Goal: Task Accomplishment & Management: Use online tool/utility

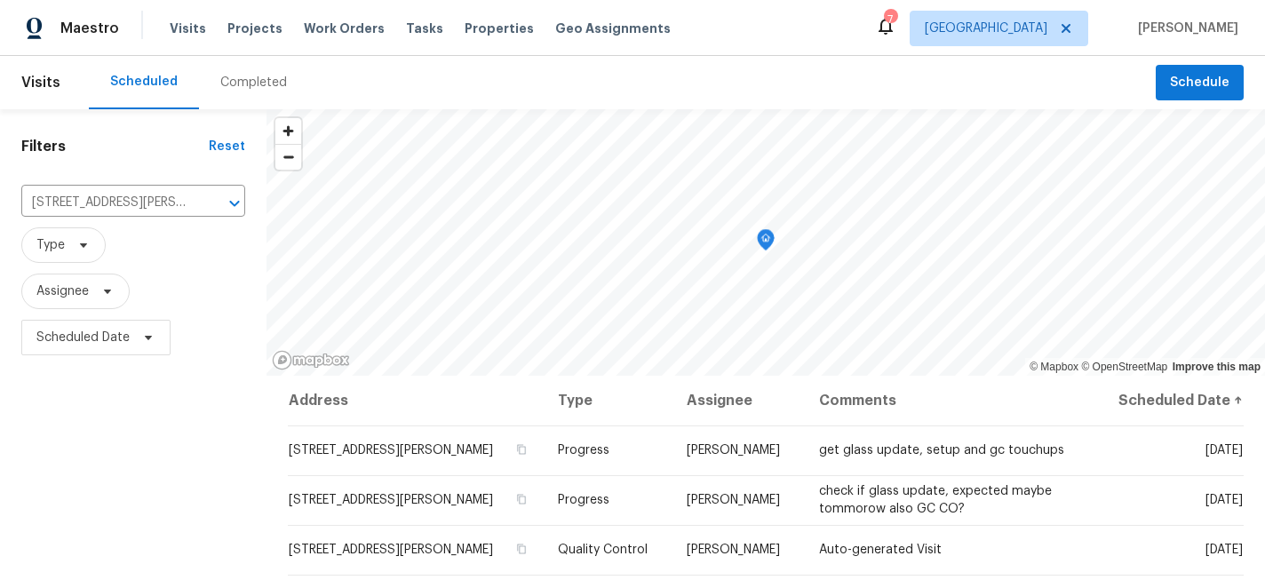
scroll to position [79, 0]
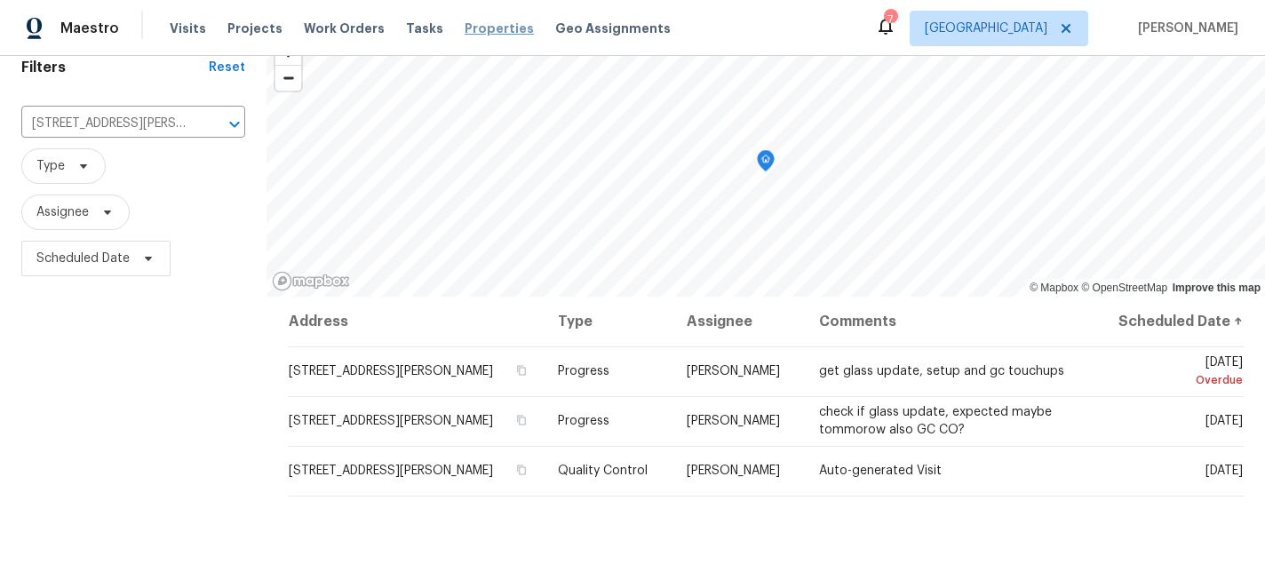
click at [466, 32] on span "Properties" at bounding box center [499, 29] width 69 height 18
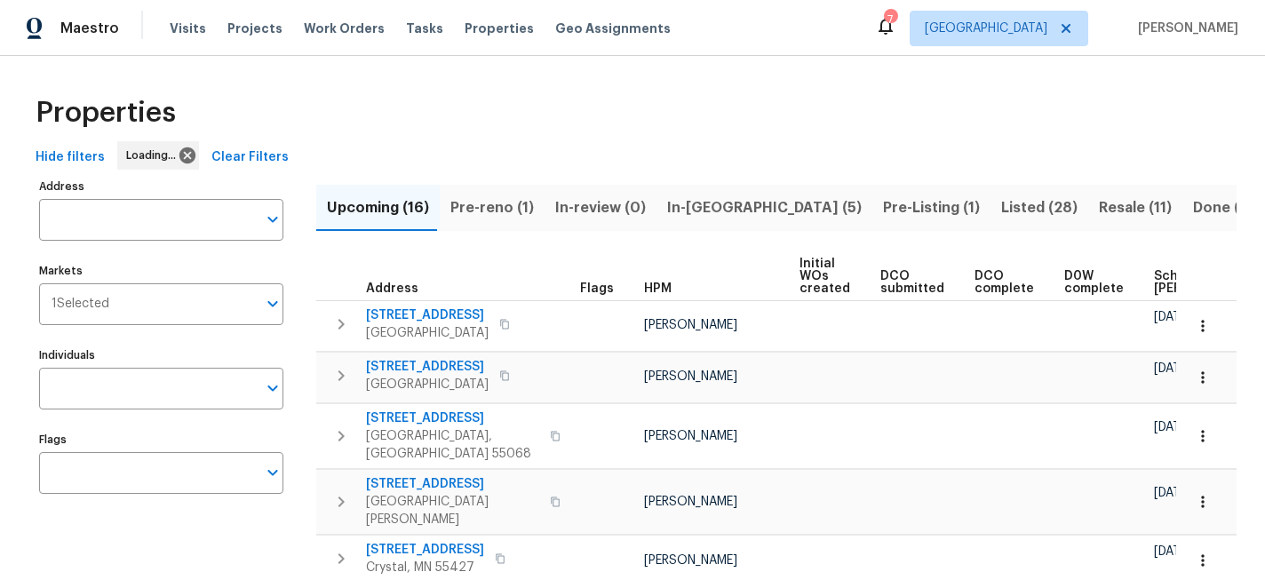
click at [718, 201] on span "In-reno (5)" at bounding box center [764, 207] width 195 height 25
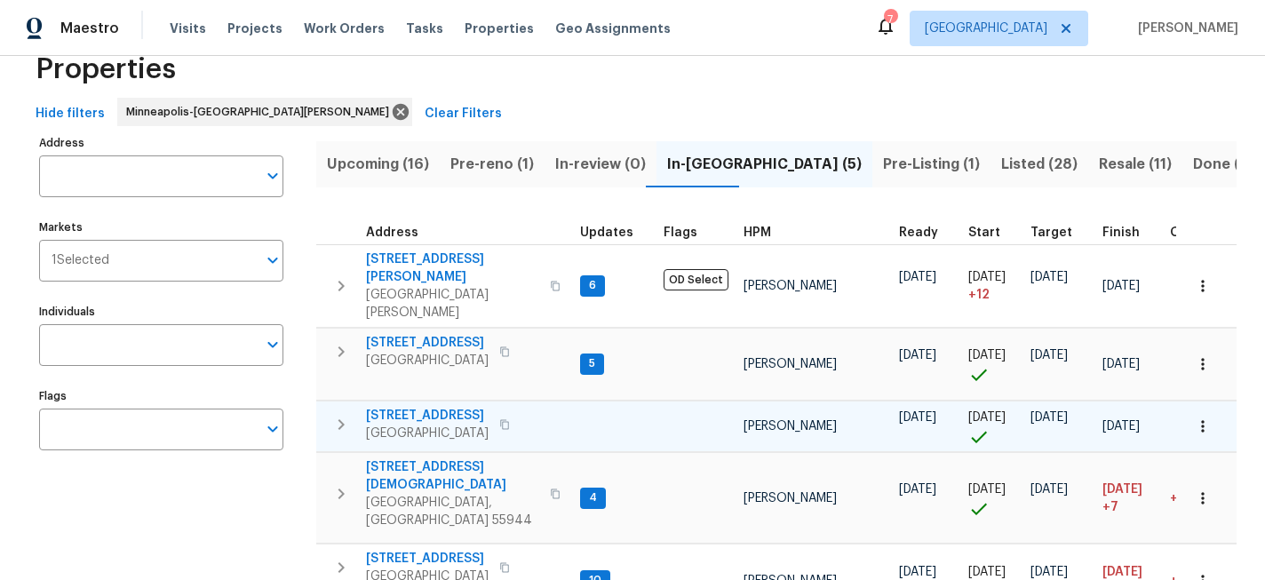
scroll to position [103, 0]
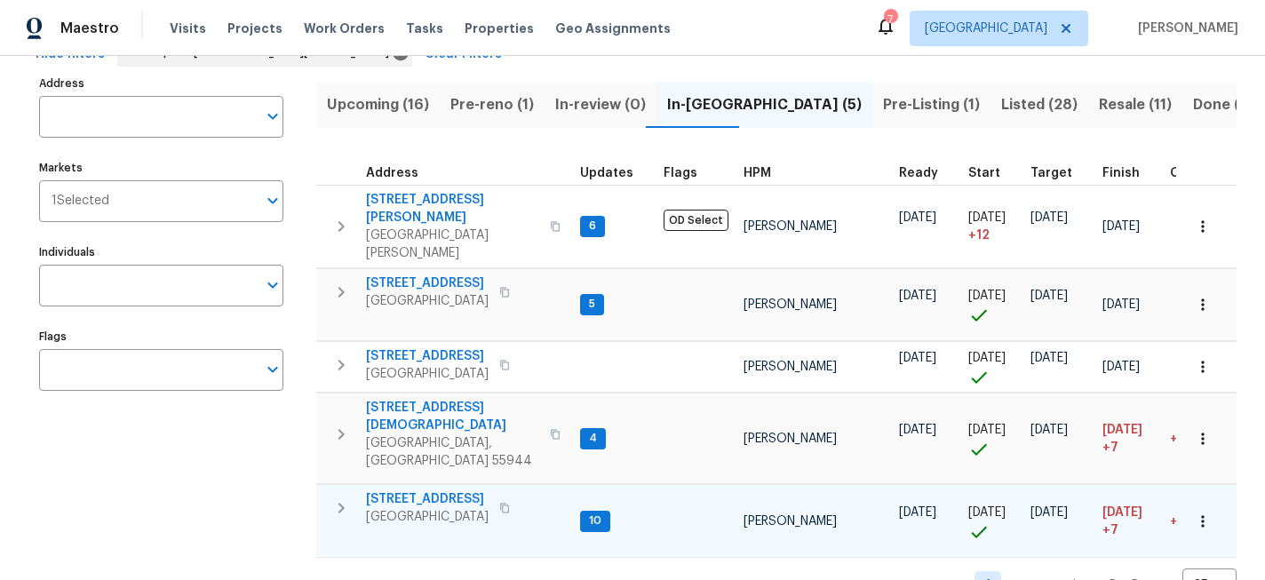
click at [440, 490] on span "[STREET_ADDRESS]" at bounding box center [427, 499] width 123 height 18
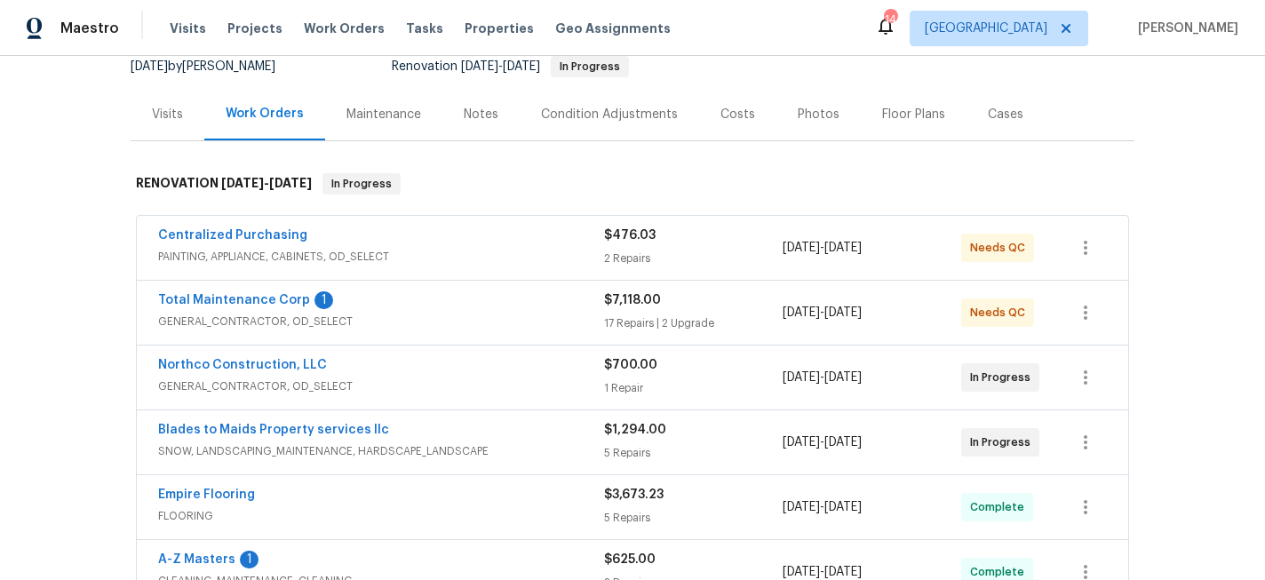
scroll to position [182, 0]
click at [275, 291] on span "Total Maintenance Corp" at bounding box center [234, 300] width 152 height 18
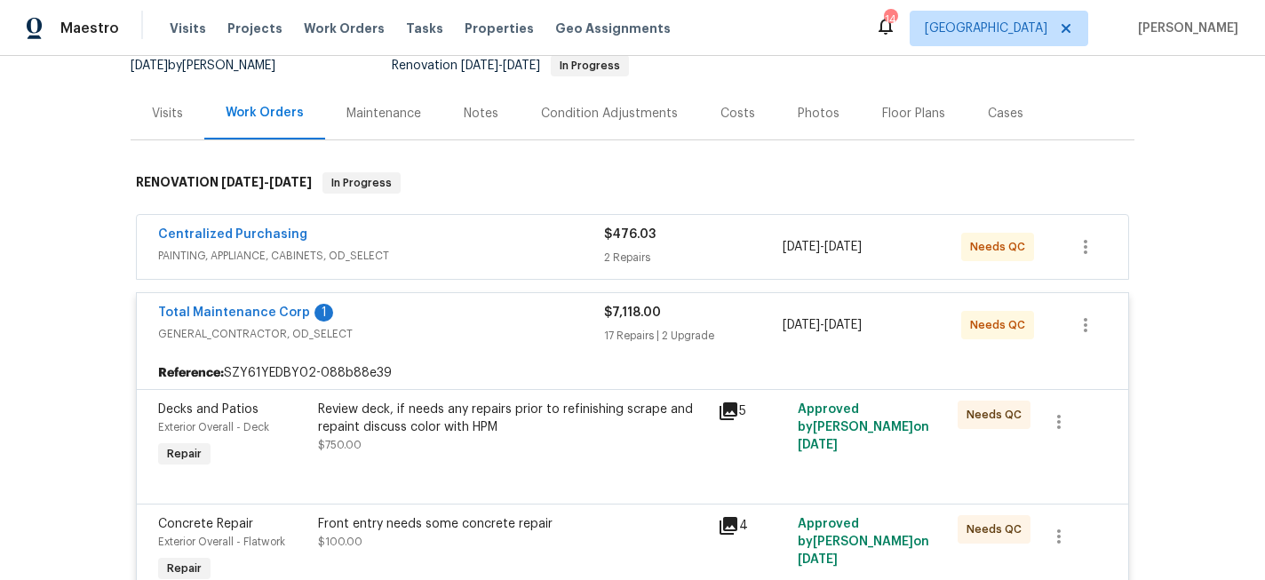
click at [479, 430] on div "Review deck, if needs any repairs prior to refinishing scrape and repaint discu…" at bounding box center [512, 419] width 389 height 36
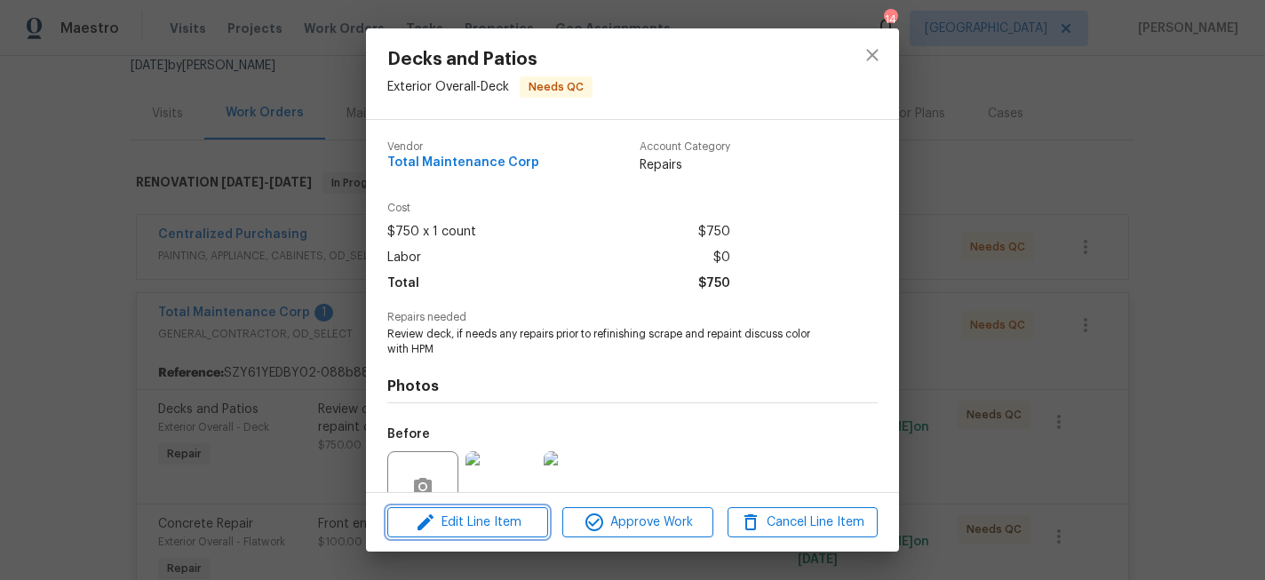
click at [481, 523] on span "Edit Line Item" at bounding box center [468, 523] width 150 height 22
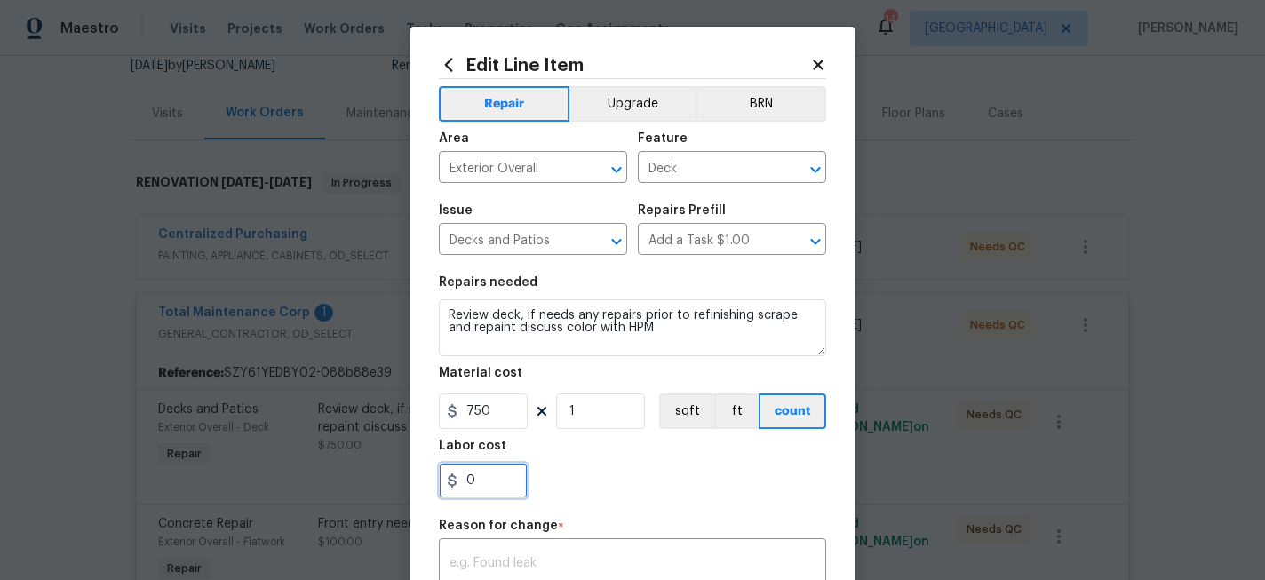
drag, startPoint x: 498, startPoint y: 489, endPoint x: 427, endPoint y: 482, distance: 72.2
click at [427, 482] on div "Edit Line Item Repair Upgrade BRN Area Exterior Overall ​ Feature Deck ​ Issue …" at bounding box center [633, 447] width 444 height 840
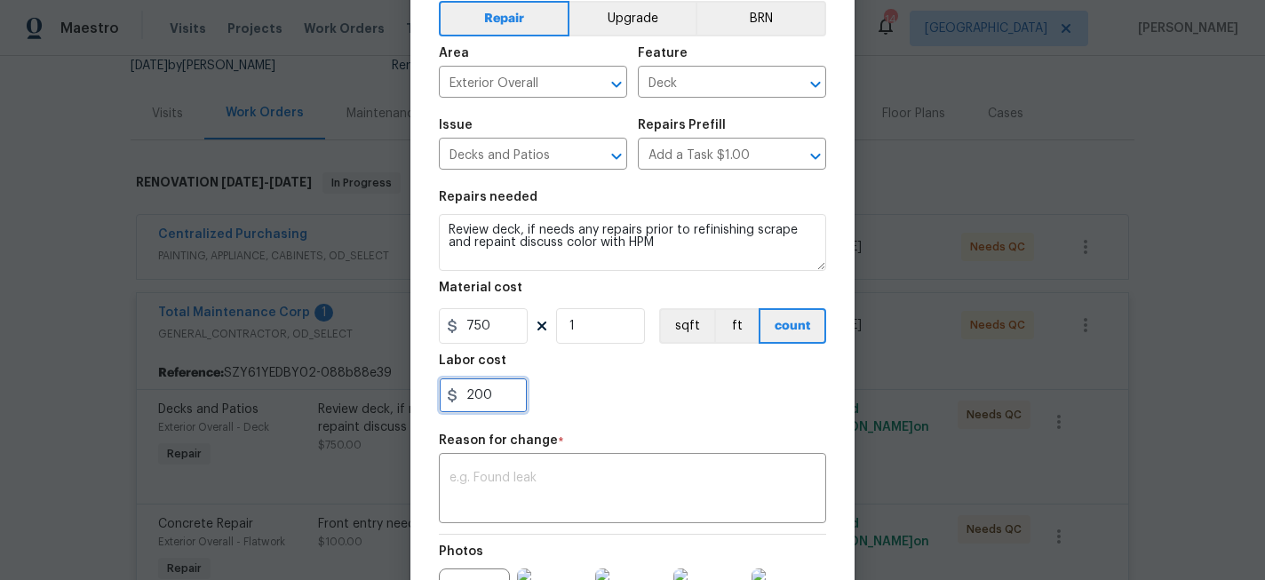
scroll to position [100, 0]
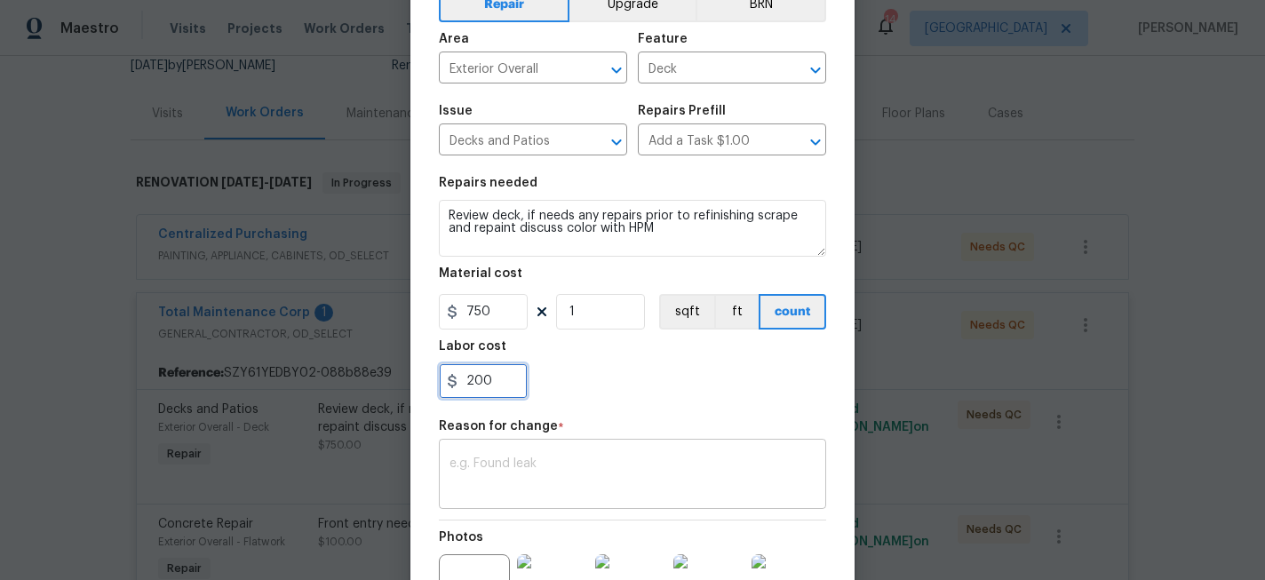
type input "200"
click at [579, 466] on textarea at bounding box center [633, 476] width 366 height 37
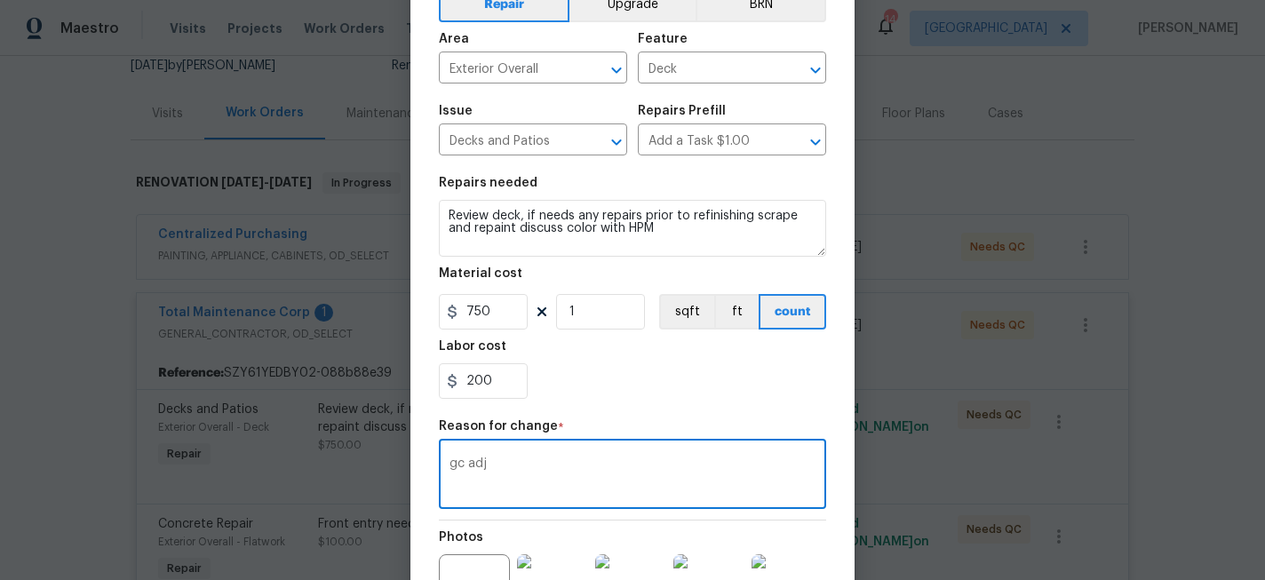
scroll to position [314, 0]
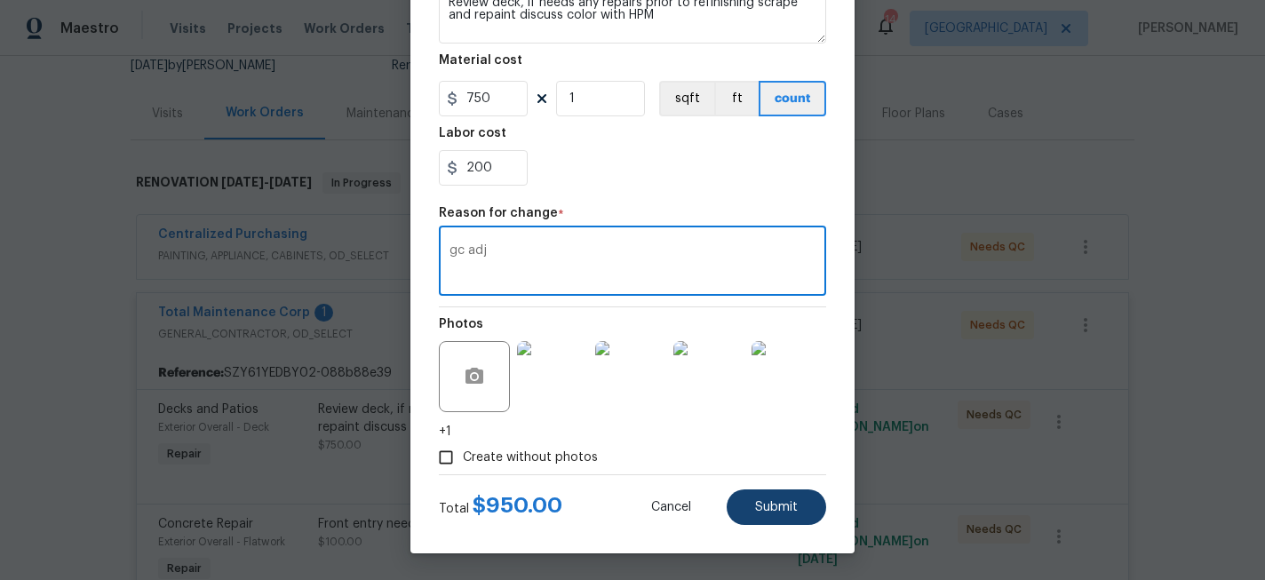
type textarea "gc adj"
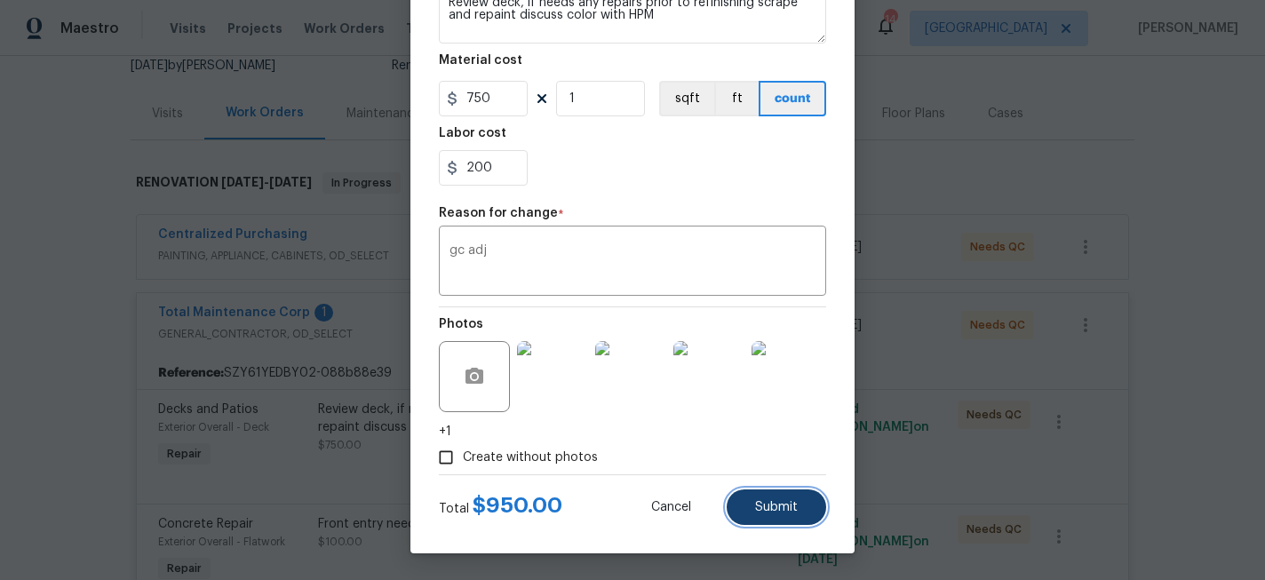
click at [760, 511] on span "Submit" at bounding box center [776, 507] width 43 height 13
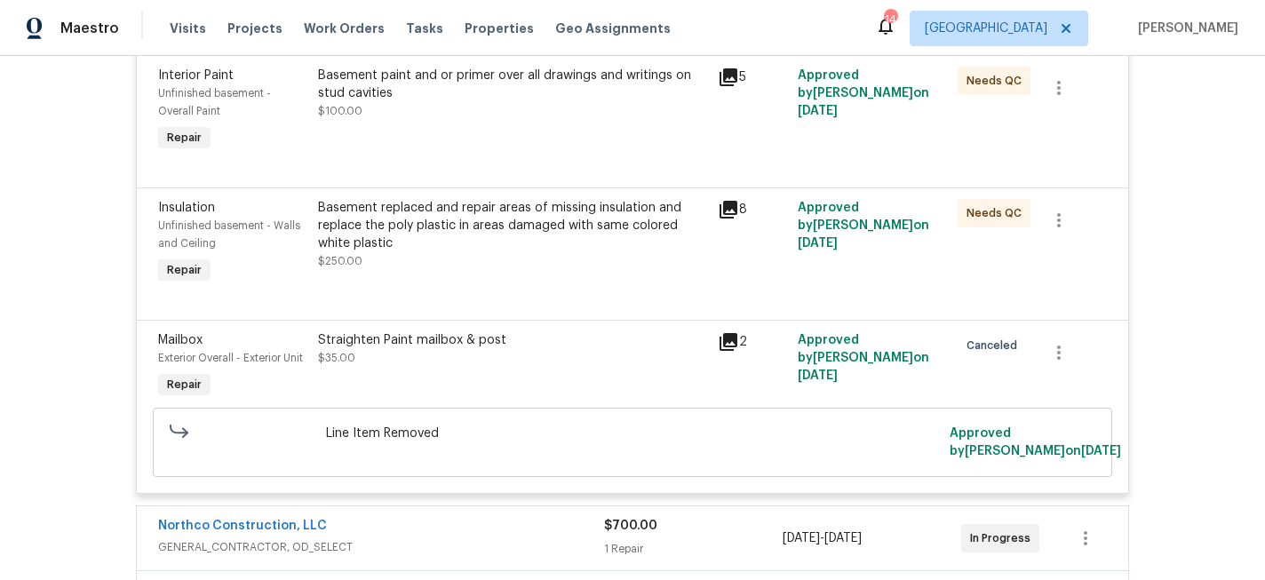
scroll to position [2797, 0]
click at [1058, 347] on icon "button" at bounding box center [1058, 351] width 21 height 21
click at [1087, 348] on li "Cancel" at bounding box center [1072, 345] width 68 height 29
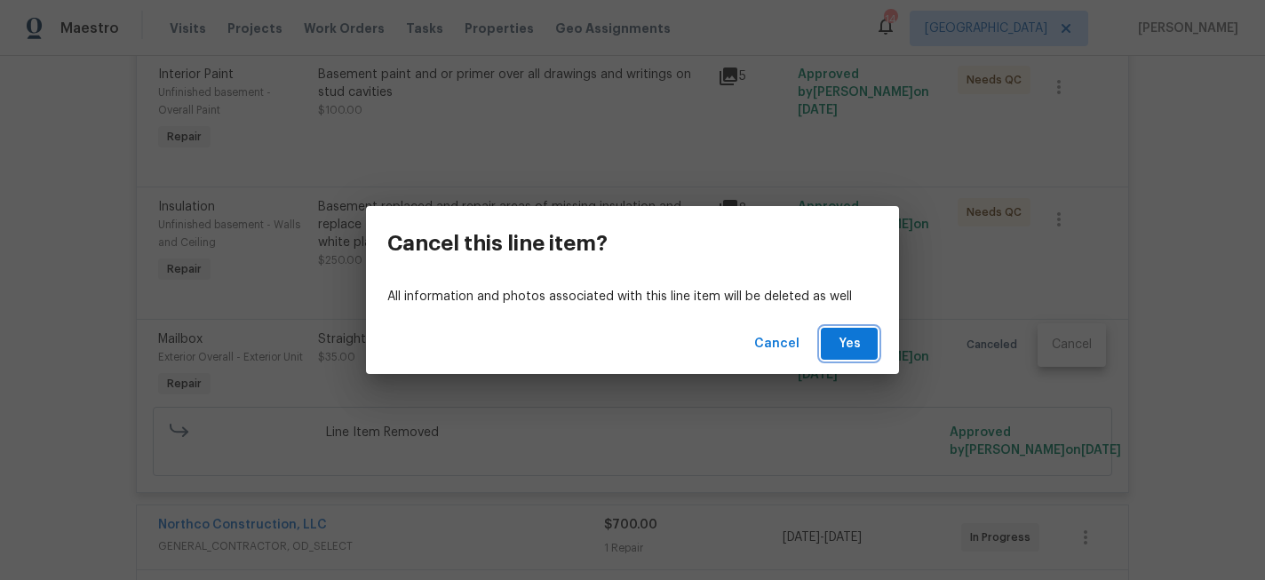
click at [858, 351] on span "Yes" at bounding box center [849, 344] width 28 height 22
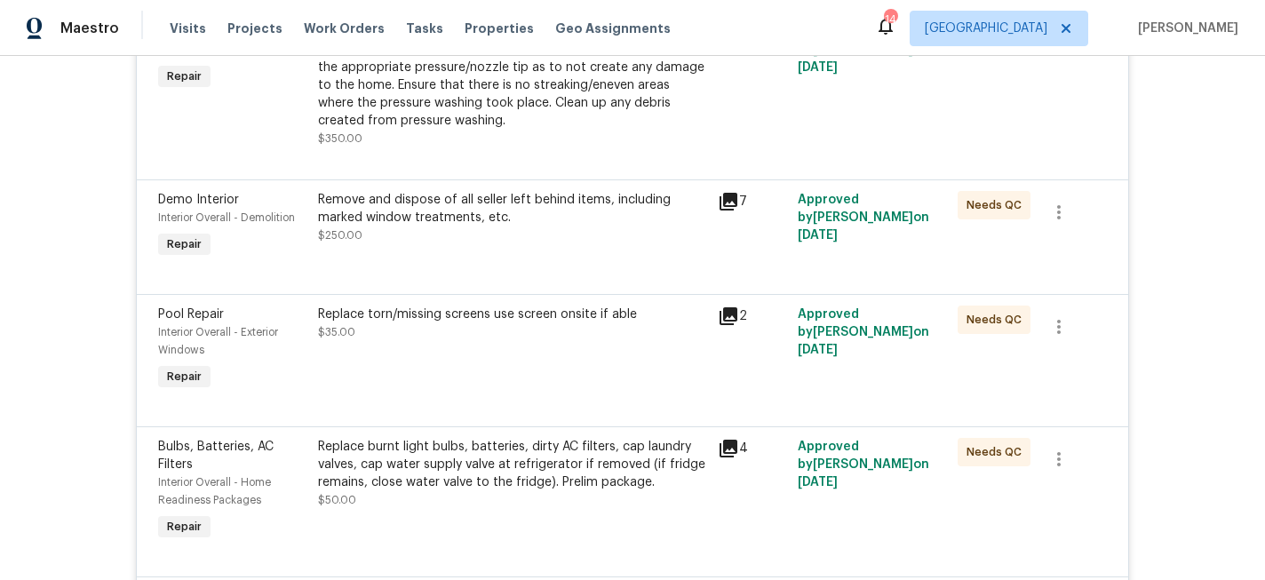
scroll to position [1047, 0]
click at [538, 236] on div "Remove and dispose of all seller left behind items, including marked window tre…" at bounding box center [512, 218] width 389 height 53
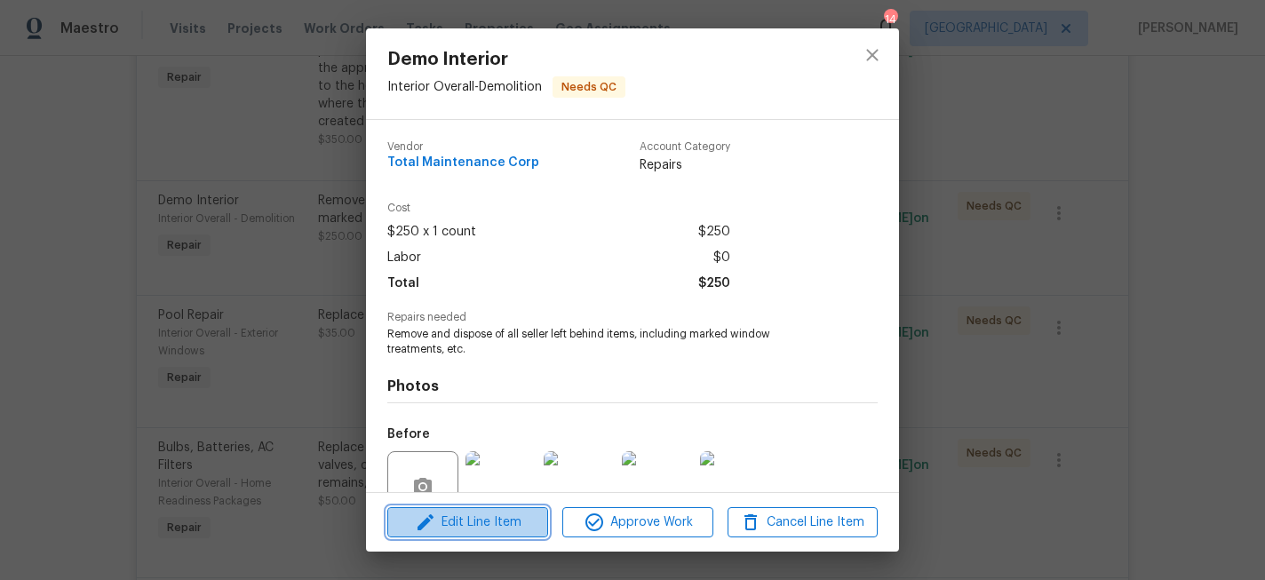
click at [458, 533] on button "Edit Line Item" at bounding box center [467, 522] width 161 height 31
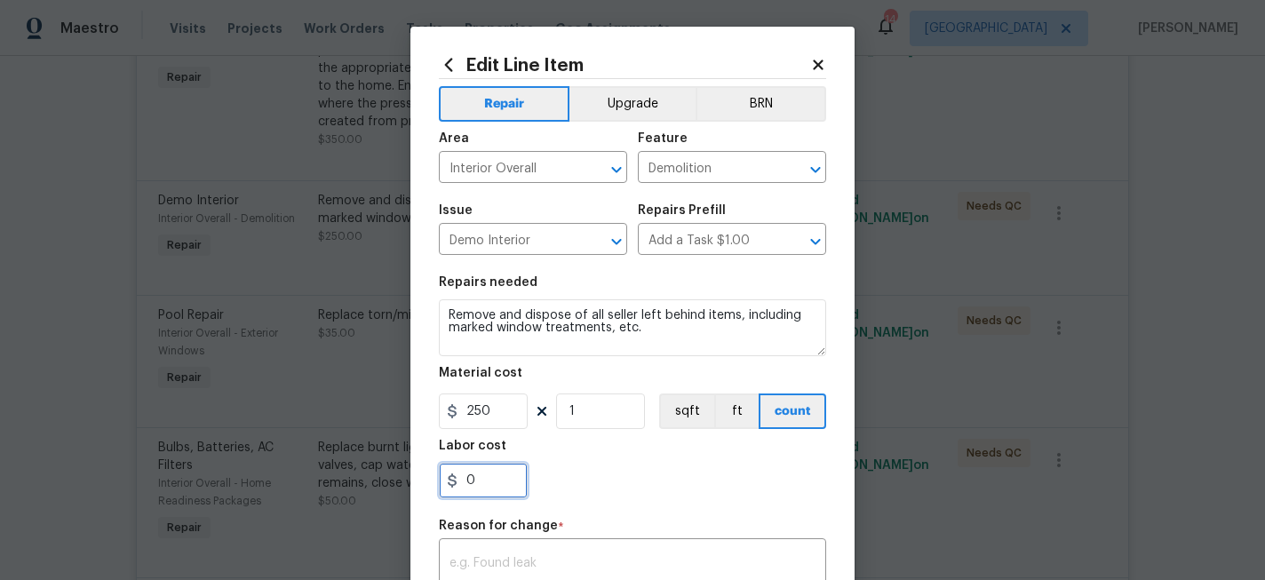
drag, startPoint x: 458, startPoint y: 483, endPoint x: 407, endPoint y: 482, distance: 50.7
click at [407, 482] on div "Edit Line Item Repair Upgrade BRN Area Interior Overall ​ Feature Demolition ​ …" at bounding box center [632, 290] width 1265 height 580
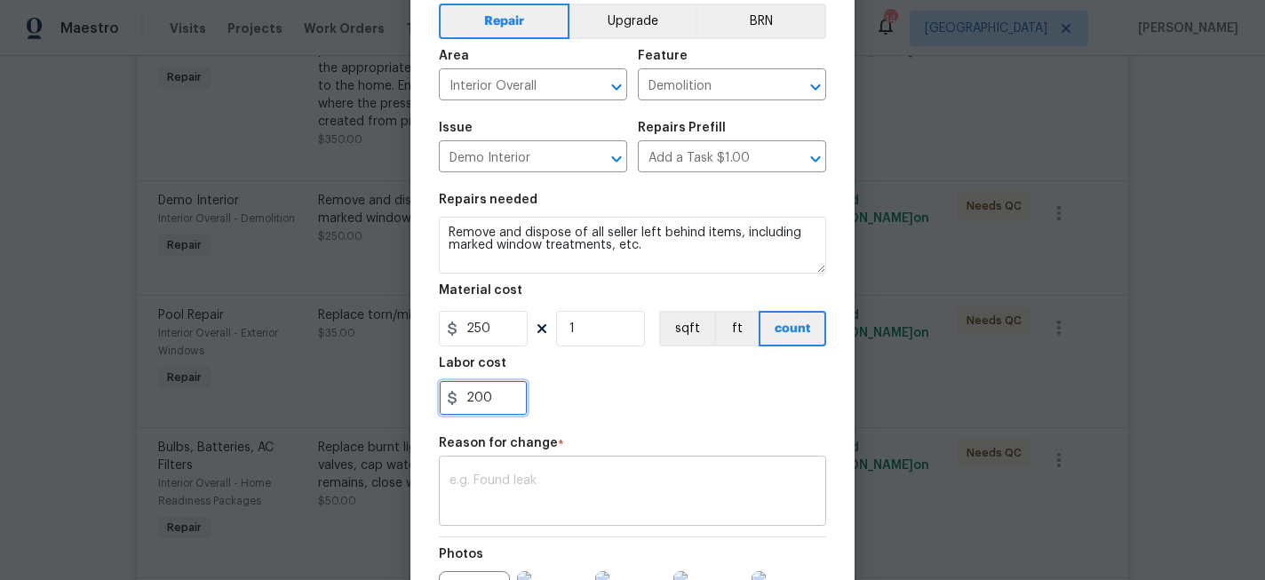
type input "200"
click at [546, 516] on div "x ​" at bounding box center [632, 493] width 387 height 66
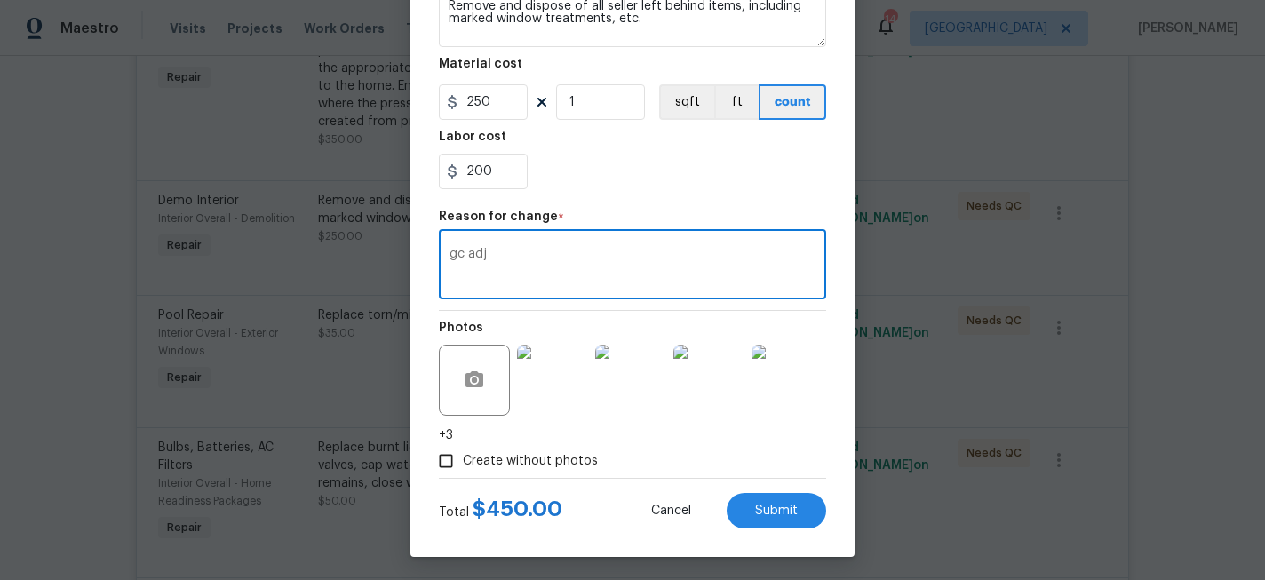
scroll to position [314, 0]
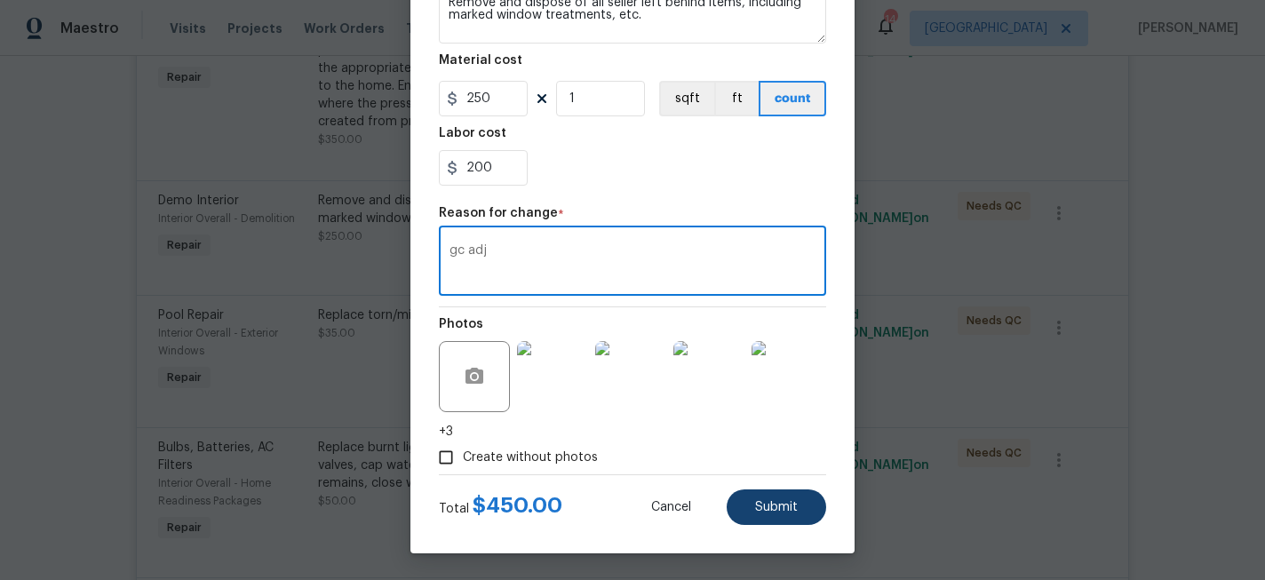
type textarea "gc adj"
click at [777, 501] on span "Submit" at bounding box center [776, 507] width 43 height 13
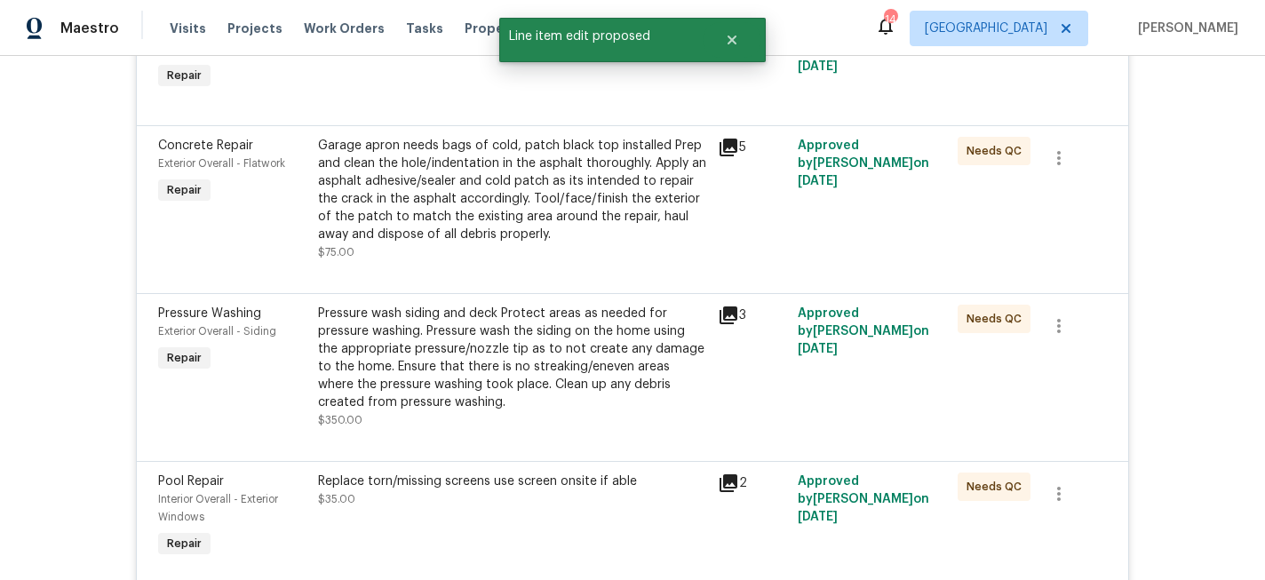
scroll to position [956, 0]
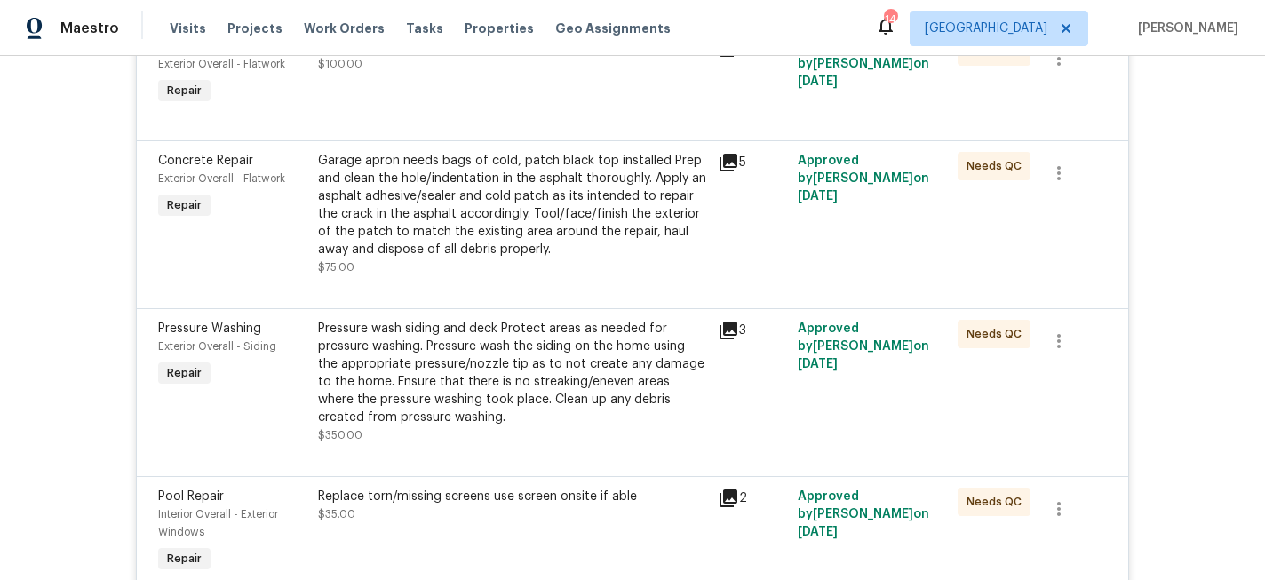
click at [551, 227] on div "Garage apron needs bags of cold, patch black top installed Prep and clean the h…" at bounding box center [512, 205] width 389 height 107
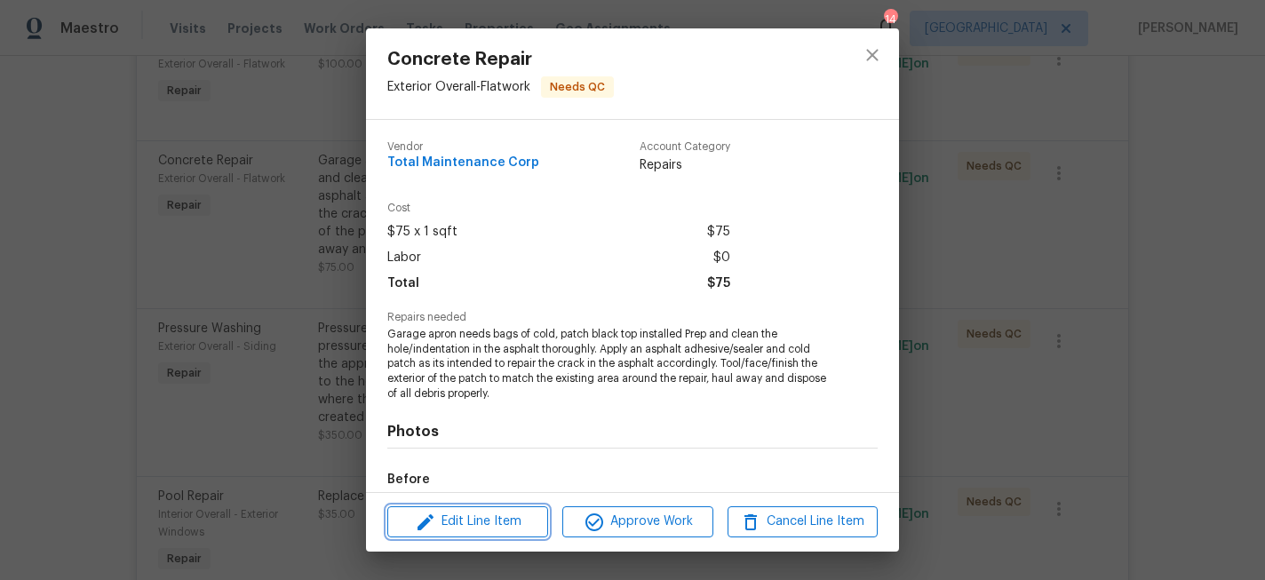
click at [512, 507] on button "Edit Line Item" at bounding box center [467, 521] width 161 height 31
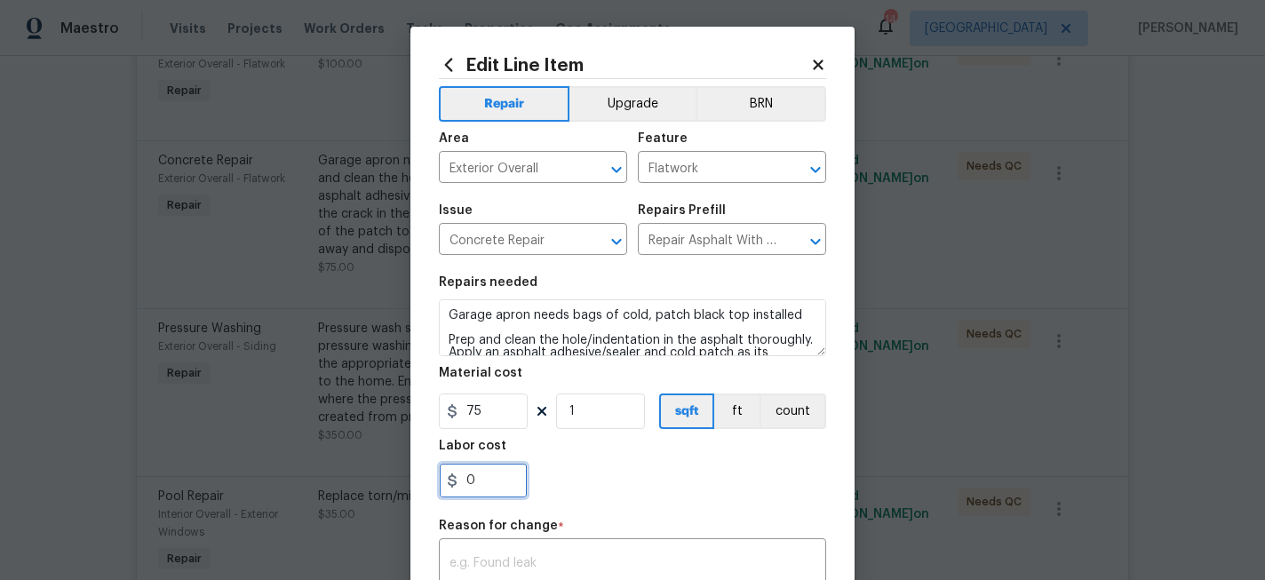
drag, startPoint x: 499, startPoint y: 478, endPoint x: 437, endPoint y: 478, distance: 62.2
click at [437, 478] on div "Edit Line Item Repair Upgrade BRN Area Exterior Overall ​ Feature Flatwork ​ Is…" at bounding box center [633, 447] width 444 height 840
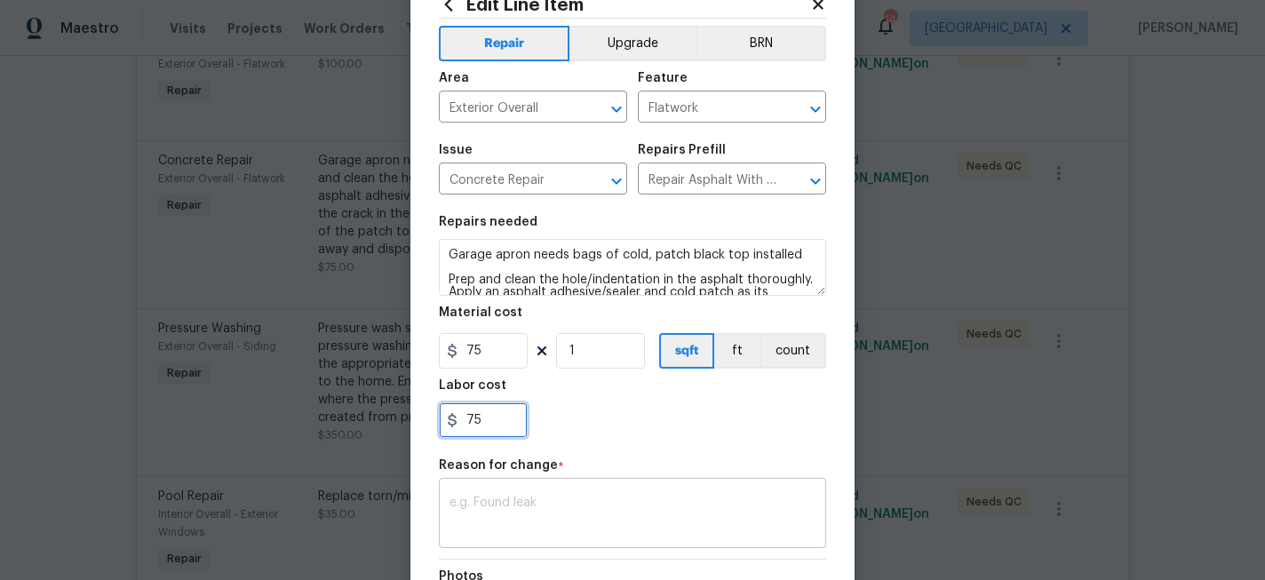
type input "75"
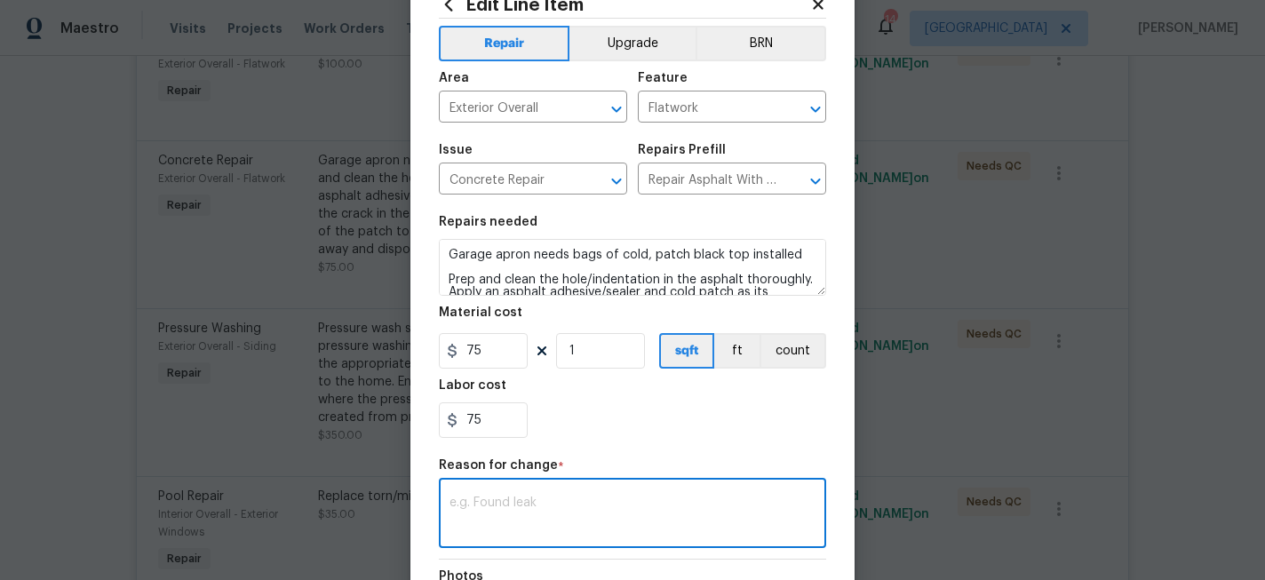
click at [565, 512] on textarea at bounding box center [633, 515] width 366 height 37
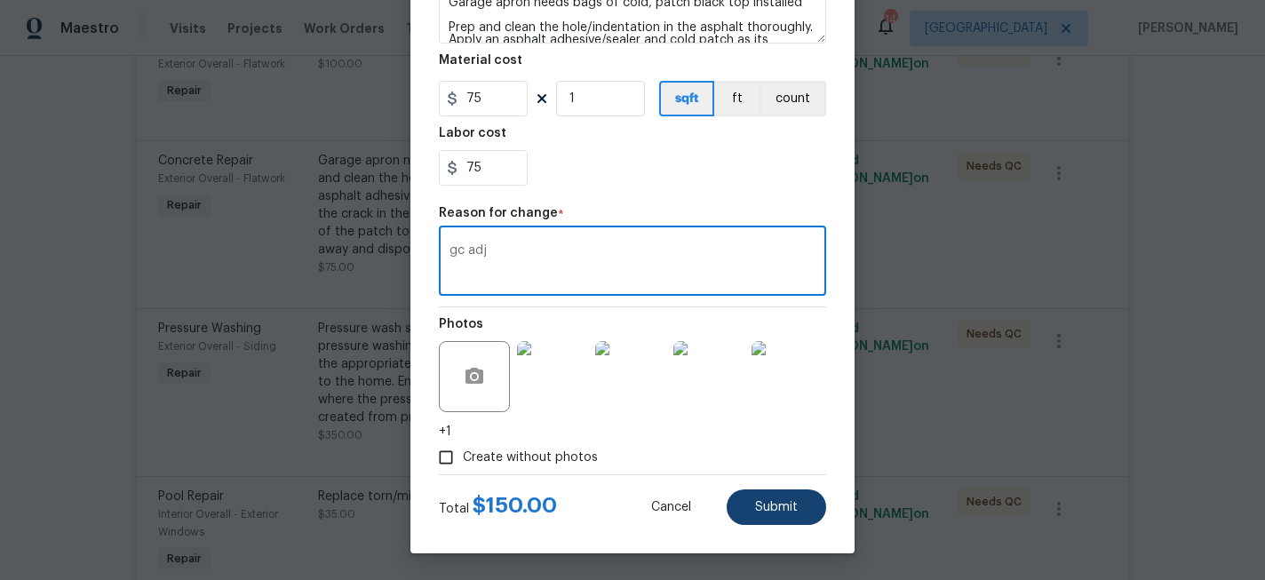
type textarea "gc adj"
click at [751, 508] on button "Submit" at bounding box center [777, 508] width 100 height 36
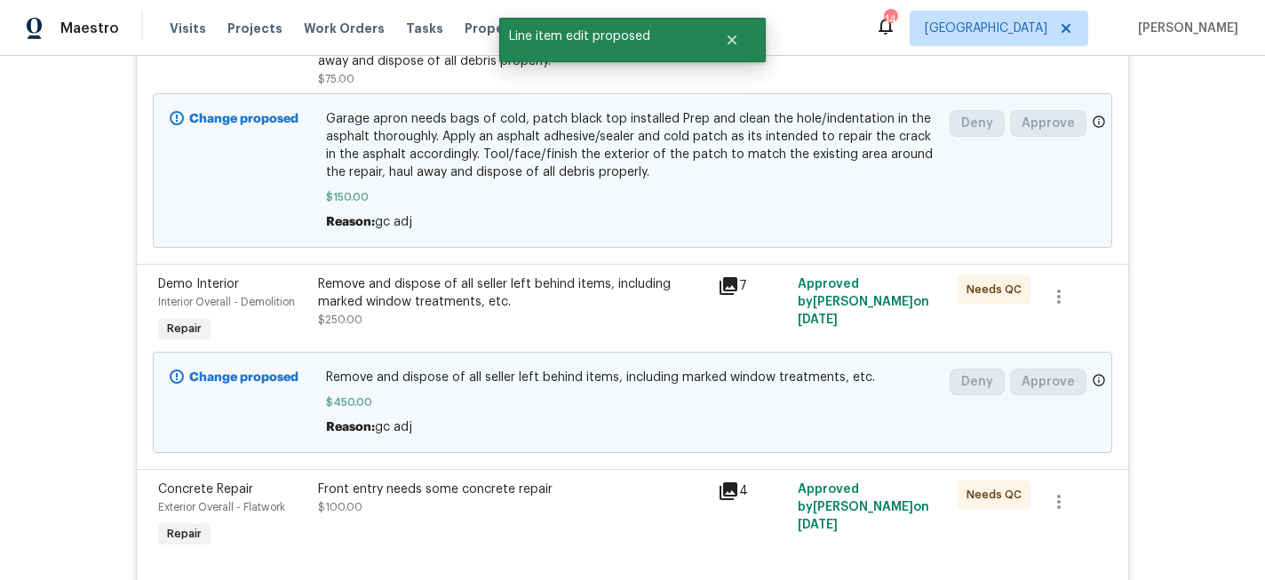
scroll to position [822, 0]
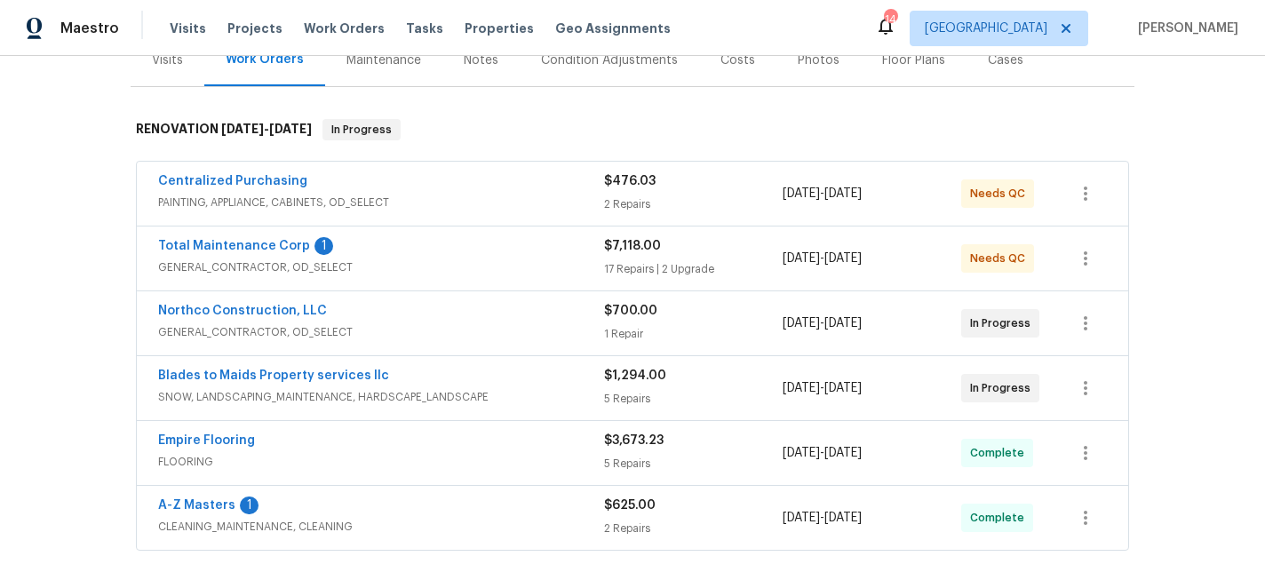
scroll to position [236, 0]
click at [246, 244] on link "Total Maintenance Corp" at bounding box center [234, 245] width 152 height 12
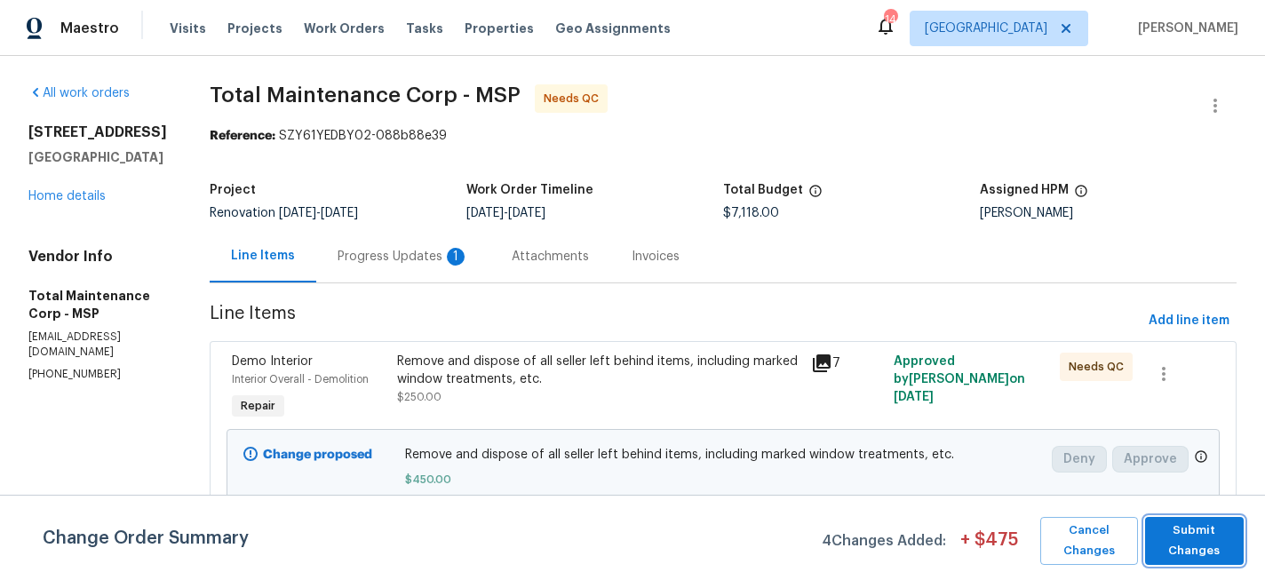
click at [1217, 543] on span "Submit Changes" at bounding box center [1195, 541] width 82 height 41
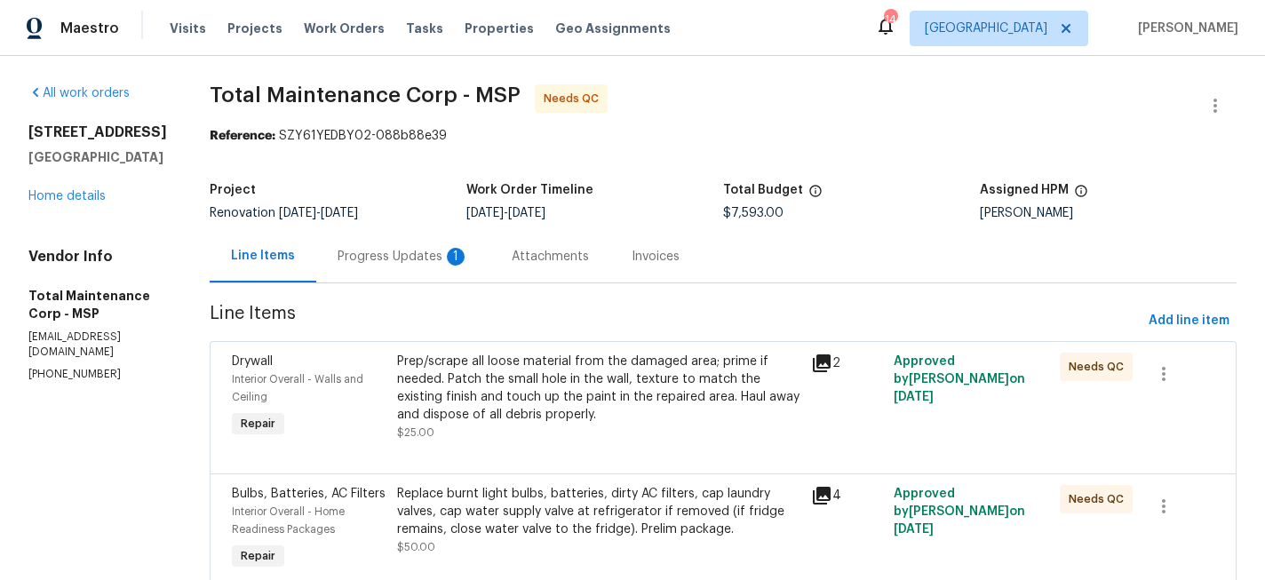
click at [396, 259] on div "Progress Updates 1" at bounding box center [404, 257] width 132 height 18
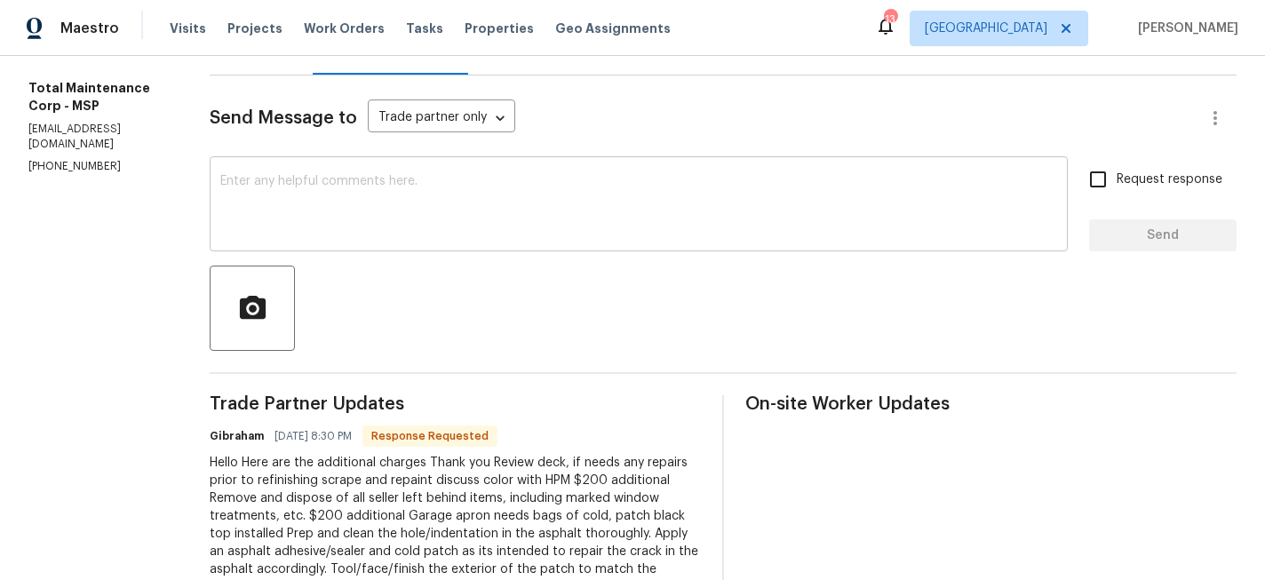
scroll to position [195, 0]
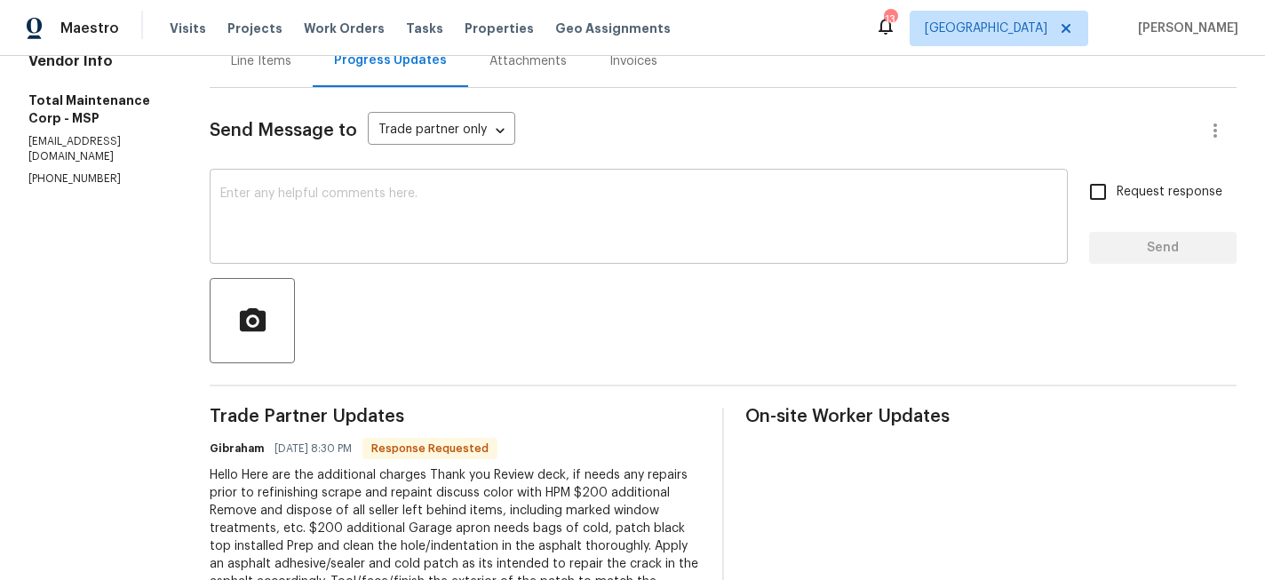
click at [420, 204] on textarea at bounding box center [638, 218] width 837 height 62
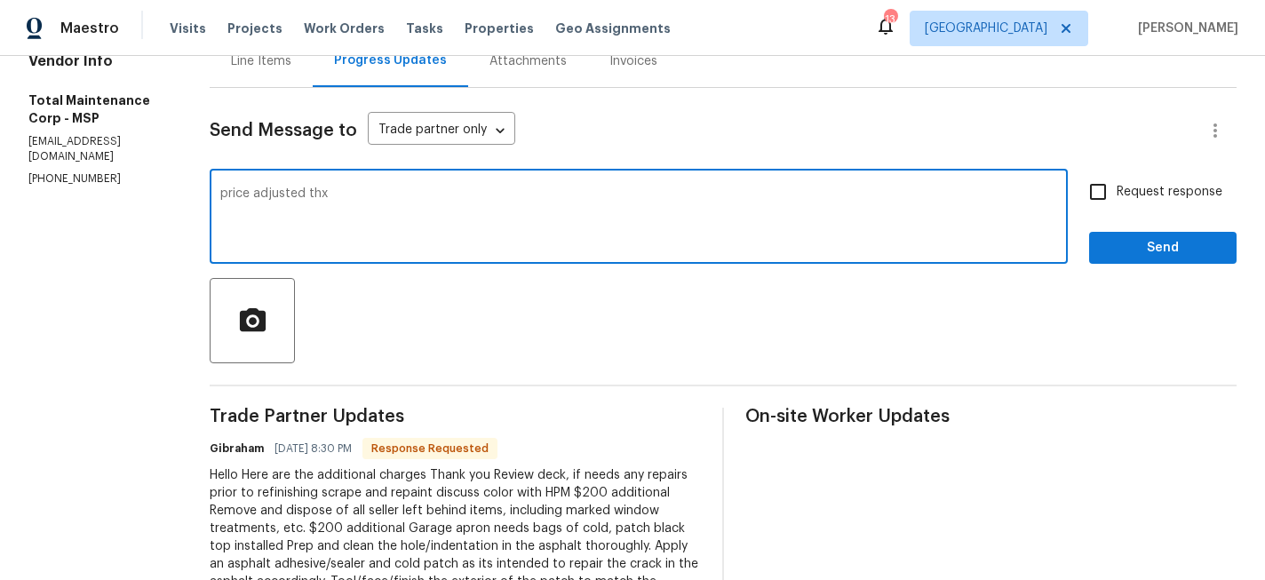
type textarea "price adjusted thx"
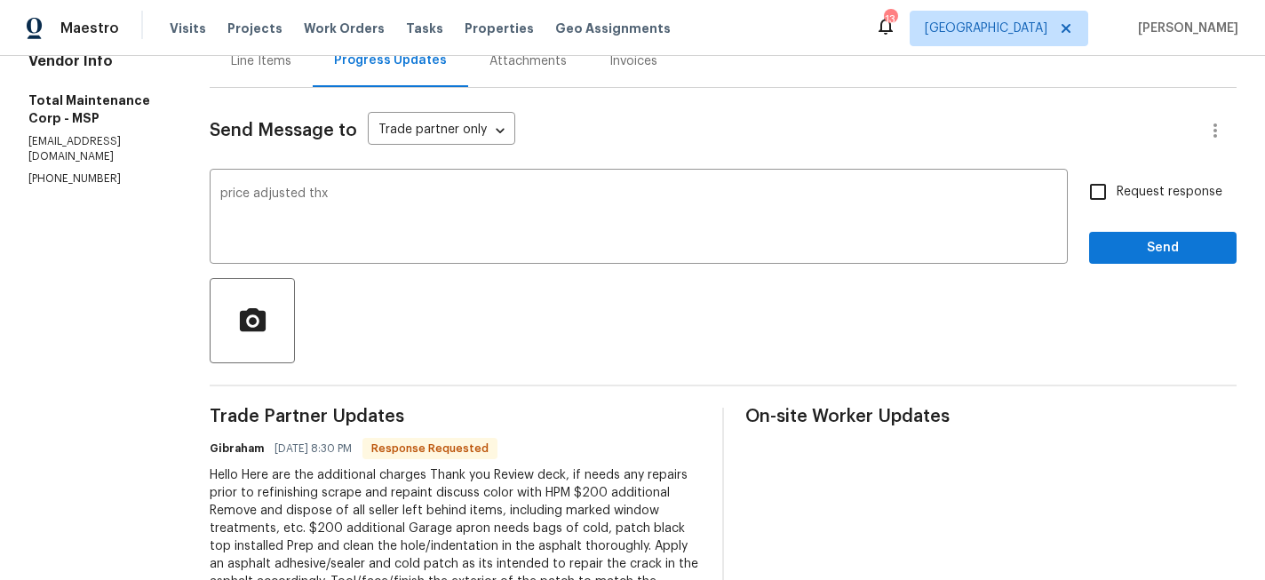
click at [1204, 269] on div "Send Message to Trade partner only Trade partner only ​ price adjusted thx x ​ …" at bounding box center [723, 437] width 1027 height 698
click at [1195, 260] on button "Send" at bounding box center [1162, 248] width 147 height 33
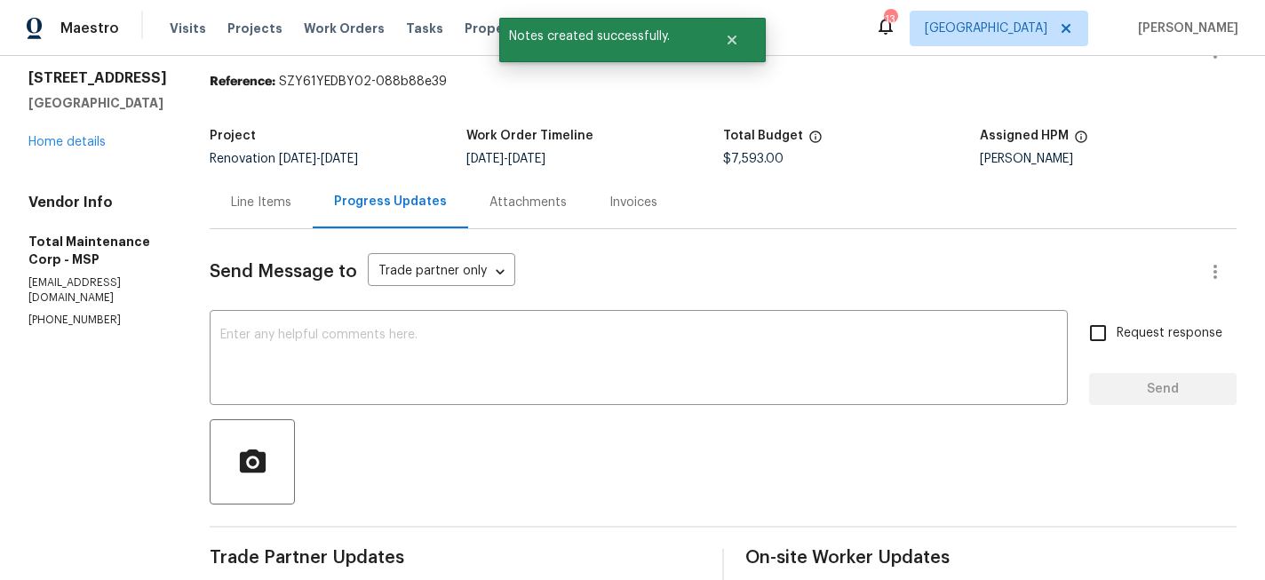
scroll to position [18, 0]
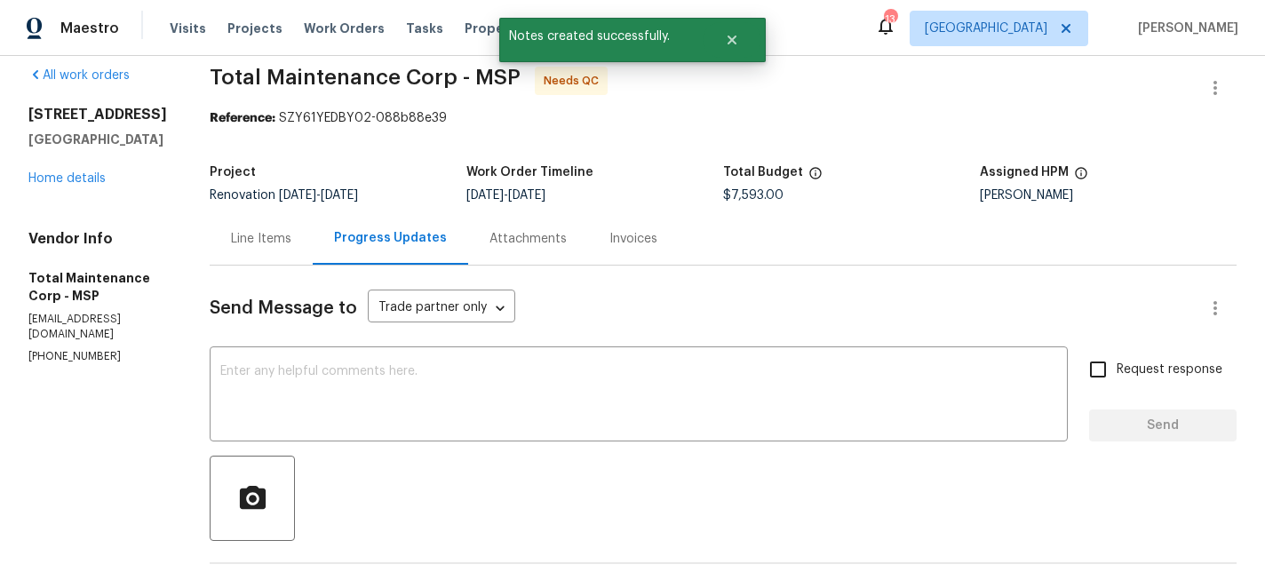
click at [233, 240] on div "Line Items" at bounding box center [261, 239] width 60 height 18
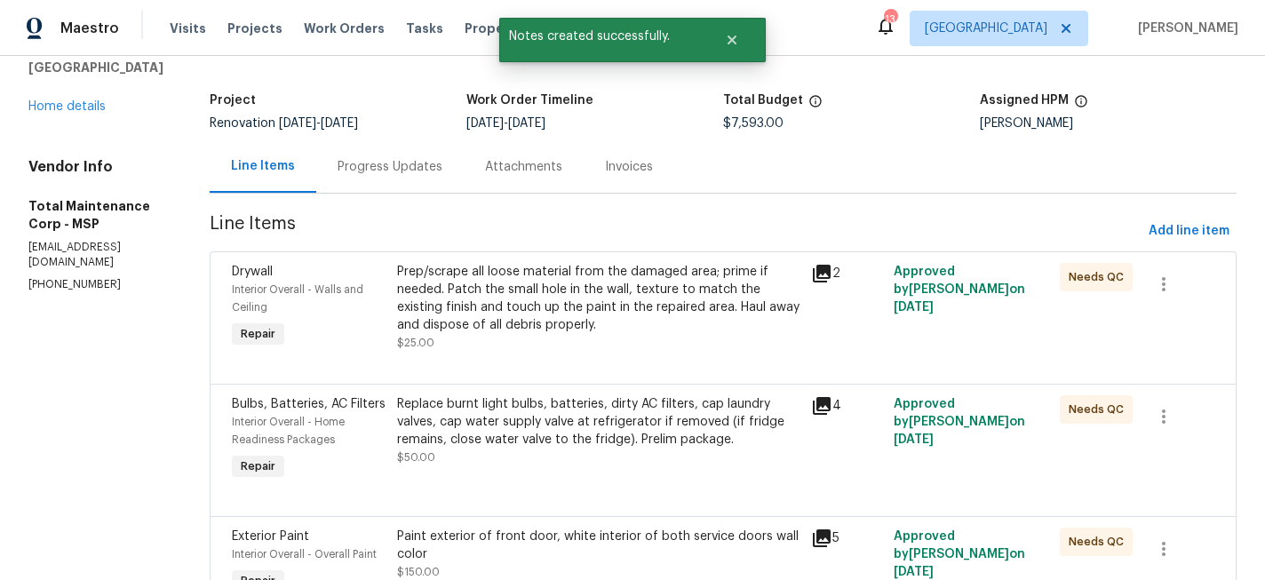
scroll to position [101, 0]
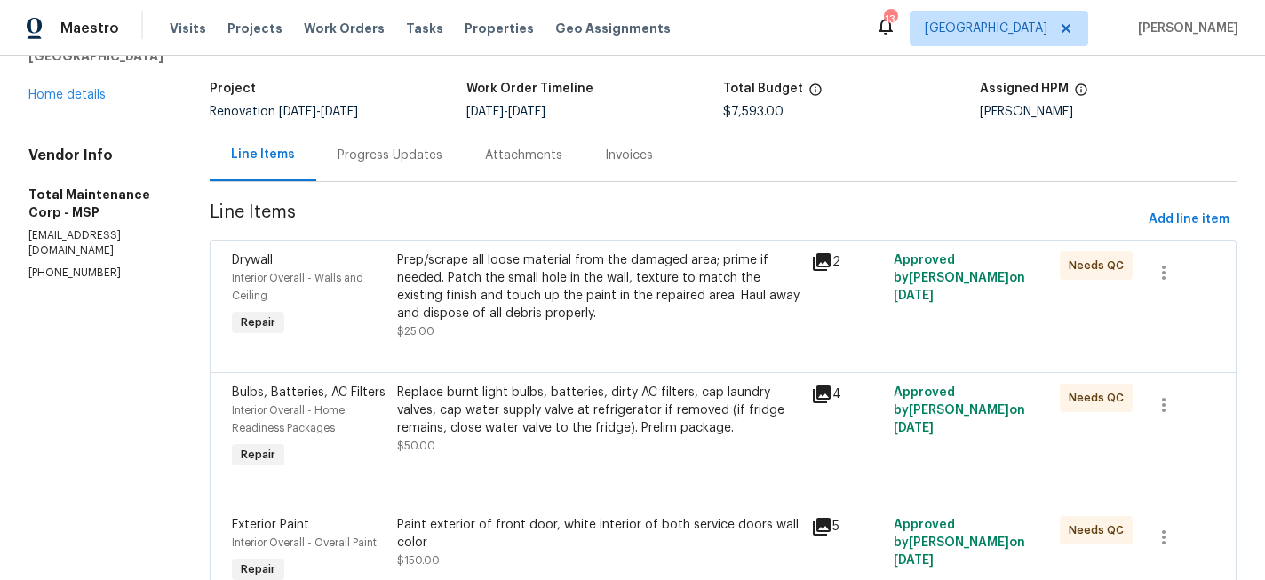
click at [599, 295] on div "Prep/scrape all loose material from the damaged area; prime if needed. Patch th…" at bounding box center [598, 286] width 403 height 71
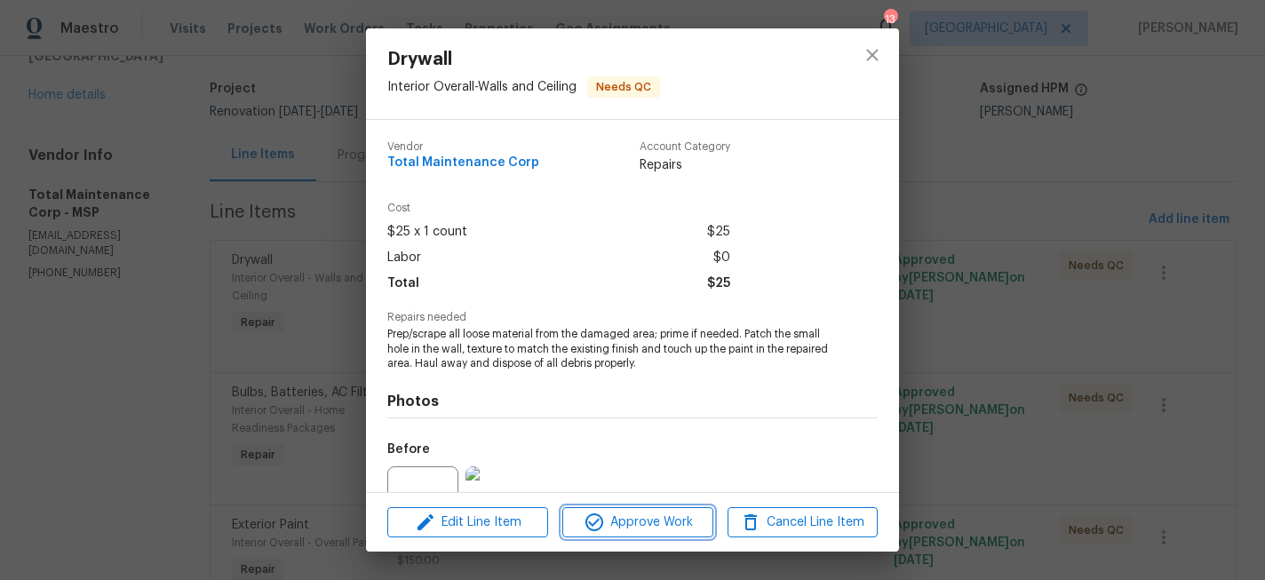
click at [647, 532] on span "Approve Work" at bounding box center [638, 523] width 140 height 22
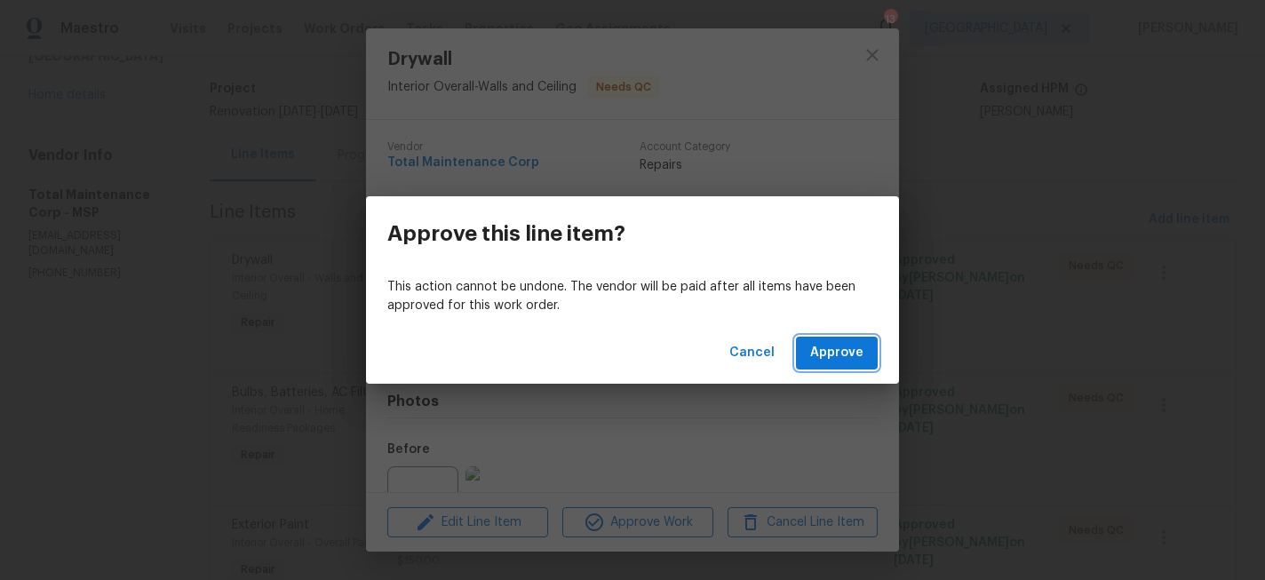
click at [830, 364] on button "Approve" at bounding box center [837, 353] width 82 height 33
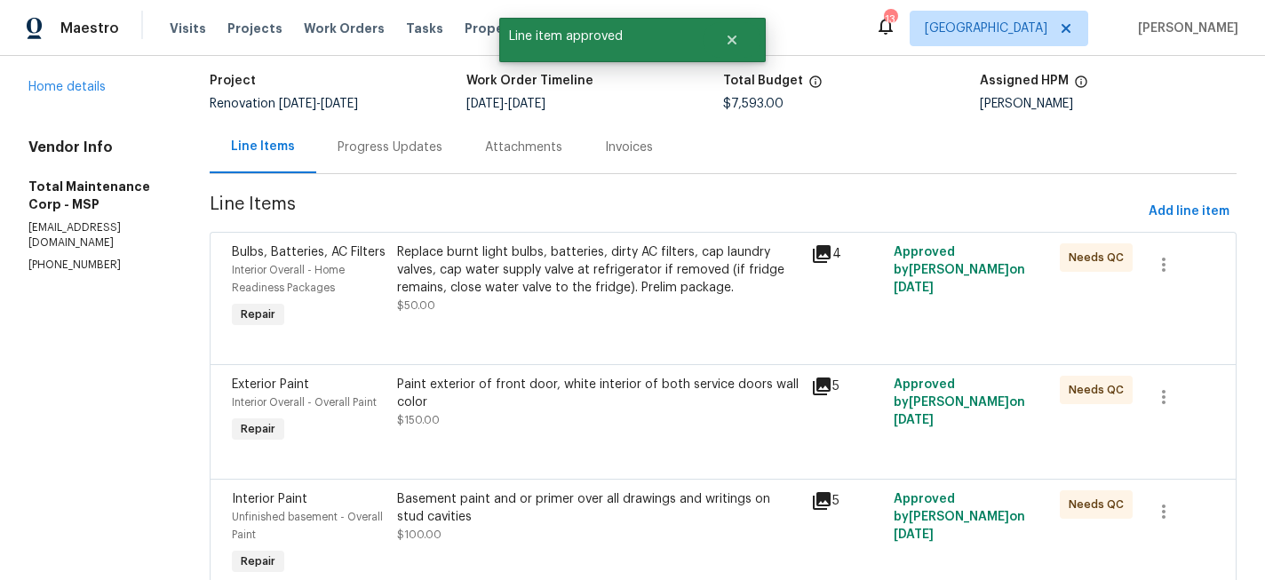
scroll to position [135, 0]
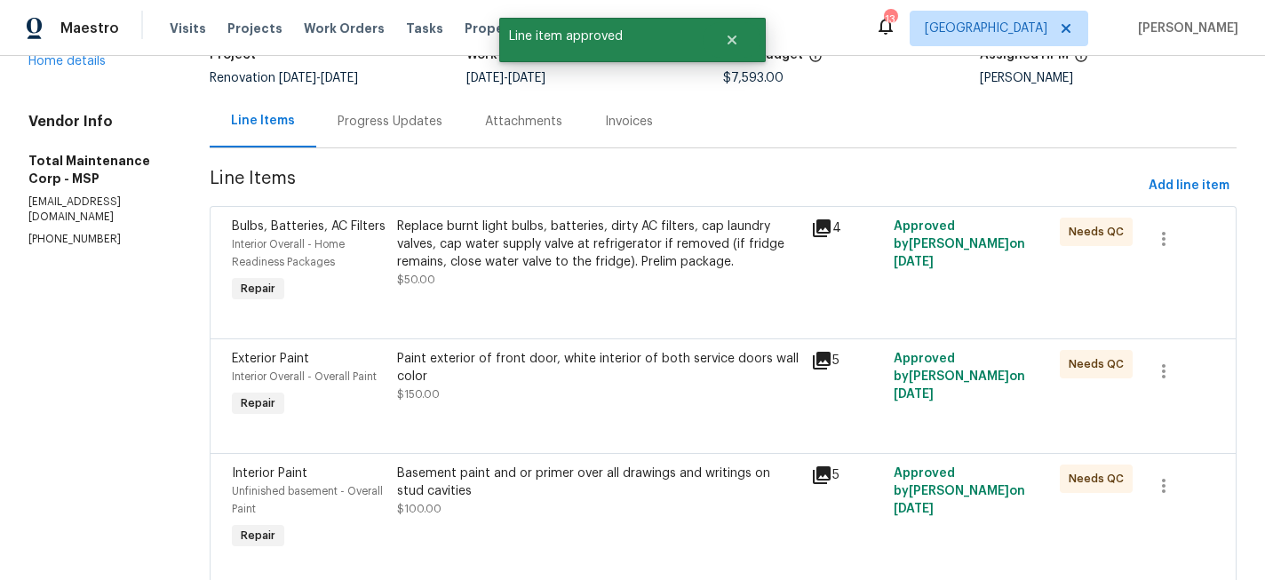
click at [560, 265] on div "Replace burnt light bulbs, batteries, dirty AC filters, cap laundry valves, cap…" at bounding box center [598, 244] width 403 height 53
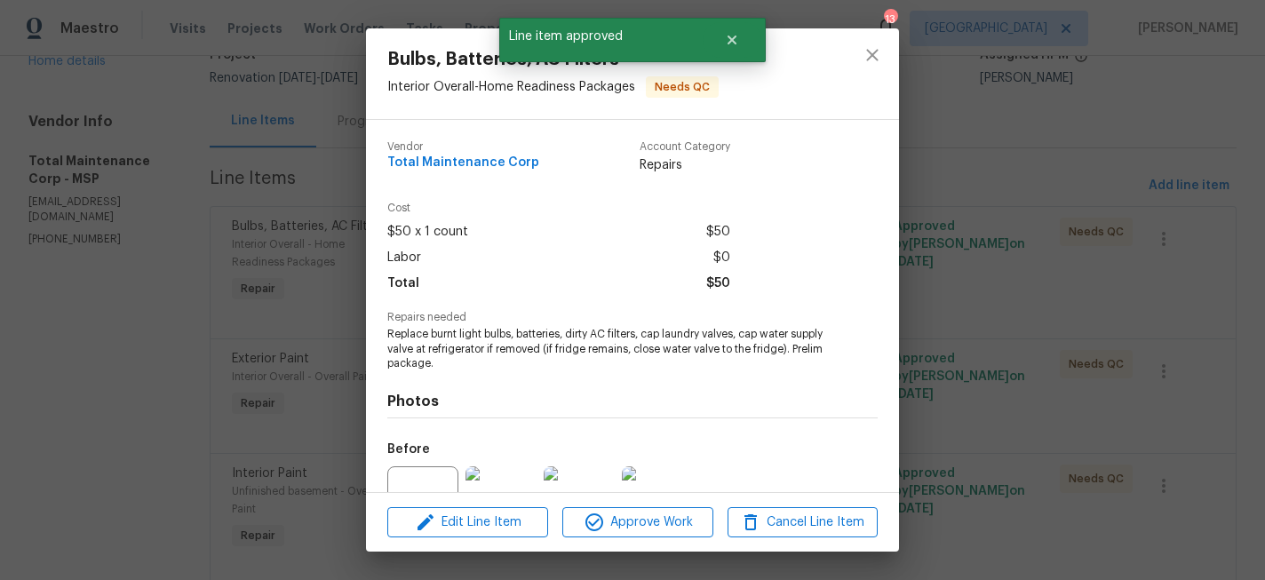
scroll to position [179, 0]
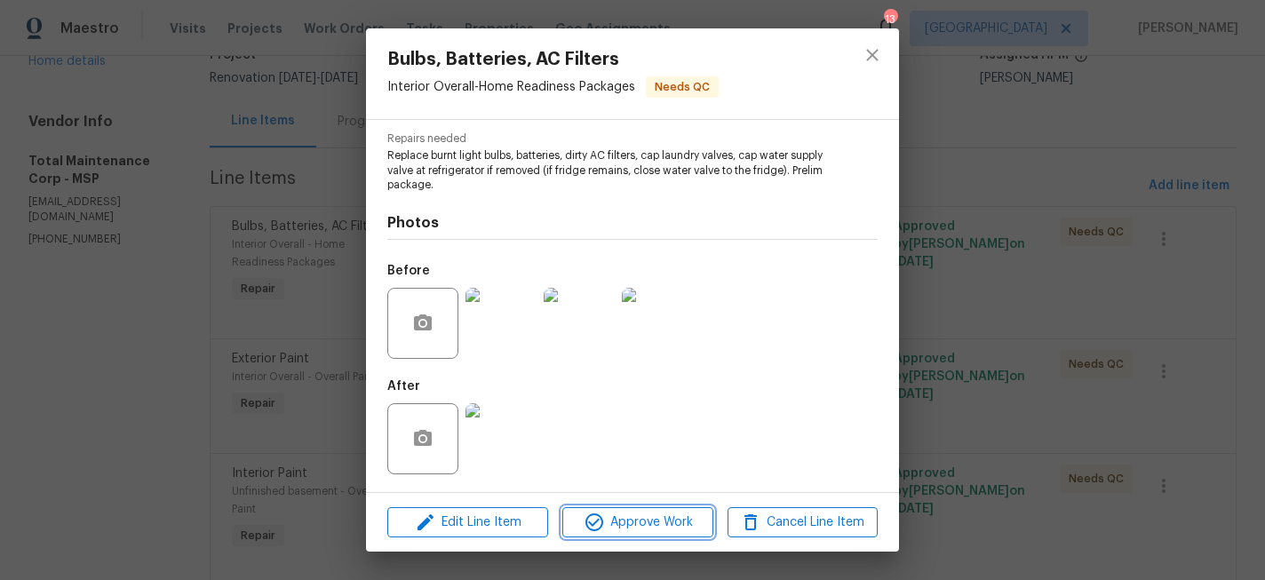
click at [633, 522] on span "Approve Work" at bounding box center [638, 523] width 140 height 22
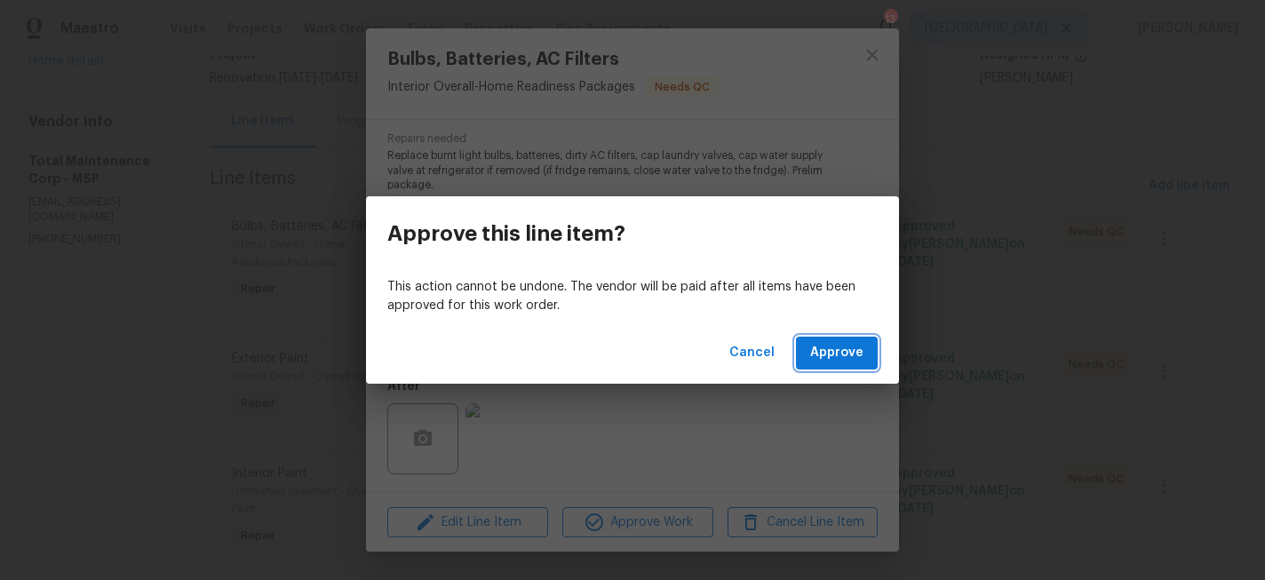
click at [820, 353] on span "Approve" at bounding box center [836, 353] width 53 height 22
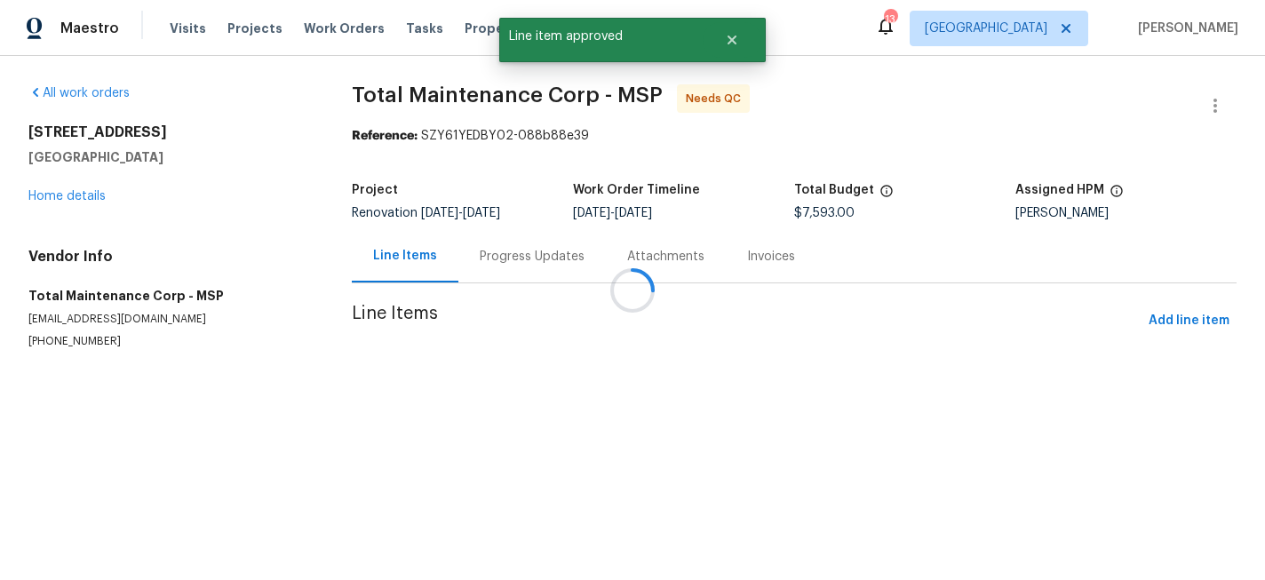
scroll to position [0, 0]
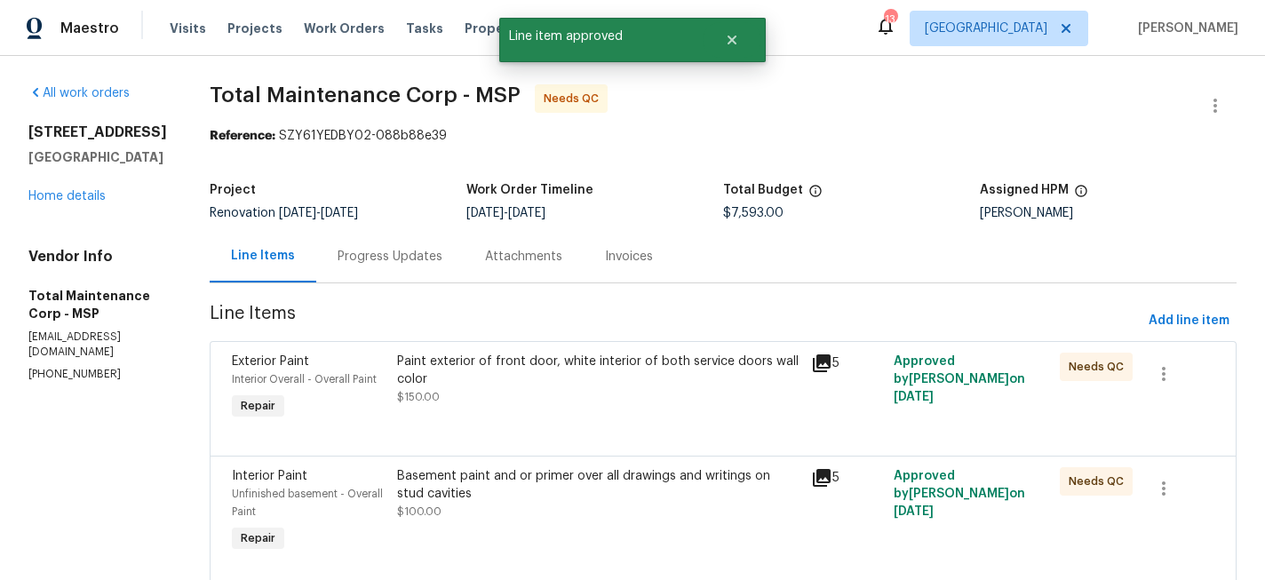
click at [537, 407] on div "Paint exterior of front door, white interior of both service doors wall color $…" at bounding box center [599, 388] width 414 height 82
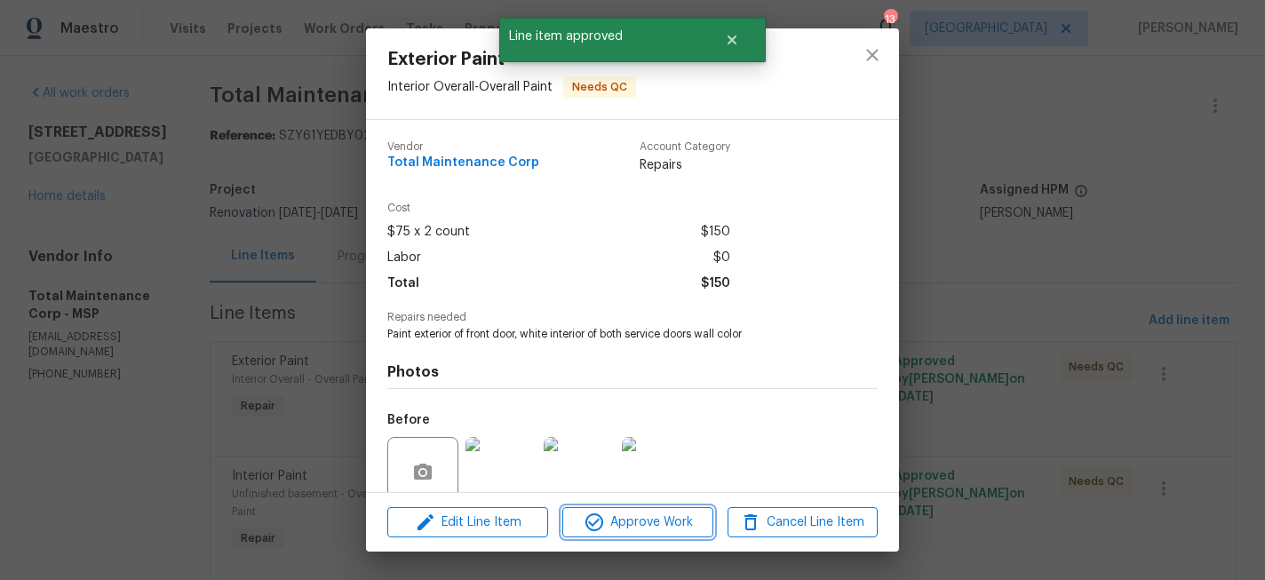
click at [652, 524] on span "Approve Work" at bounding box center [638, 523] width 140 height 22
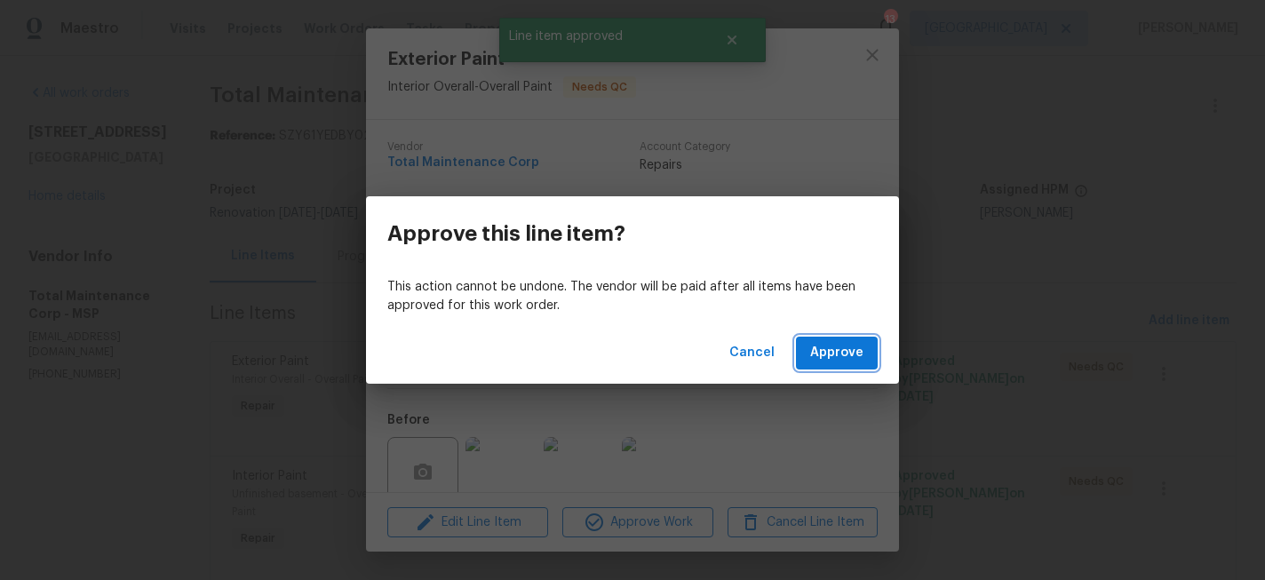
click at [833, 359] on span "Approve" at bounding box center [836, 353] width 53 height 22
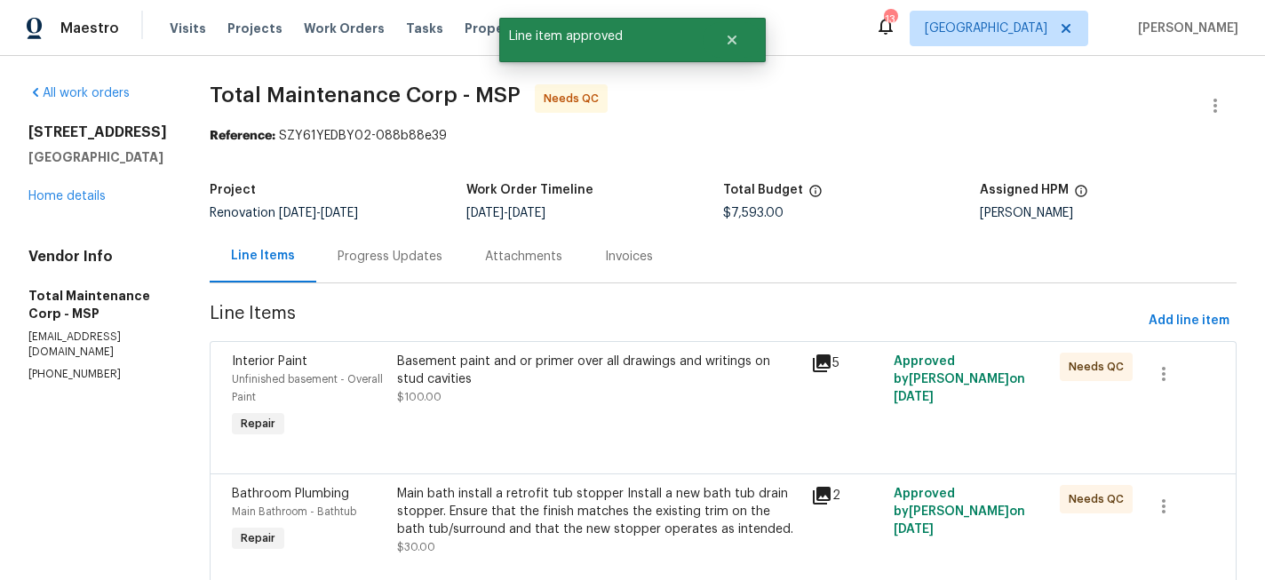
click at [613, 379] on div "Basement paint and or primer over all drawings and writings on stud cavities" at bounding box center [598, 371] width 403 height 36
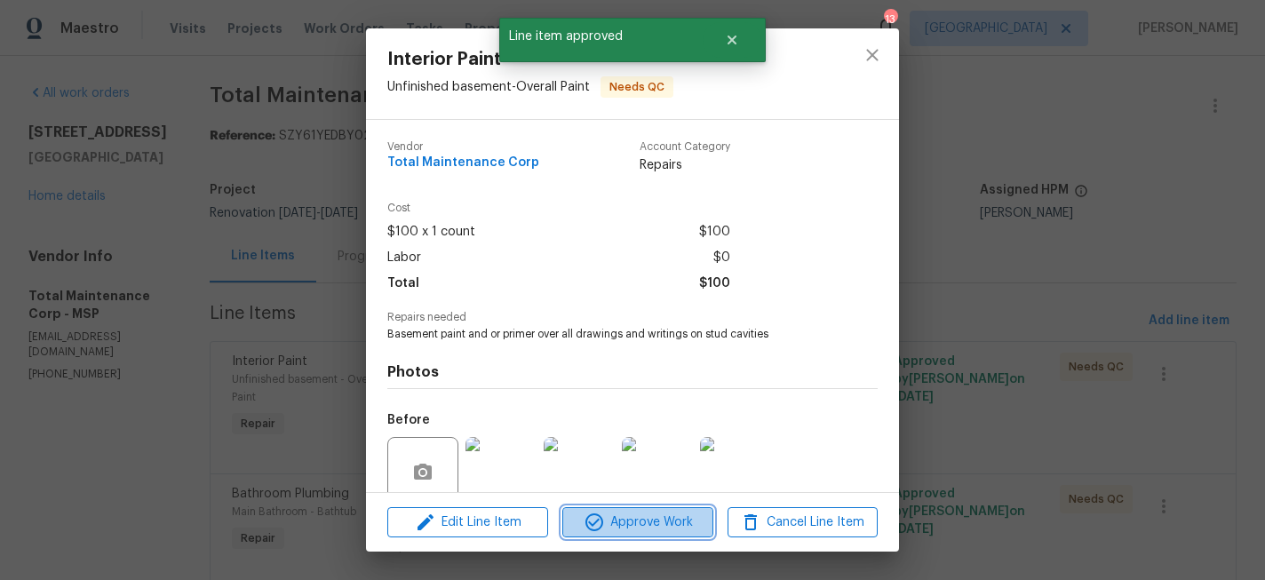
click at [625, 521] on span "Approve Work" at bounding box center [638, 523] width 140 height 22
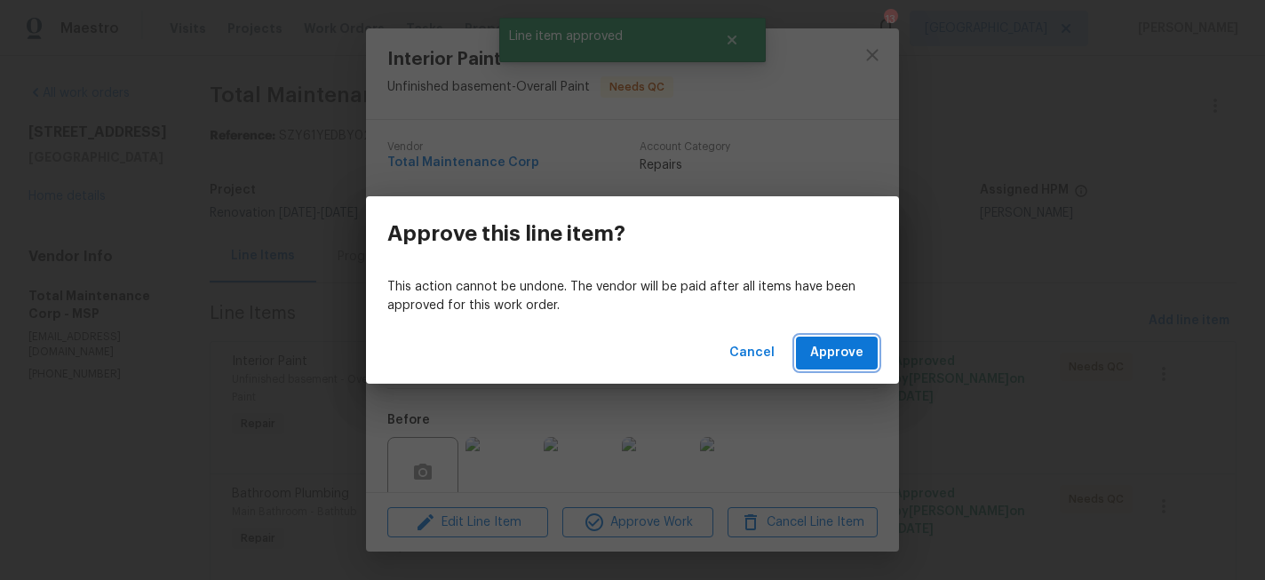
click at [840, 348] on span "Approve" at bounding box center [836, 353] width 53 height 22
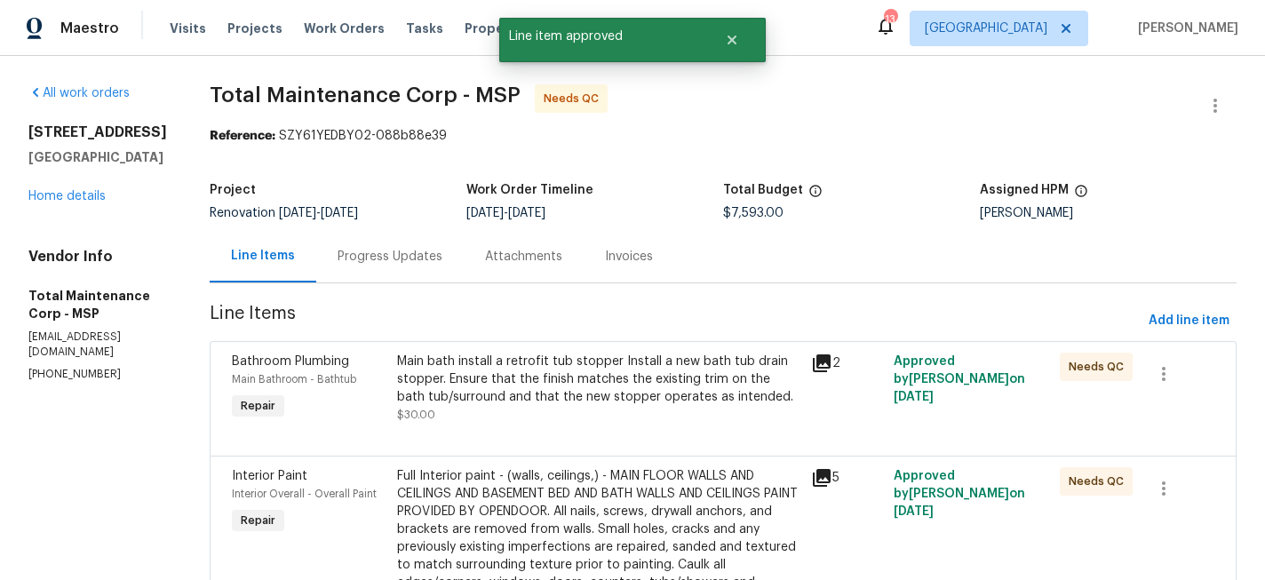
click at [555, 396] on div "Main bath install a retrofit tub stopper Install a new bath tub drain stopper. …" at bounding box center [598, 379] width 403 height 53
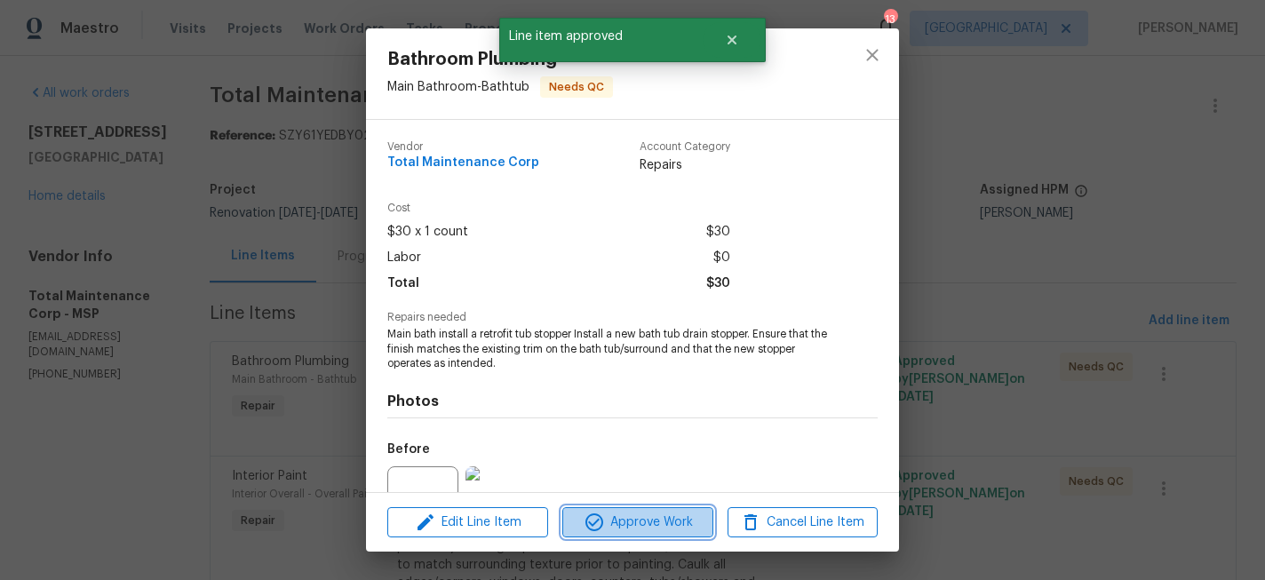
click at [641, 517] on span "Approve Work" at bounding box center [638, 523] width 140 height 22
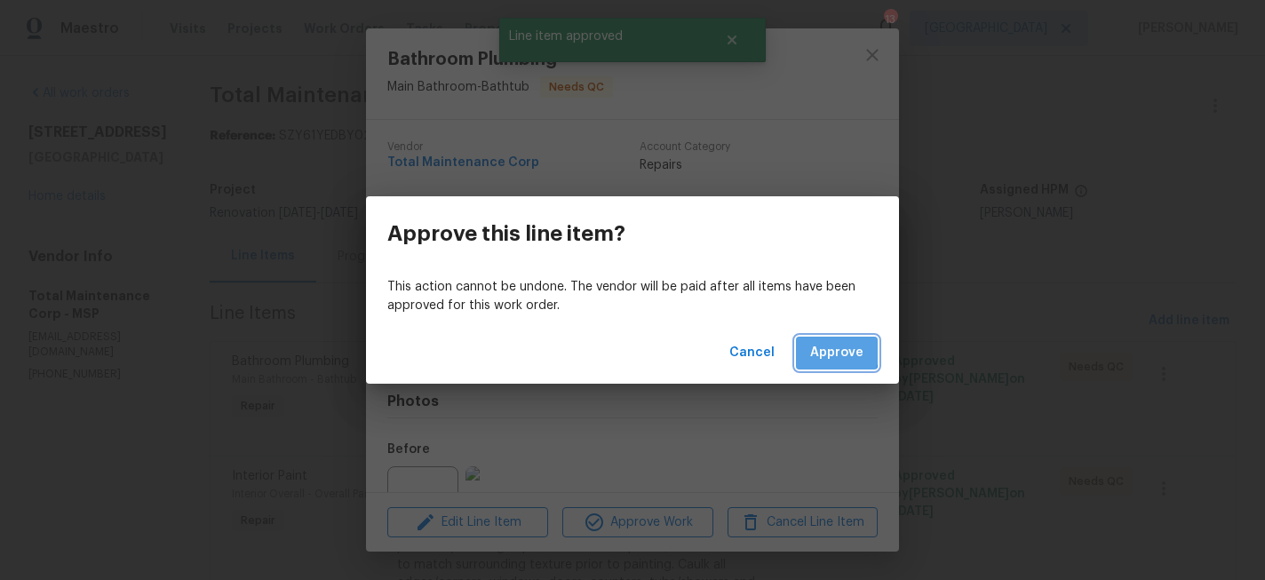
click at [818, 348] on span "Approve" at bounding box center [836, 353] width 53 height 22
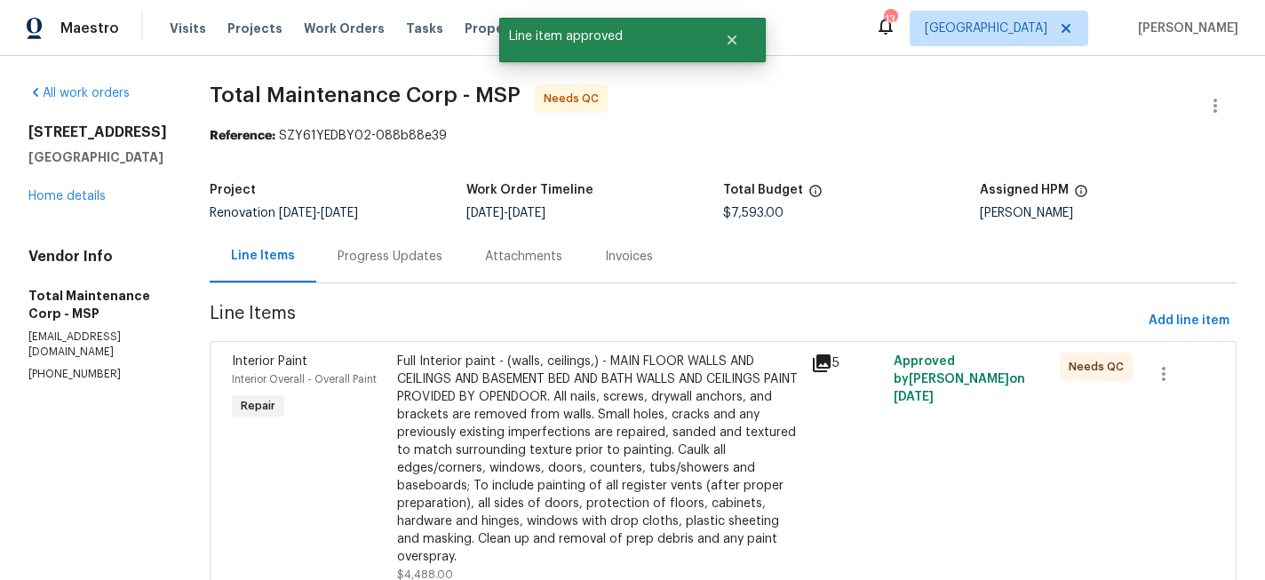
scroll to position [134, 0]
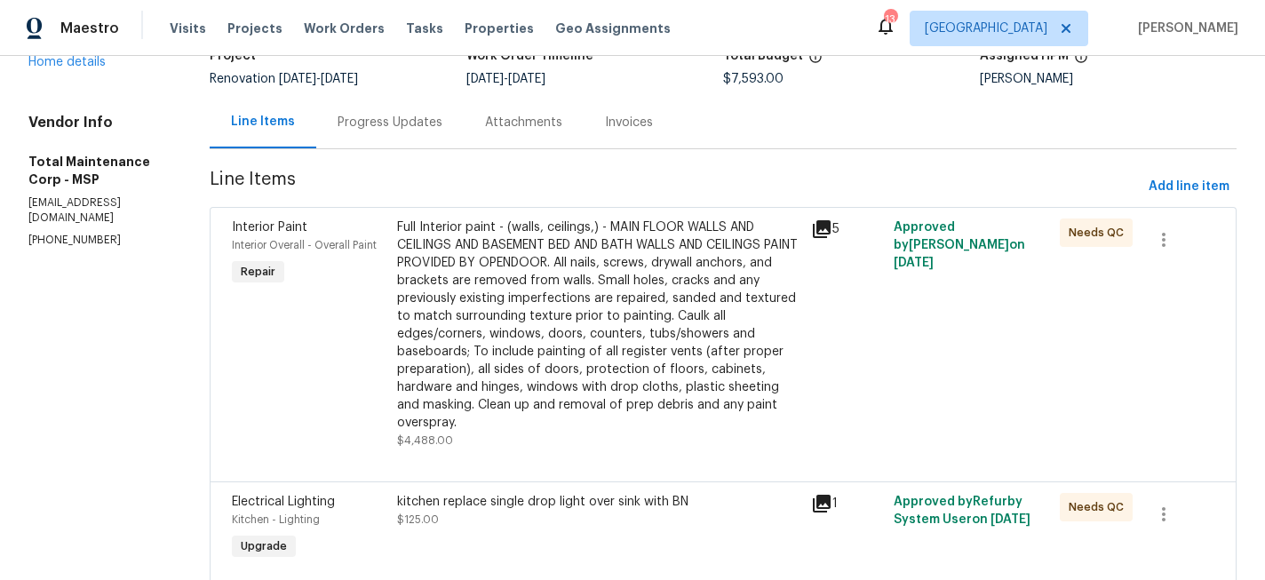
click at [530, 338] on div "Full Interior paint - (walls, ceilings,) - MAIN FLOOR WALLS AND CEILINGS AND BA…" at bounding box center [598, 325] width 403 height 213
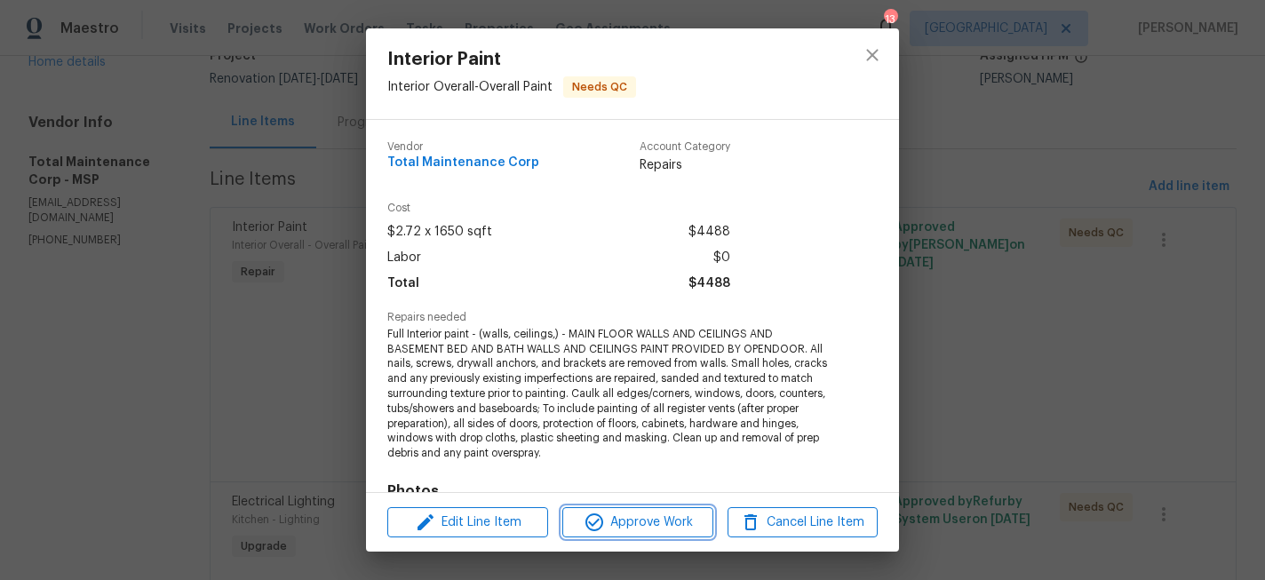
click at [637, 522] on span "Approve Work" at bounding box center [638, 523] width 140 height 22
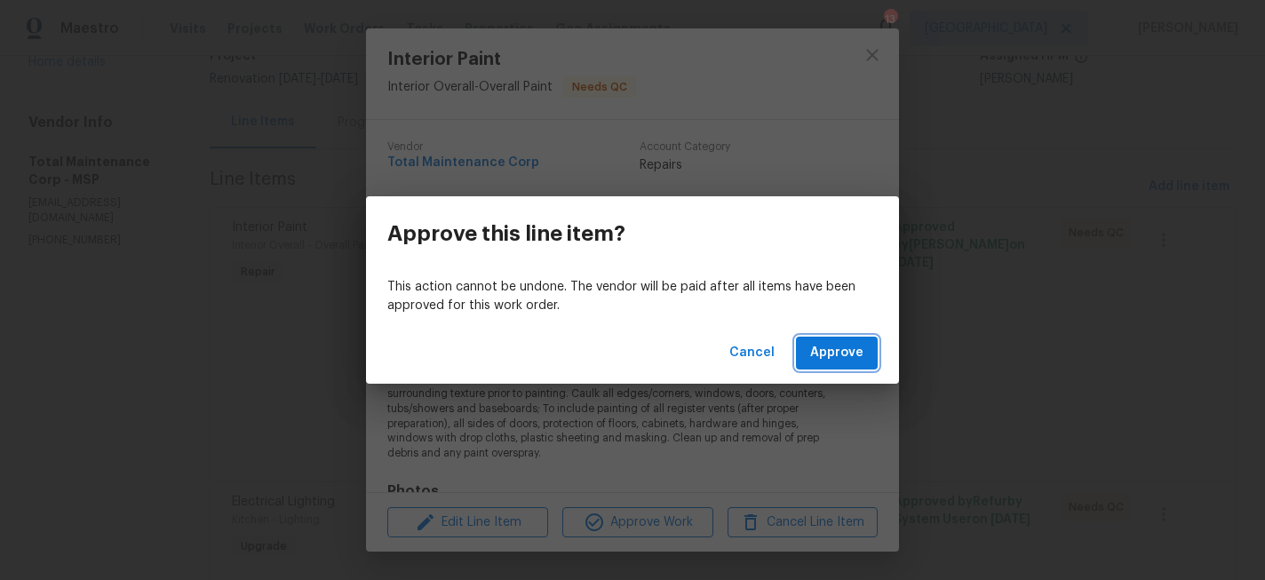
click at [865, 350] on button "Approve" at bounding box center [837, 353] width 82 height 33
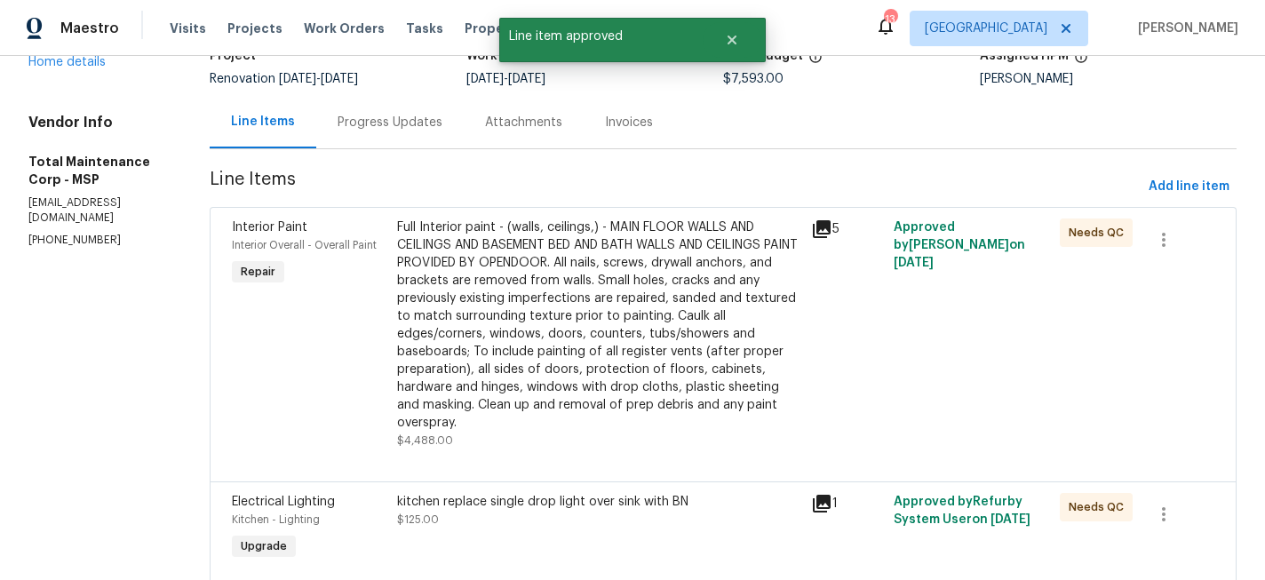
scroll to position [0, 0]
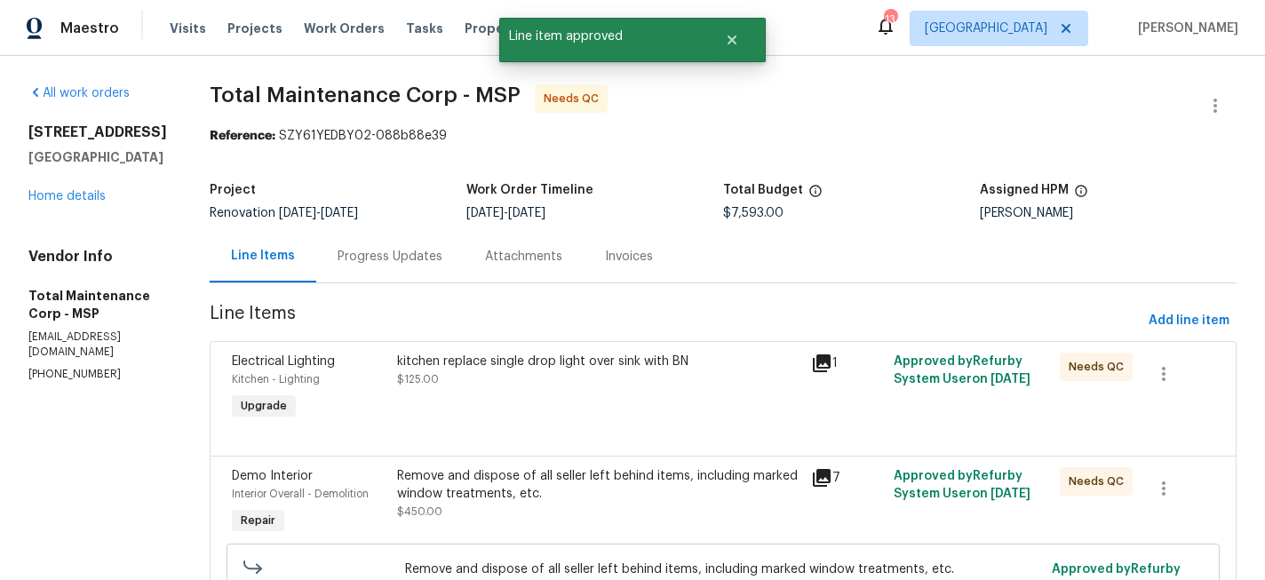
click at [546, 403] on div "kitchen replace single drop light over sink with BN $125.00" at bounding box center [599, 388] width 414 height 82
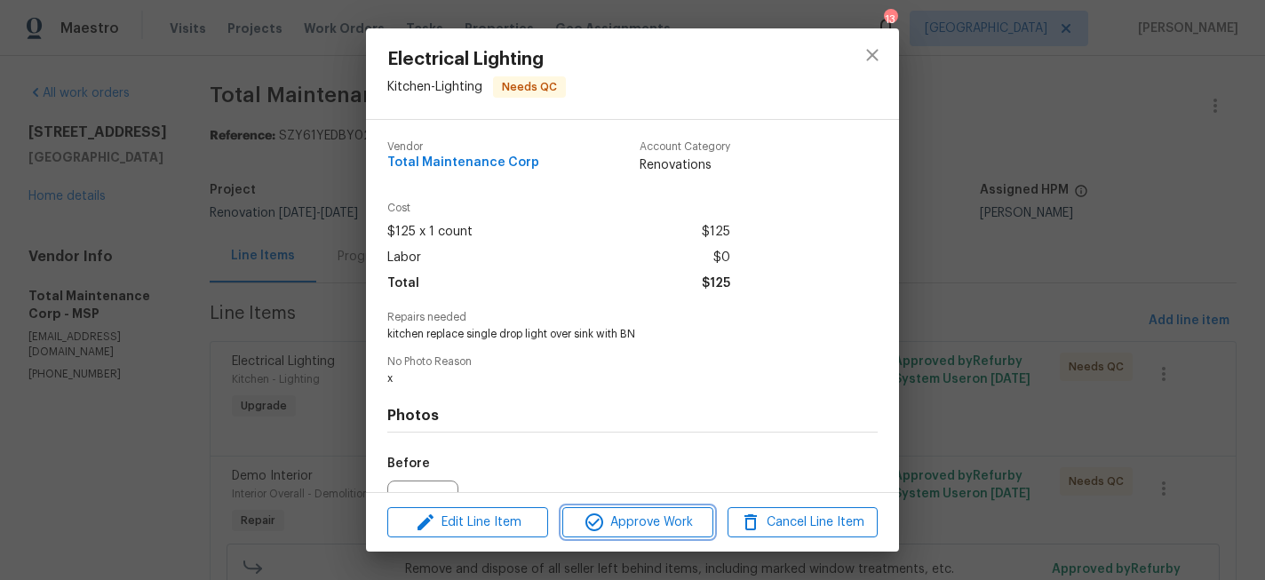
click at [670, 529] on span "Approve Work" at bounding box center [638, 523] width 140 height 22
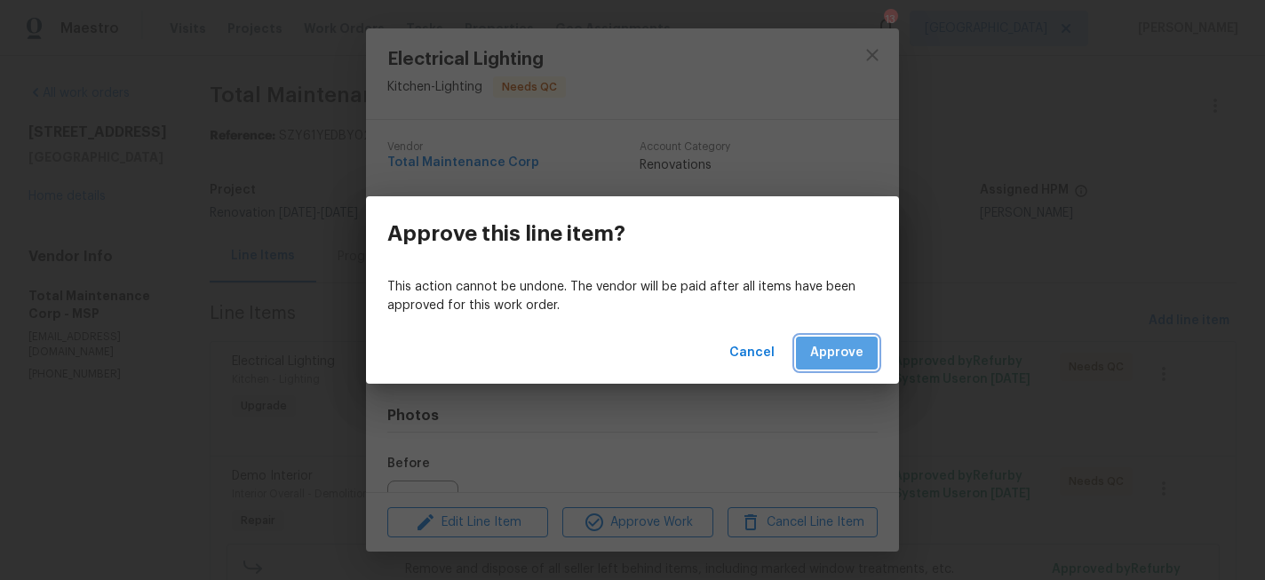
click at [854, 343] on span "Approve" at bounding box center [836, 353] width 53 height 22
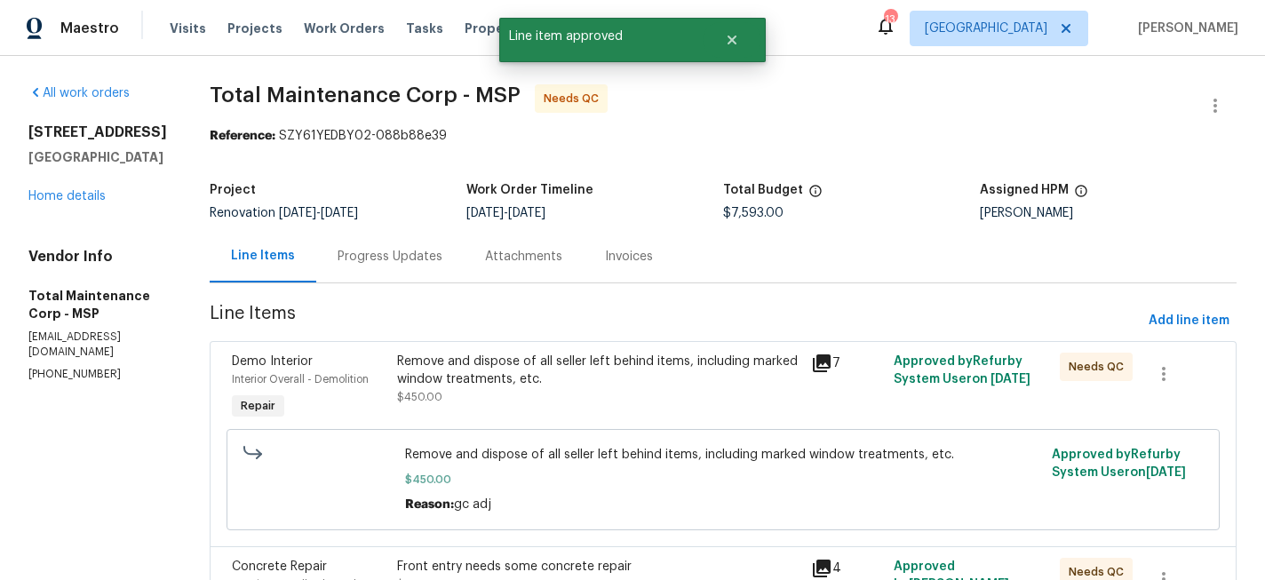
scroll to position [165, 0]
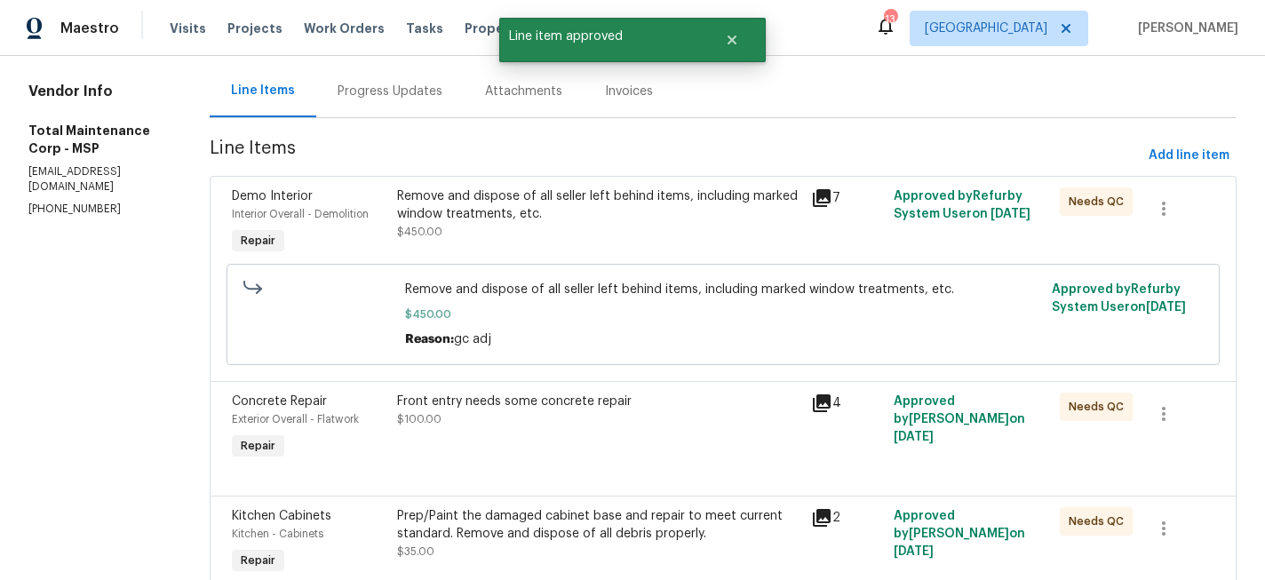
click at [556, 225] on div "Remove and dispose of all seller left behind items, including marked window tre…" at bounding box center [598, 213] width 403 height 53
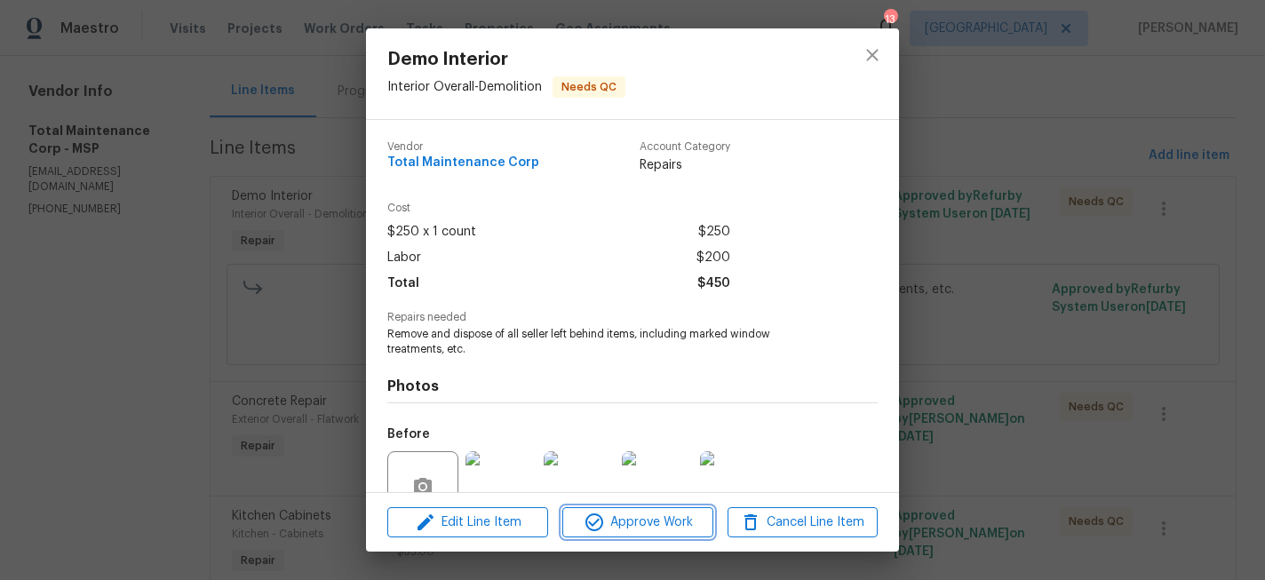
click at [630, 530] on span "Approve Work" at bounding box center [638, 523] width 140 height 22
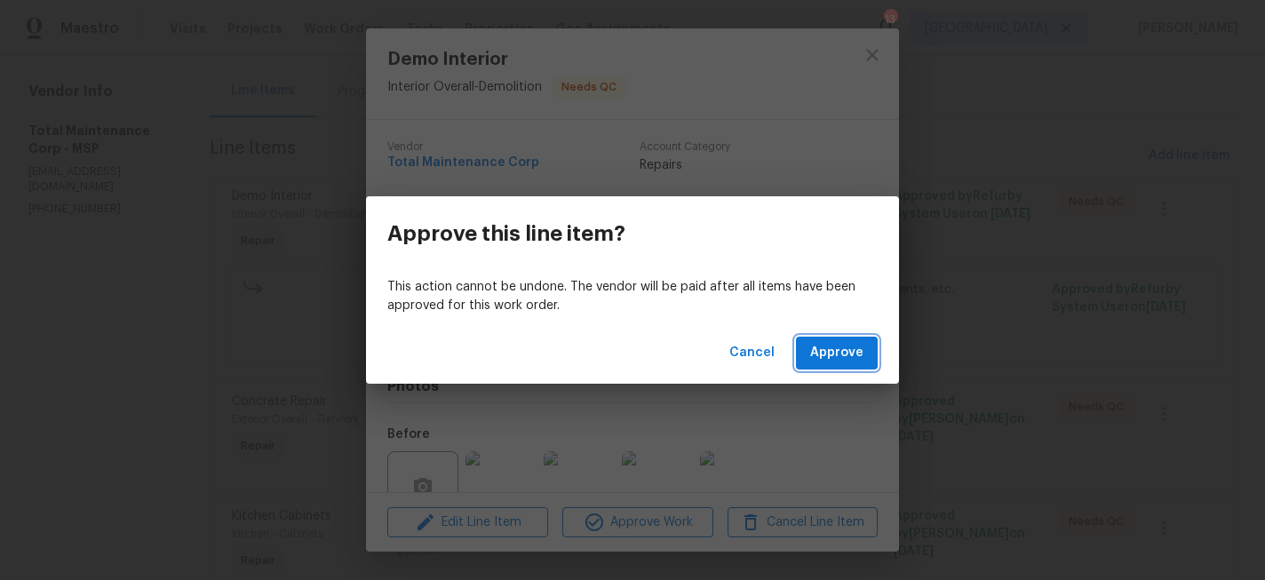
click at [842, 343] on span "Approve" at bounding box center [836, 353] width 53 height 22
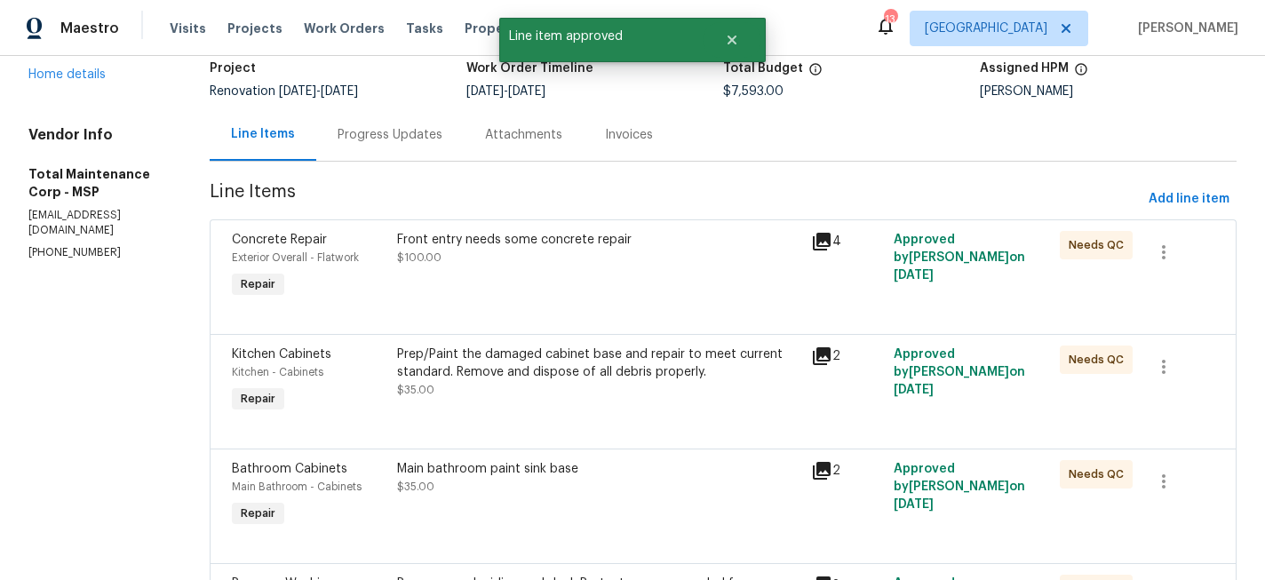
scroll to position [149, 0]
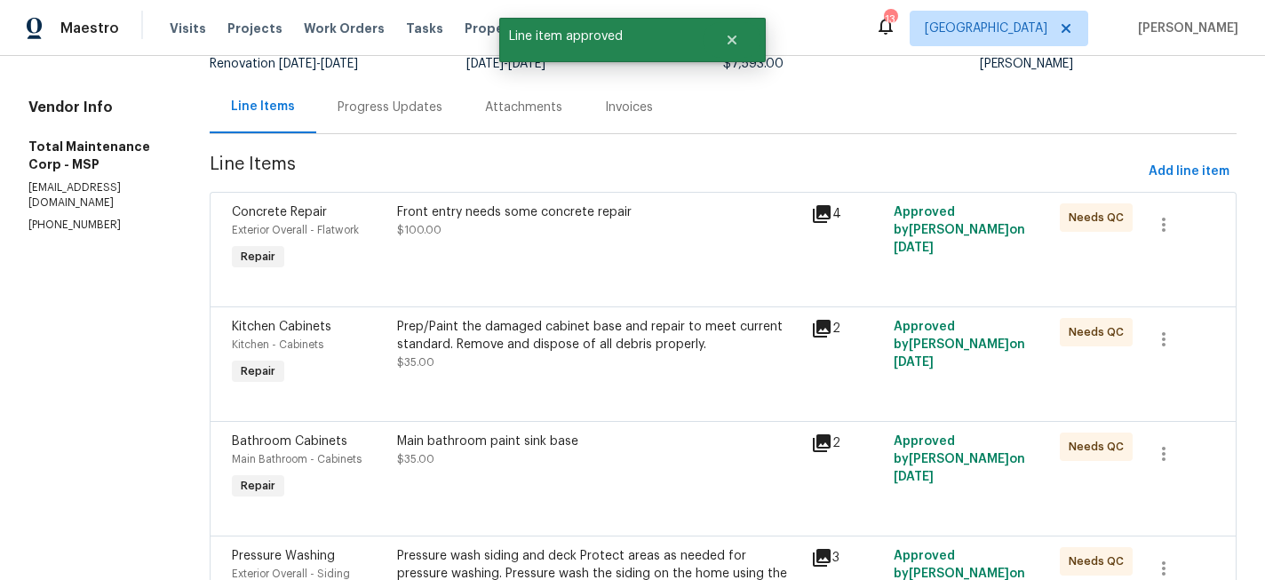
click at [557, 250] on div "Front entry needs some concrete repair $100.00" at bounding box center [599, 239] width 414 height 82
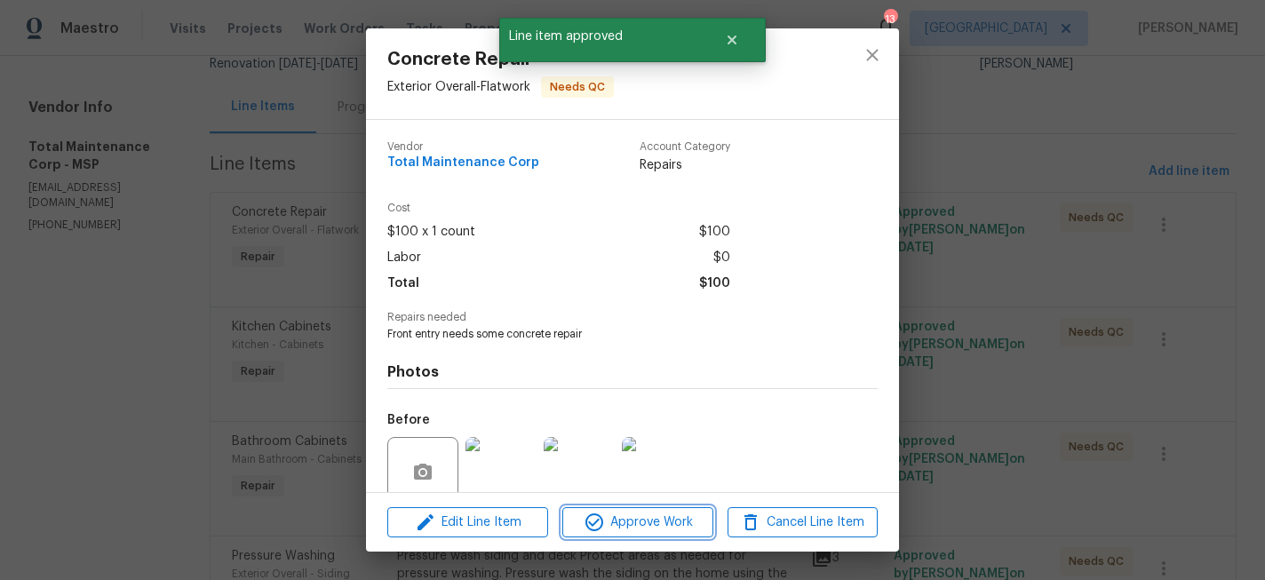
click at [619, 512] on span "Approve Work" at bounding box center [638, 523] width 140 height 22
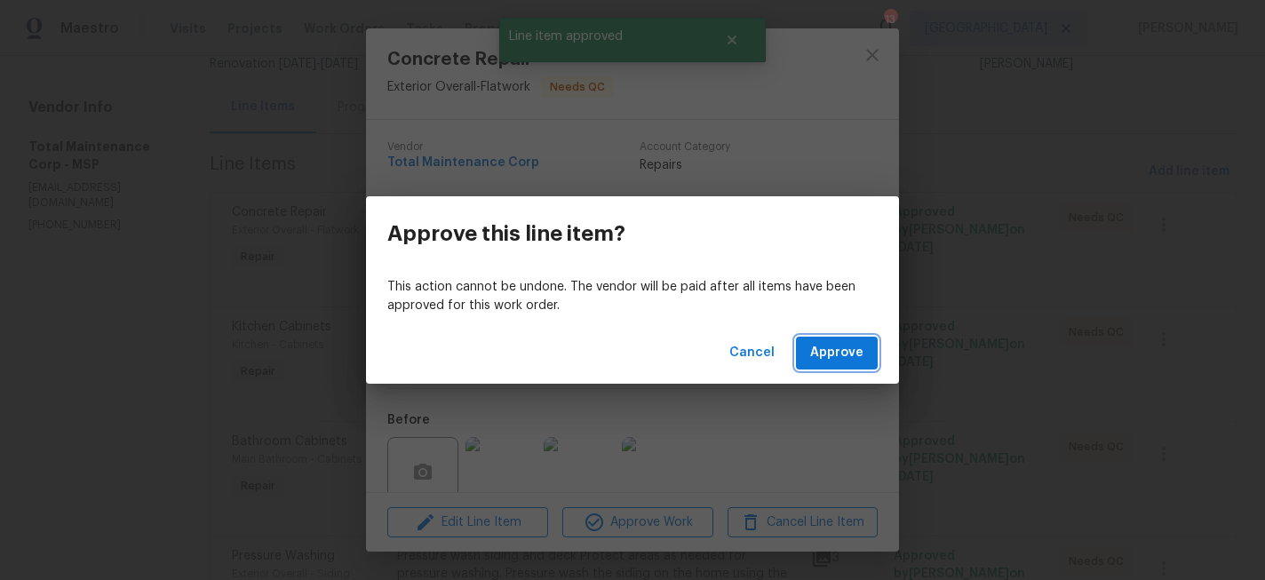
click at [830, 350] on span "Approve" at bounding box center [836, 353] width 53 height 22
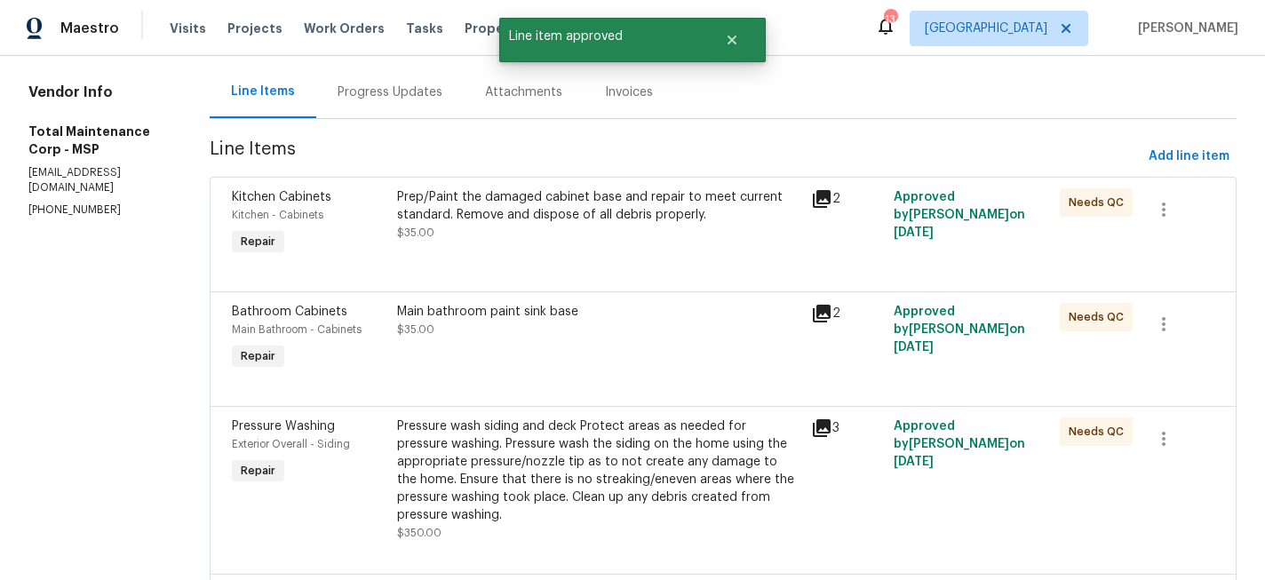
scroll to position [165, 0]
click at [520, 210] on div "Prep/Paint the damaged cabinet base and repair to meet current standard. Remove…" at bounding box center [598, 205] width 403 height 36
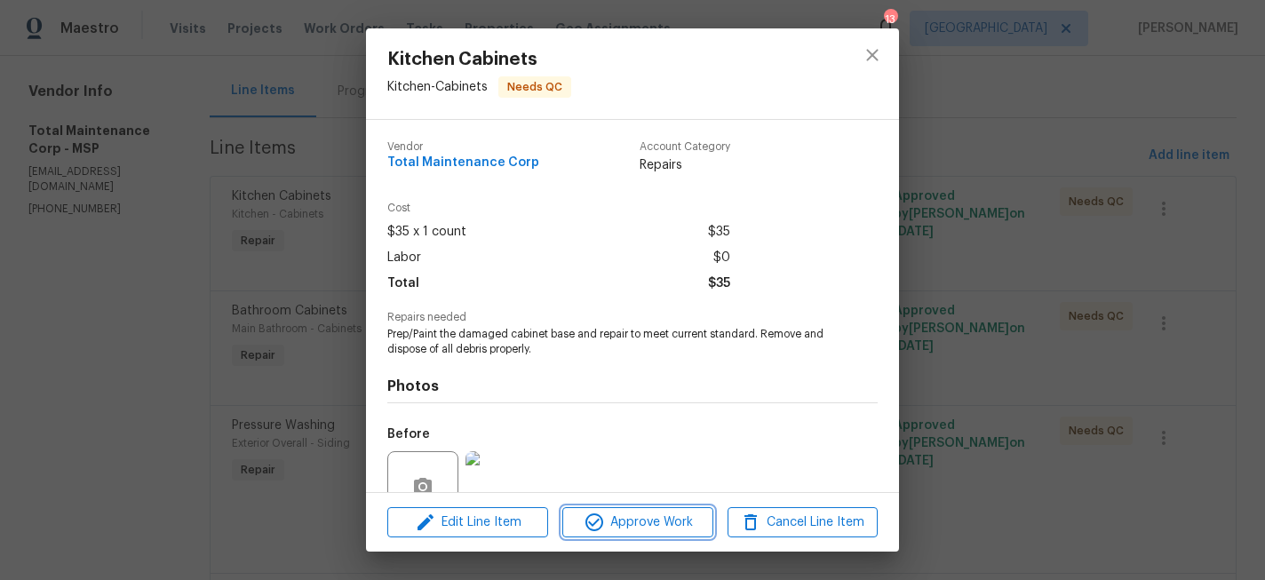
click at [664, 523] on span "Approve Work" at bounding box center [638, 523] width 140 height 22
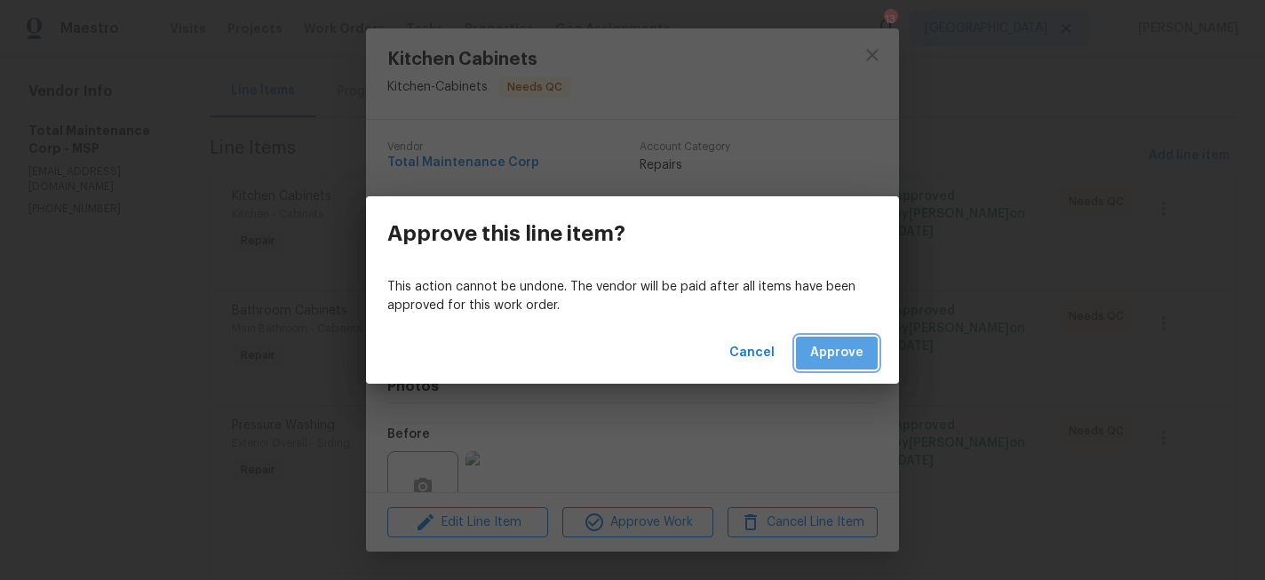
click at [848, 349] on span "Approve" at bounding box center [836, 353] width 53 height 22
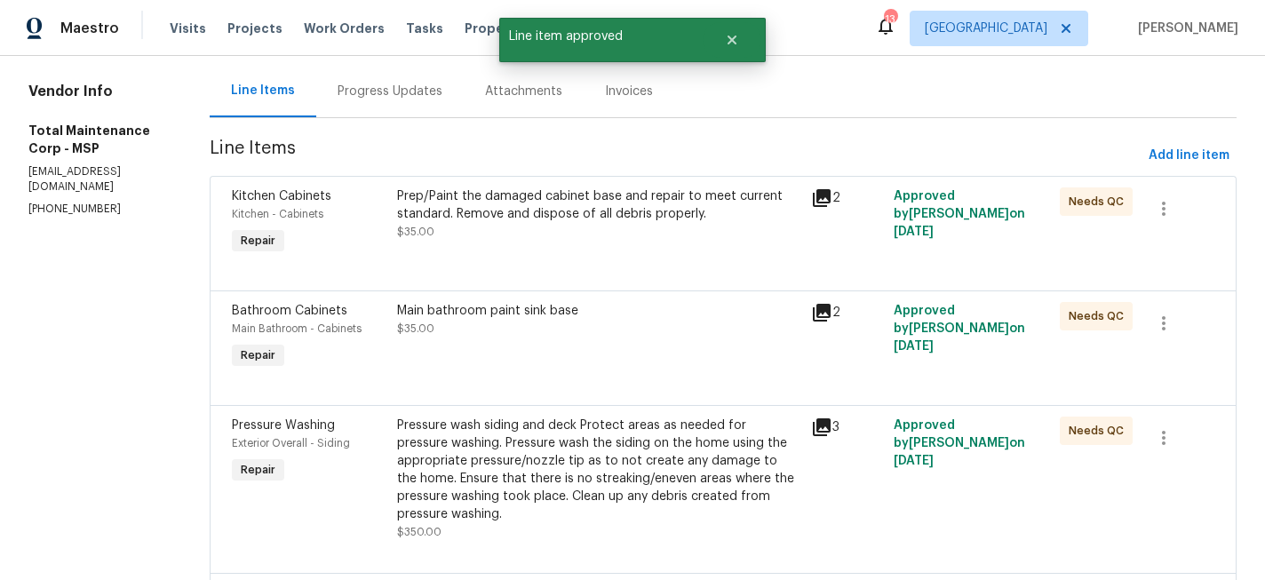
scroll to position [0, 0]
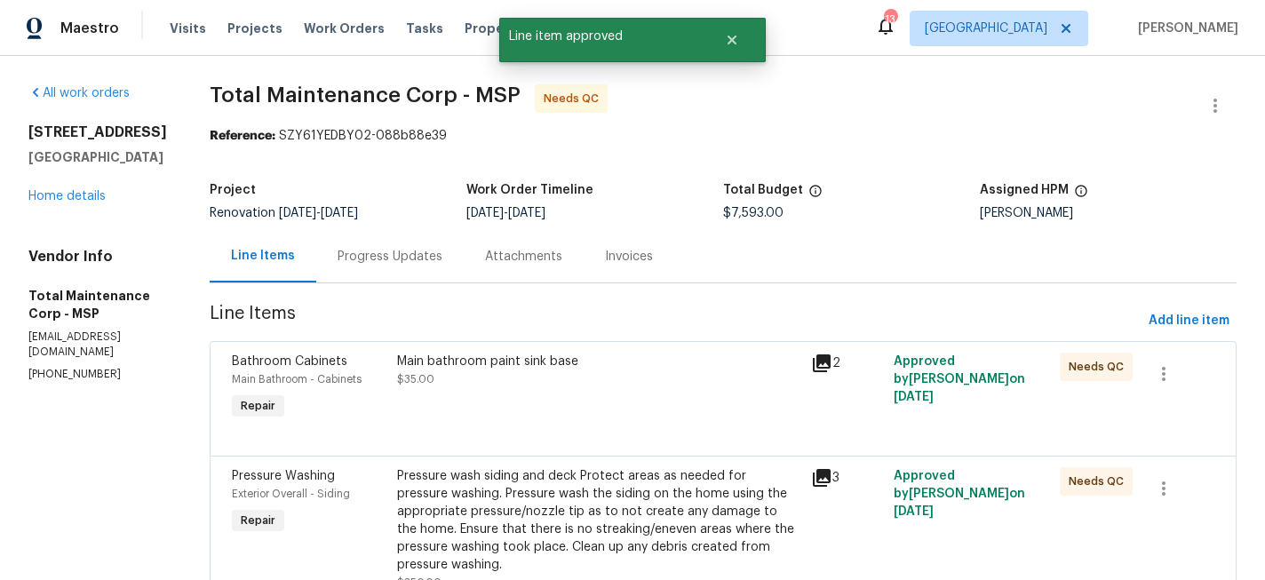
click at [506, 420] on div "Main bathroom paint sink base $35.00" at bounding box center [599, 388] width 414 height 82
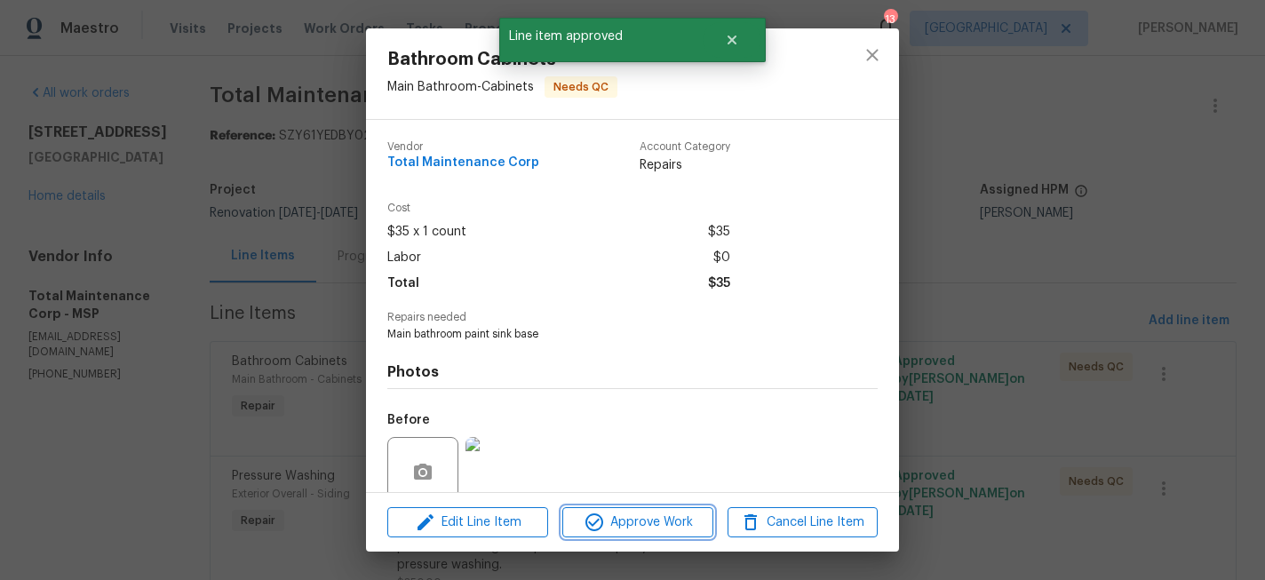
click at [626, 519] on span "Approve Work" at bounding box center [638, 523] width 140 height 22
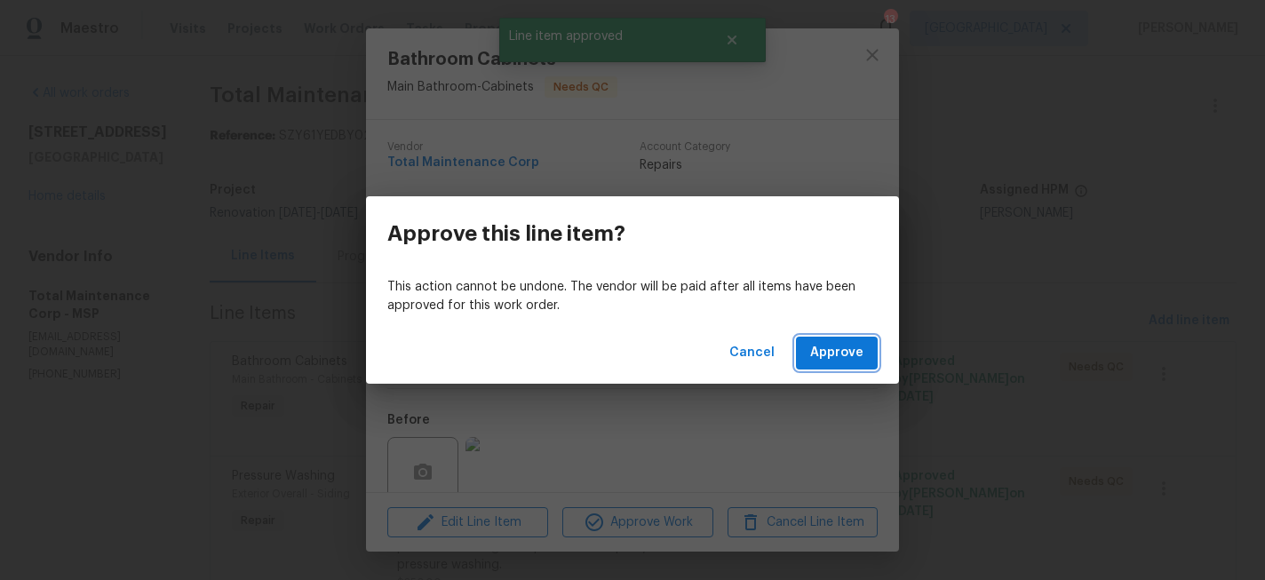
click at [816, 353] on span "Approve" at bounding box center [836, 353] width 53 height 22
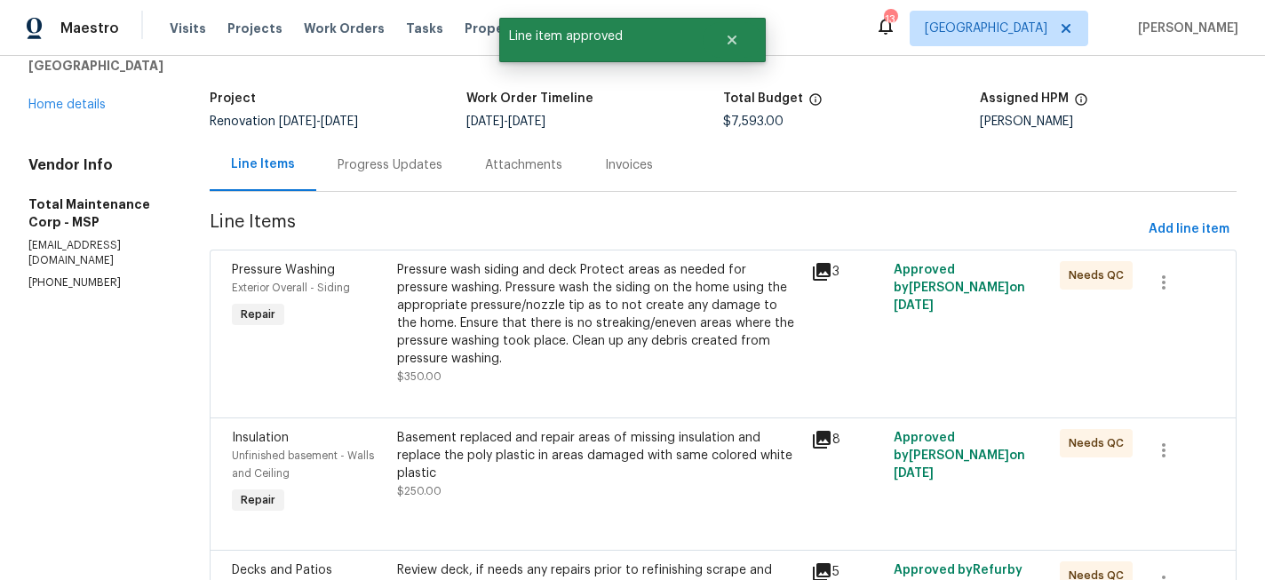
scroll to position [92, 0]
click at [617, 331] on div "Pressure wash siding and deck Protect areas as needed for pressure washing. Pre…" at bounding box center [598, 313] width 403 height 107
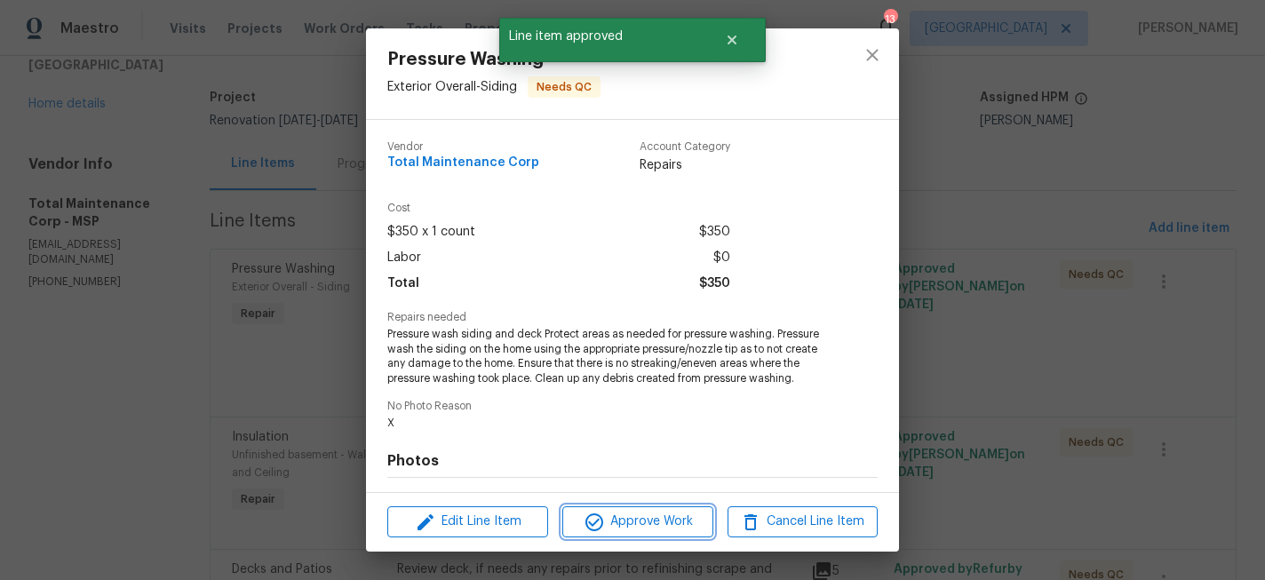
click at [653, 525] on span "Approve Work" at bounding box center [638, 522] width 140 height 22
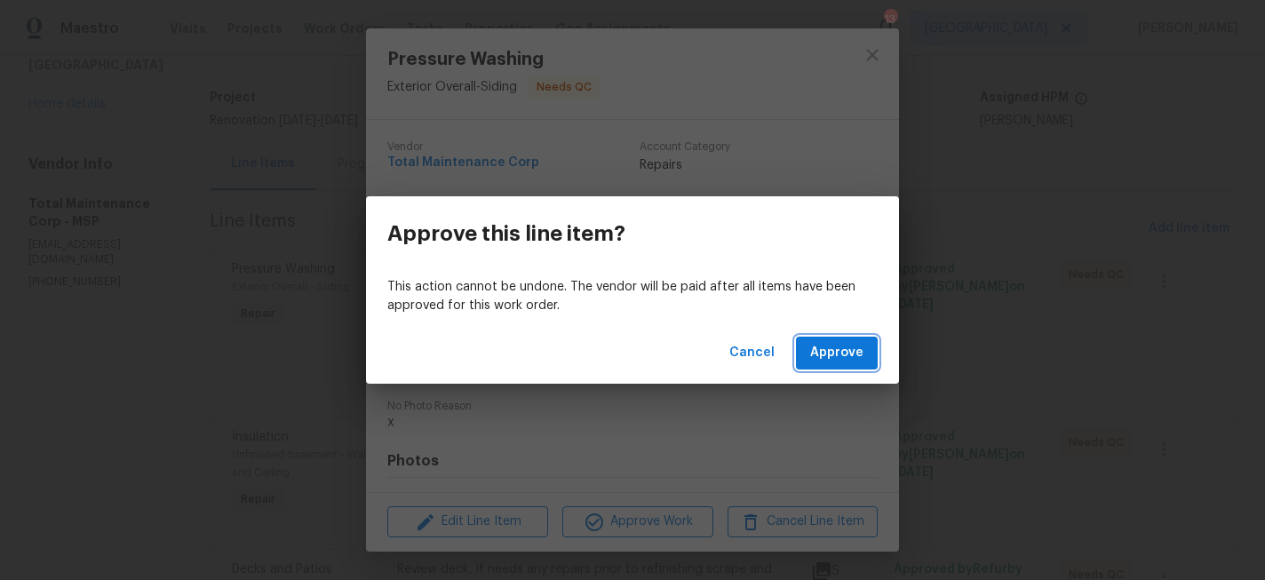
click at [856, 359] on span "Approve" at bounding box center [836, 353] width 53 height 22
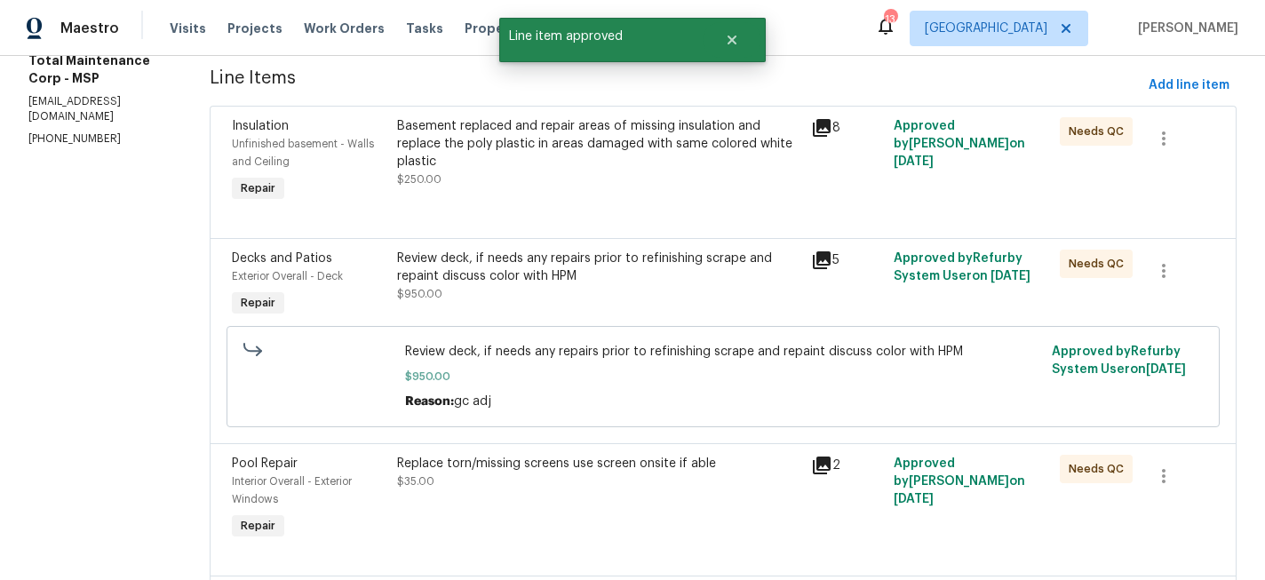
scroll to position [236, 0]
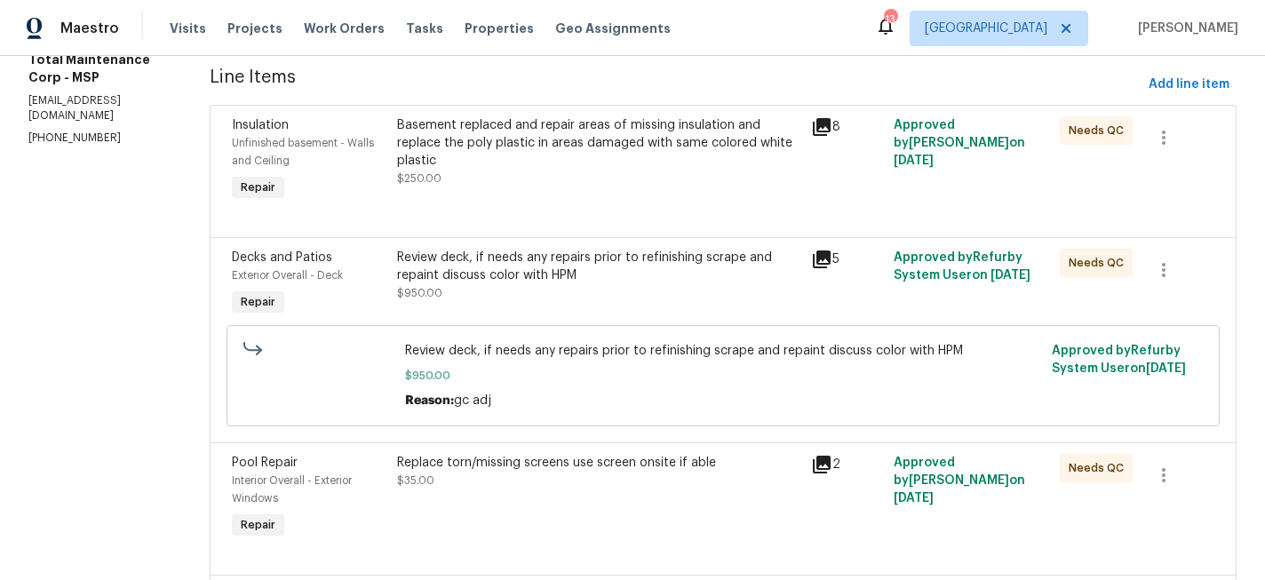
click at [547, 150] on div "Basement replaced and repair areas of missing insulation and replace the poly p…" at bounding box center [598, 142] width 403 height 53
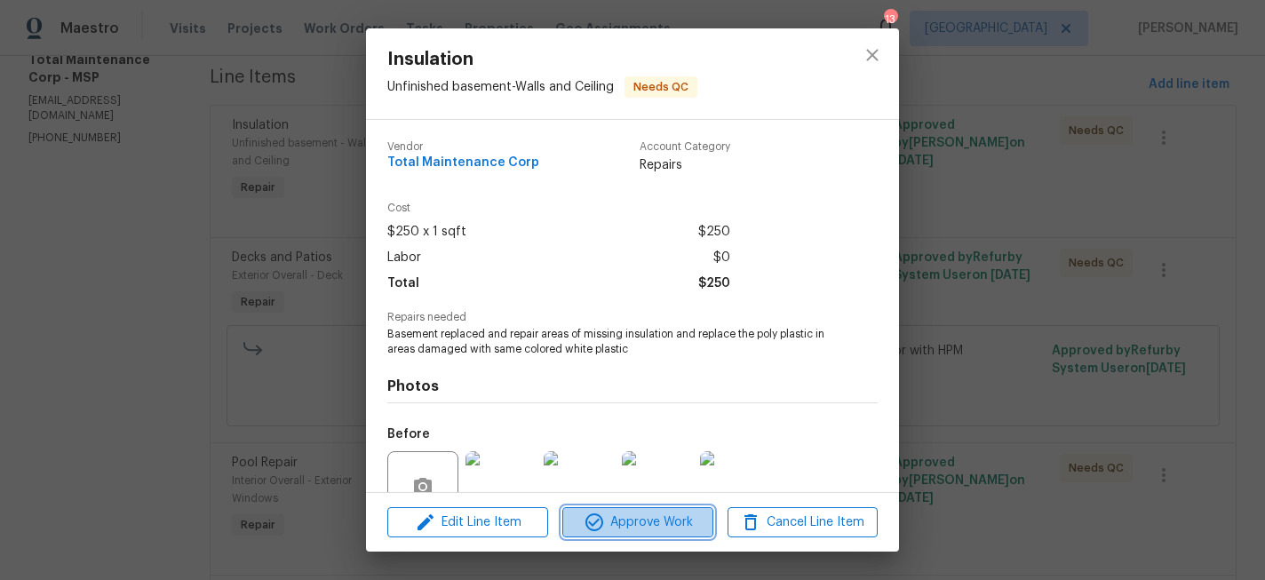
click at [626, 522] on span "Approve Work" at bounding box center [638, 523] width 140 height 22
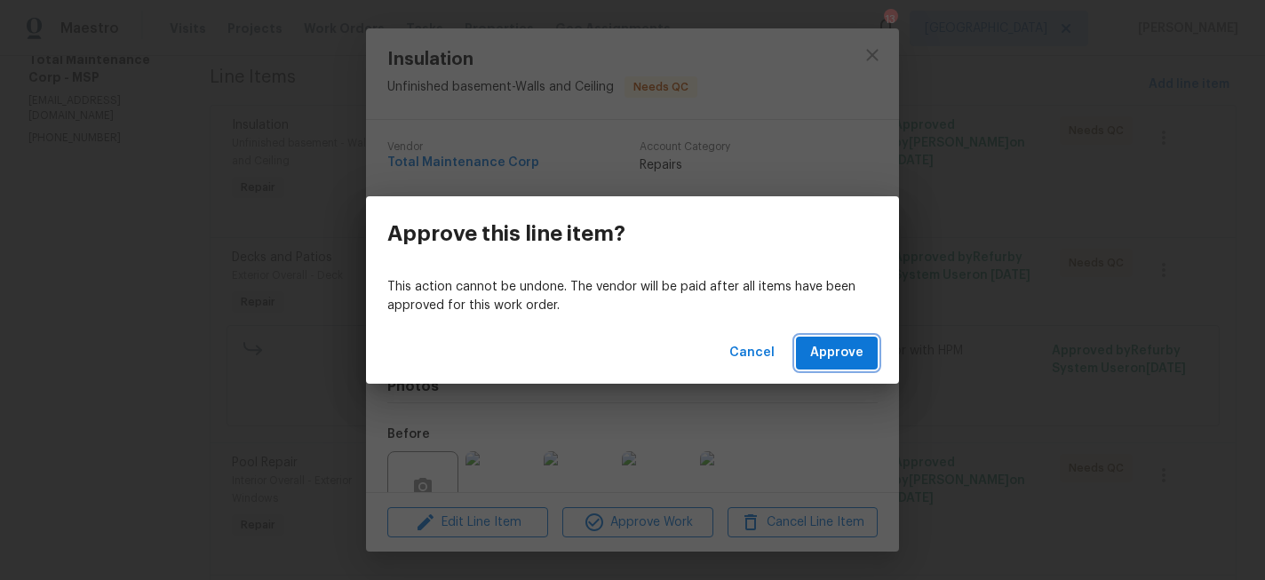
click at [827, 357] on span "Approve" at bounding box center [836, 353] width 53 height 22
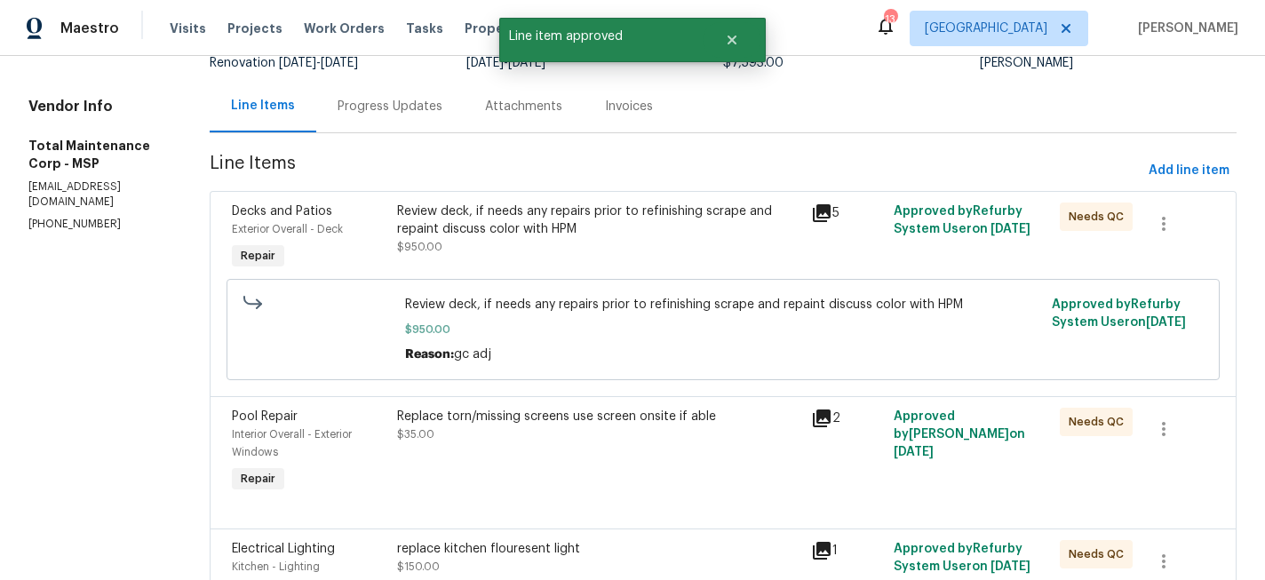
scroll to position [171, 0]
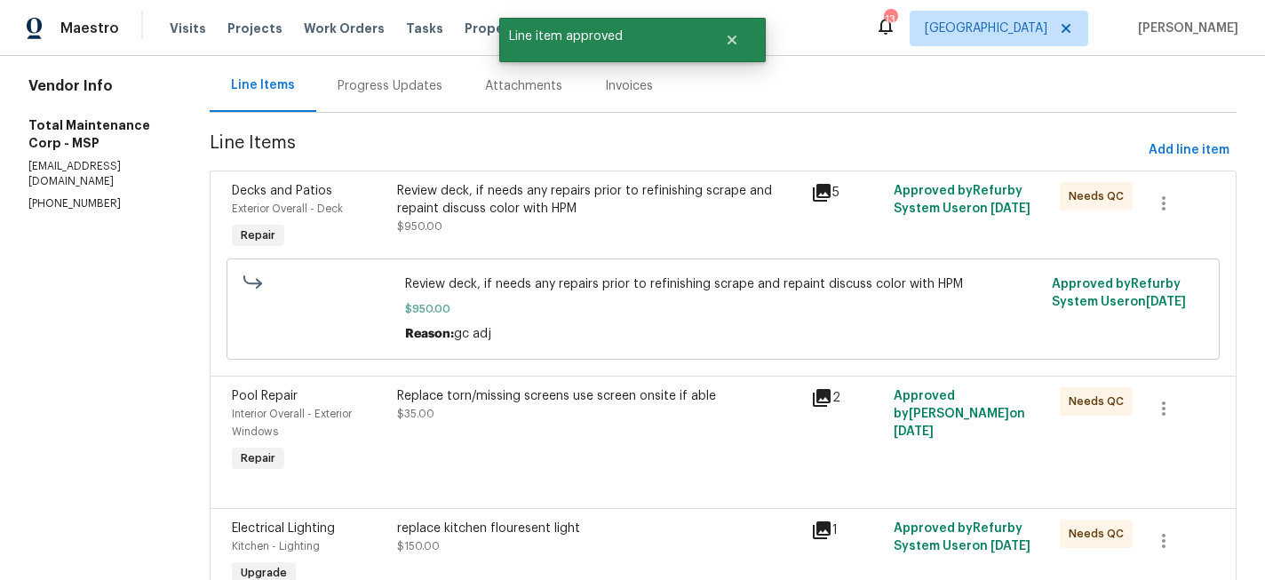
click at [537, 237] on div "Review deck, if needs any repairs prior to refinishing scrape and repaint discu…" at bounding box center [599, 218] width 414 height 82
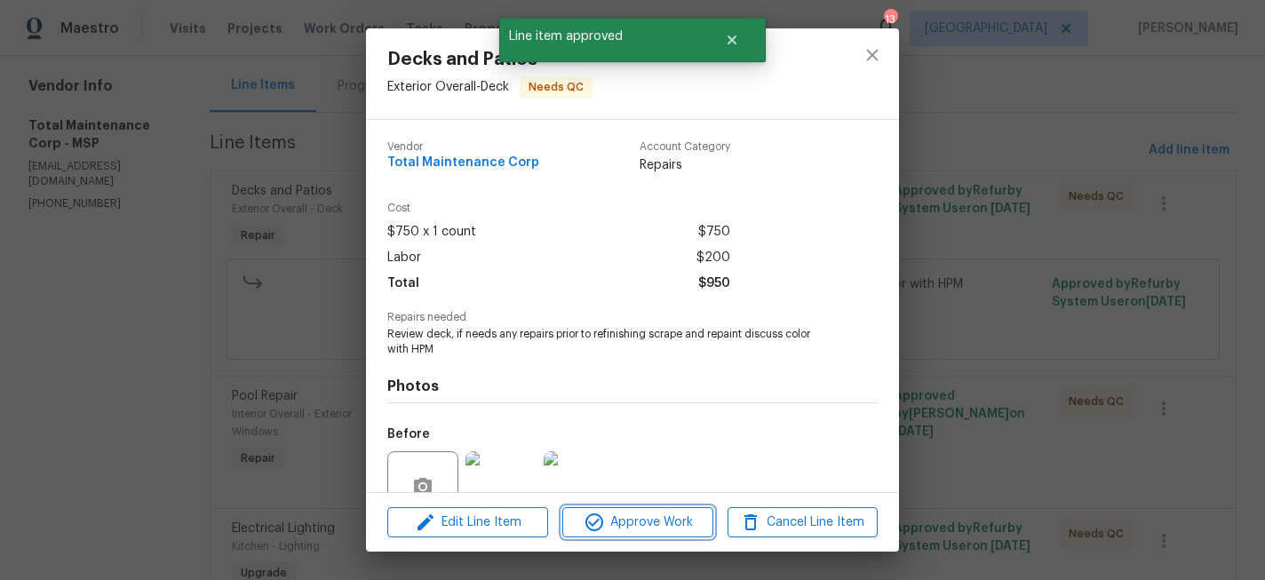
click at [657, 523] on span "Approve Work" at bounding box center [638, 523] width 140 height 22
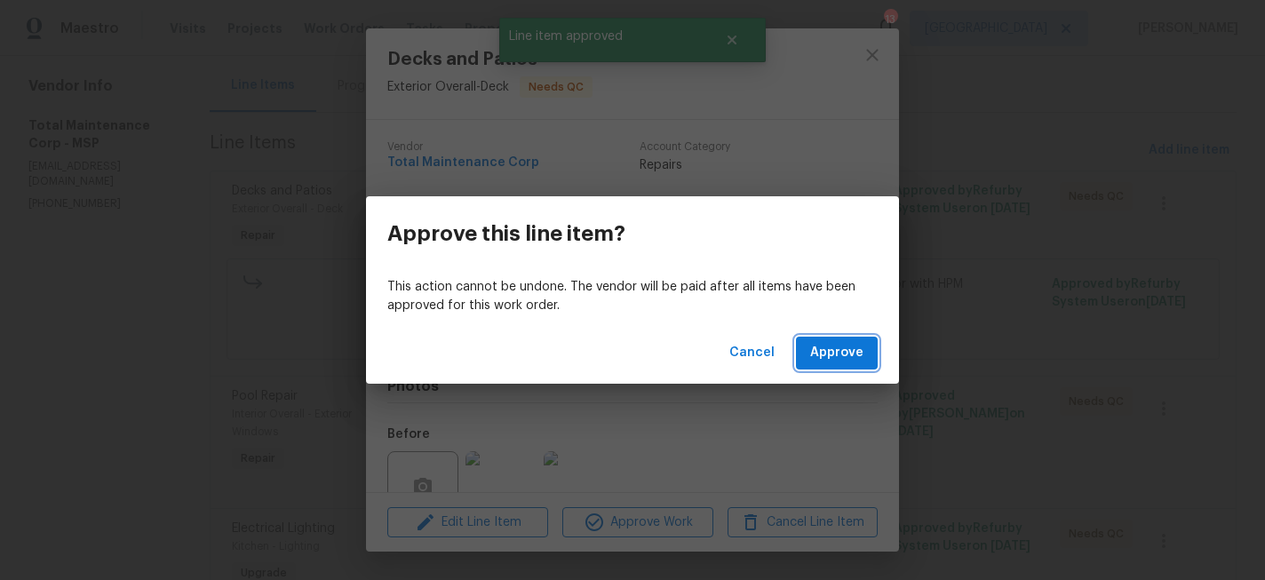
click at [857, 341] on button "Approve" at bounding box center [837, 353] width 82 height 33
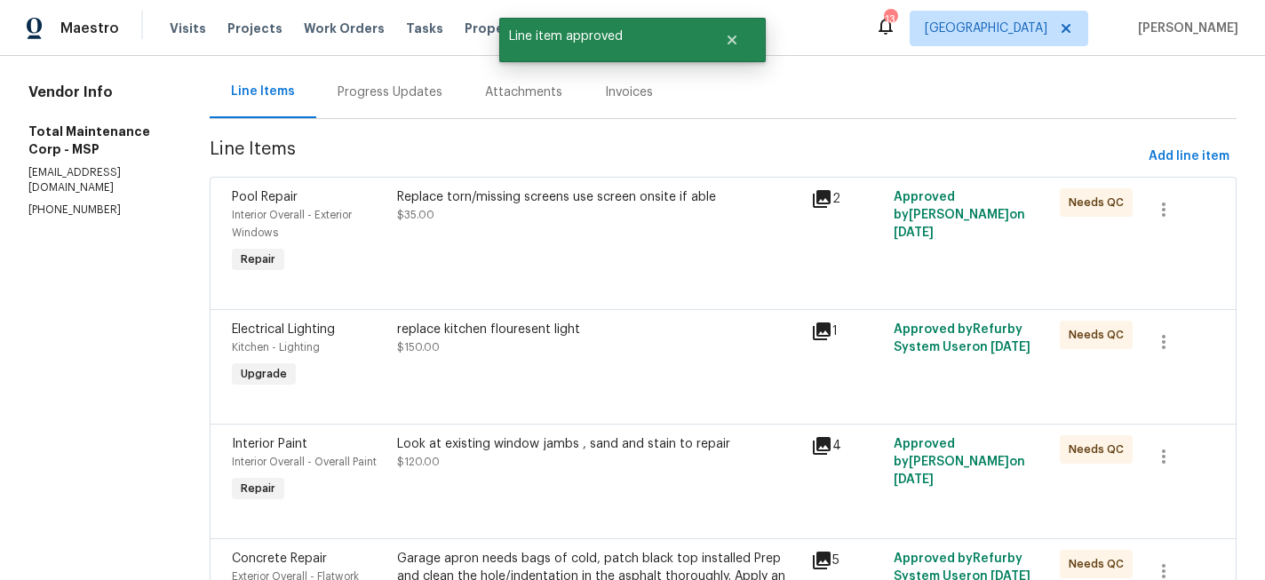
scroll to position [199, 0]
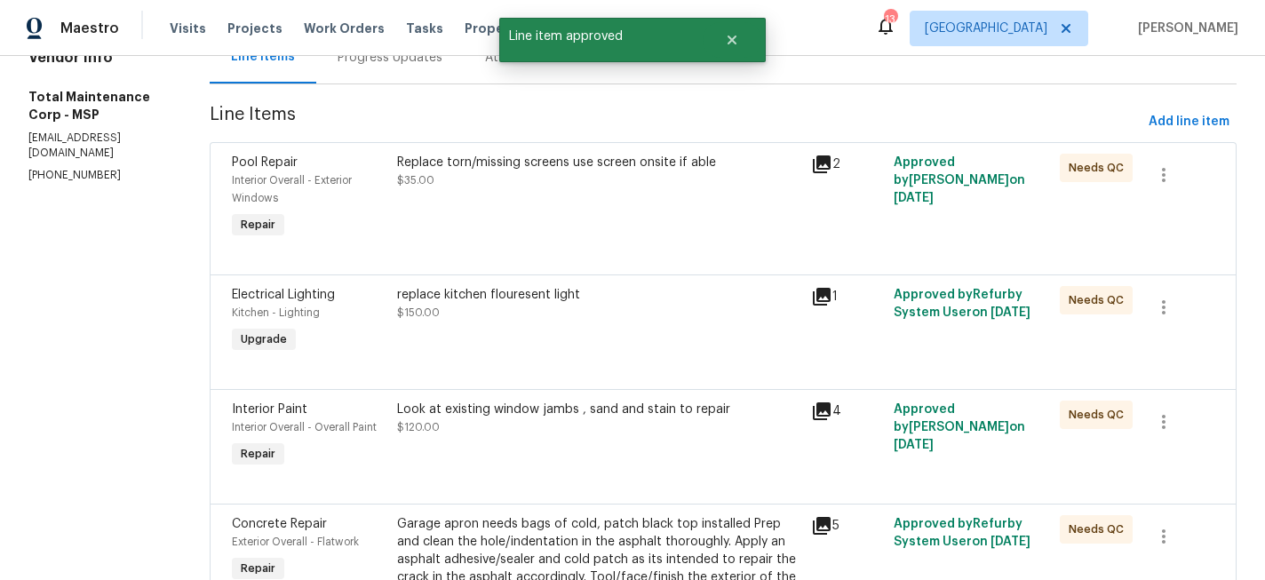
click at [585, 227] on div "Replace torn/missing screens use screen onsite if able $35.00" at bounding box center [599, 198] width 414 height 100
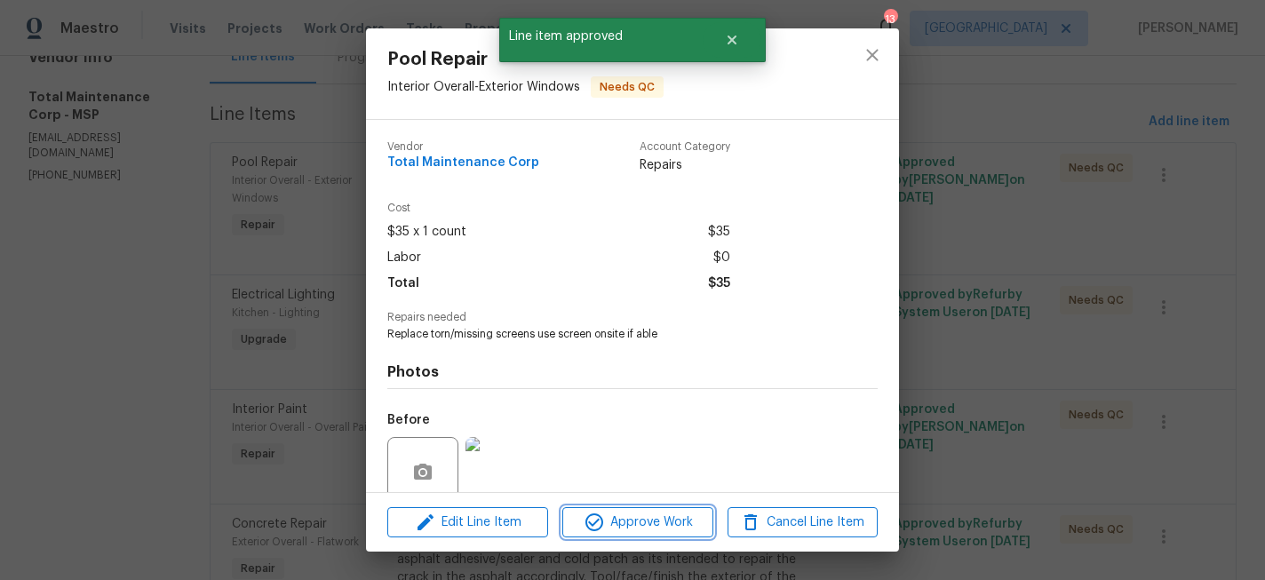
click at [608, 516] on span "Approve Work" at bounding box center [638, 523] width 140 height 22
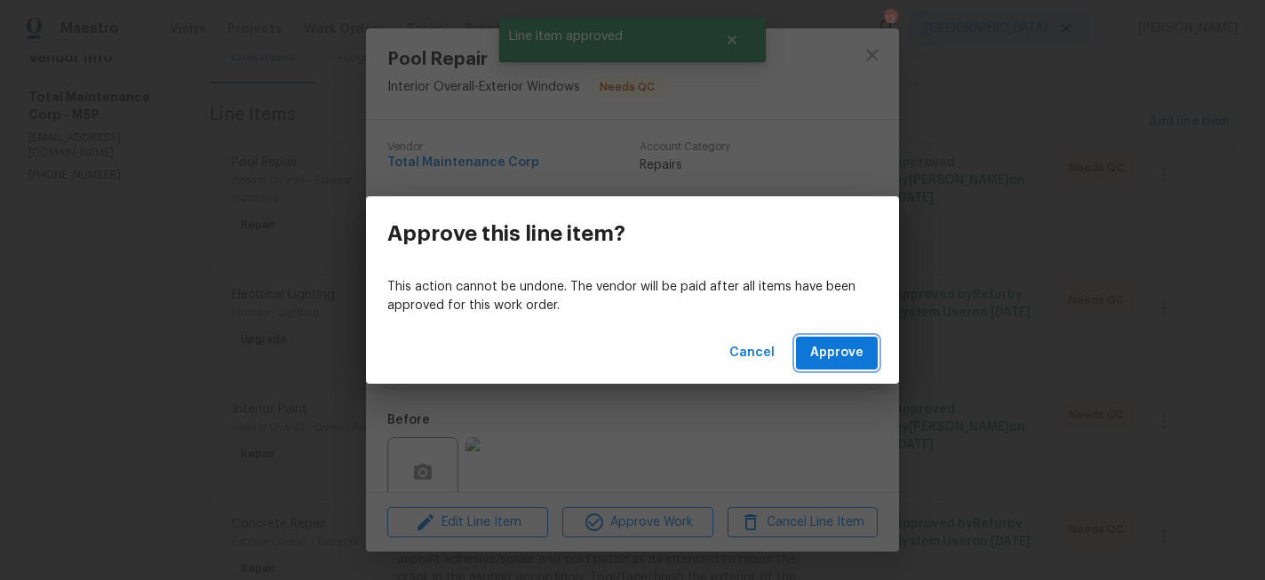
click at [817, 360] on span "Approve" at bounding box center [836, 353] width 53 height 22
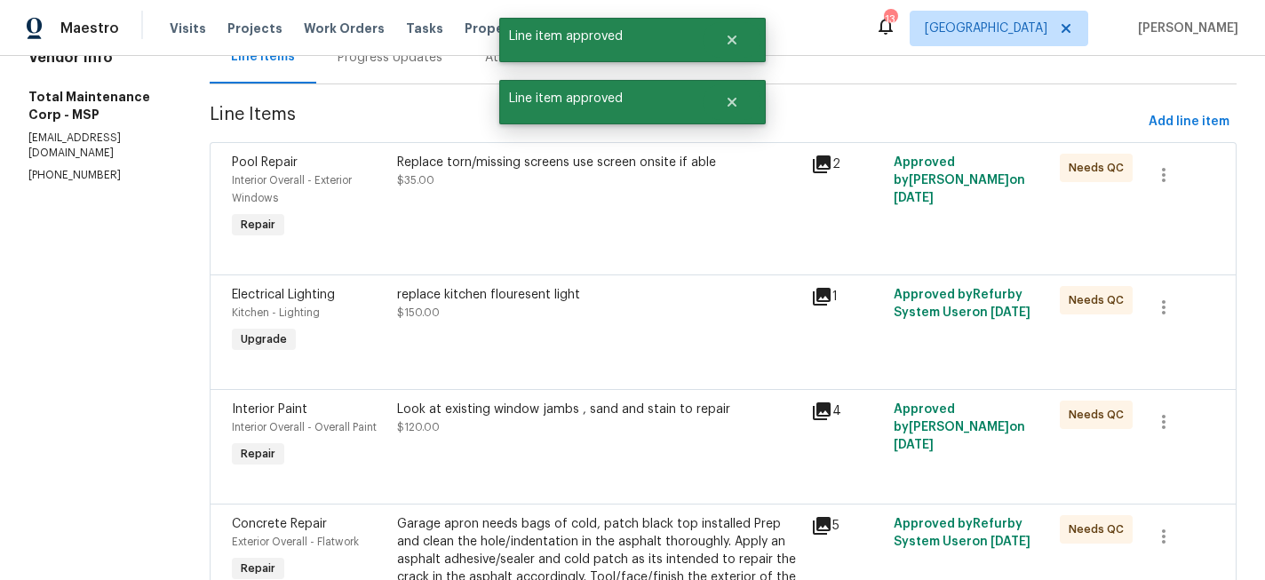
scroll to position [0, 0]
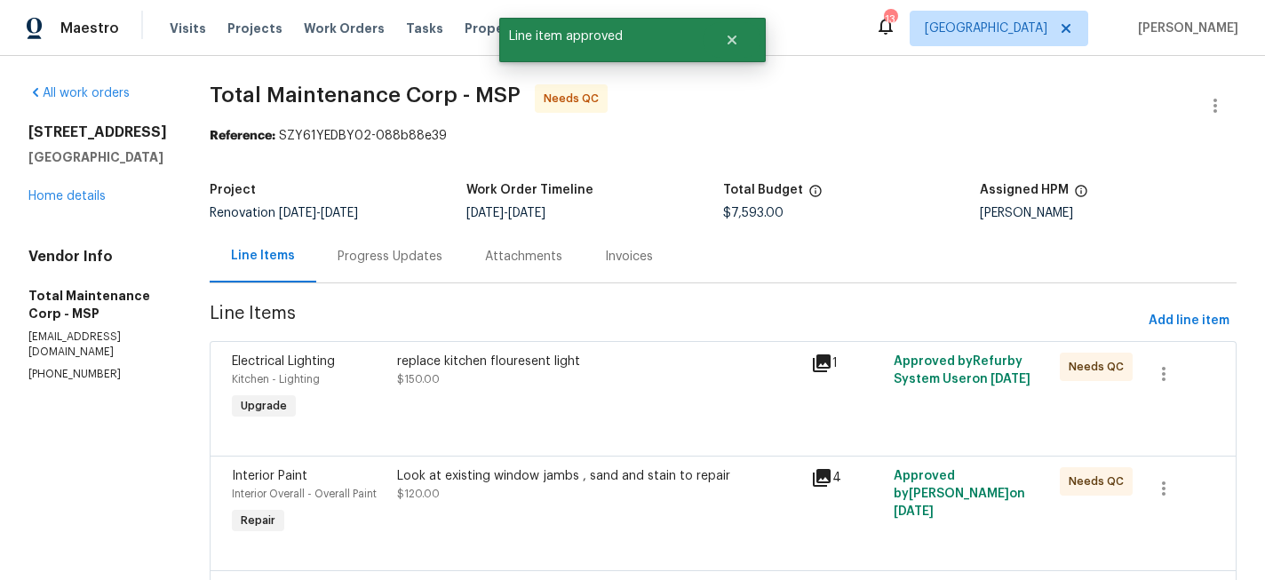
click at [502, 379] on div "replace kitchen flouresent light $150.00" at bounding box center [598, 371] width 403 height 36
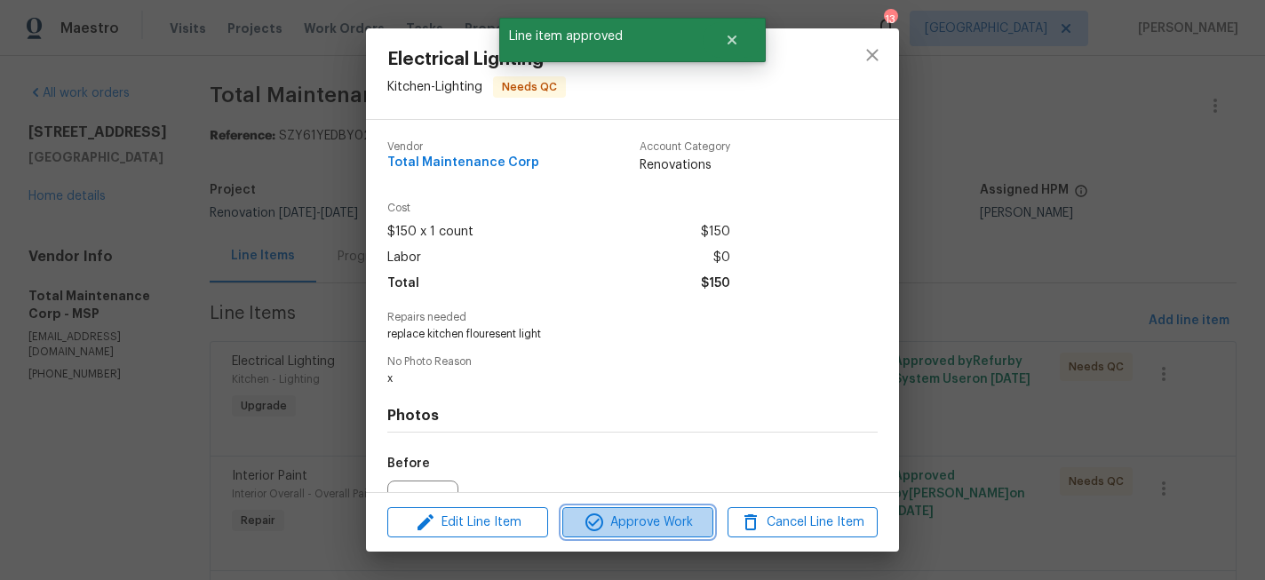
click at [627, 523] on span "Approve Work" at bounding box center [638, 523] width 140 height 22
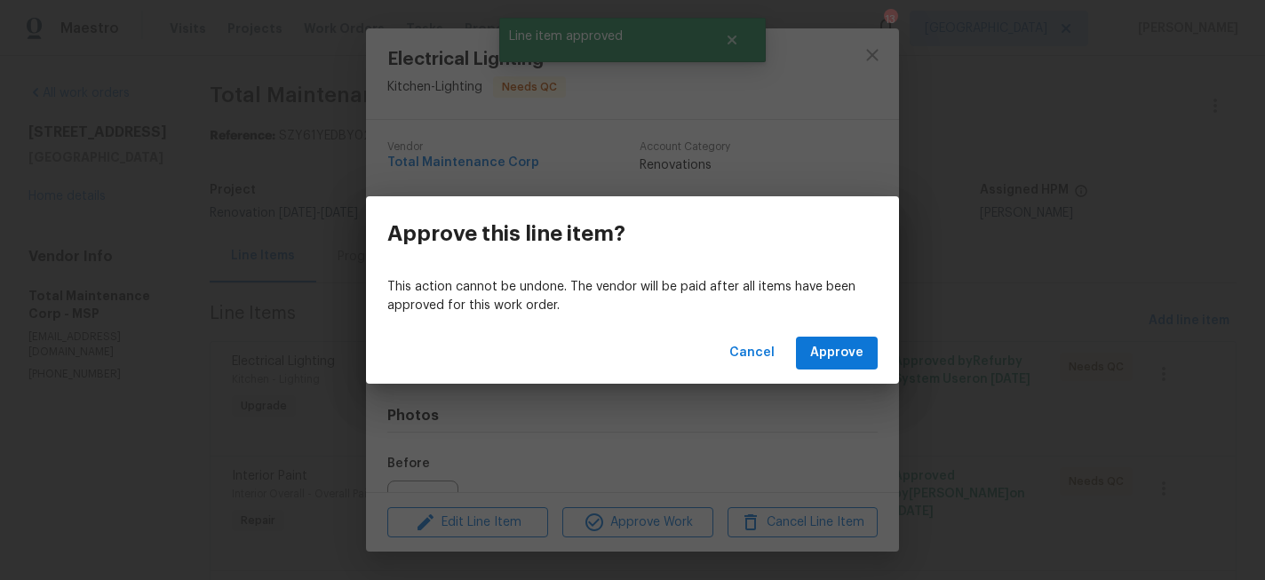
click at [829, 331] on div "Cancel Approve" at bounding box center [632, 353] width 533 height 61
click at [825, 344] on span "Approve" at bounding box center [836, 353] width 53 height 22
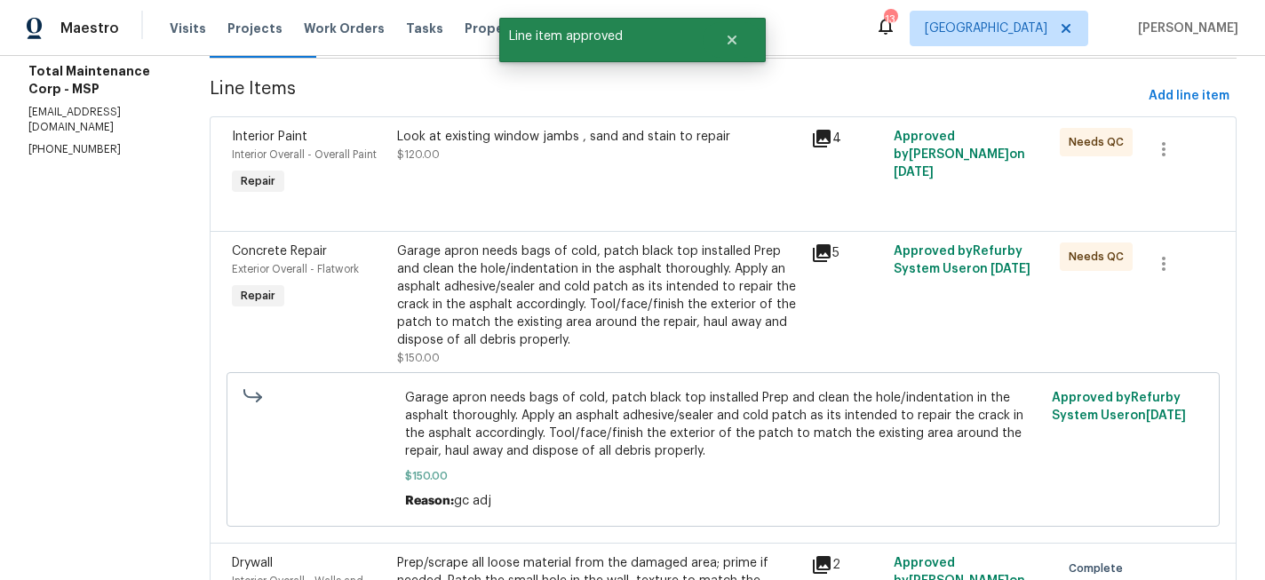
scroll to position [226, 0]
click at [590, 169] on div "Look at existing window jambs , sand and stain to repair $120.00" at bounding box center [599, 163] width 414 height 82
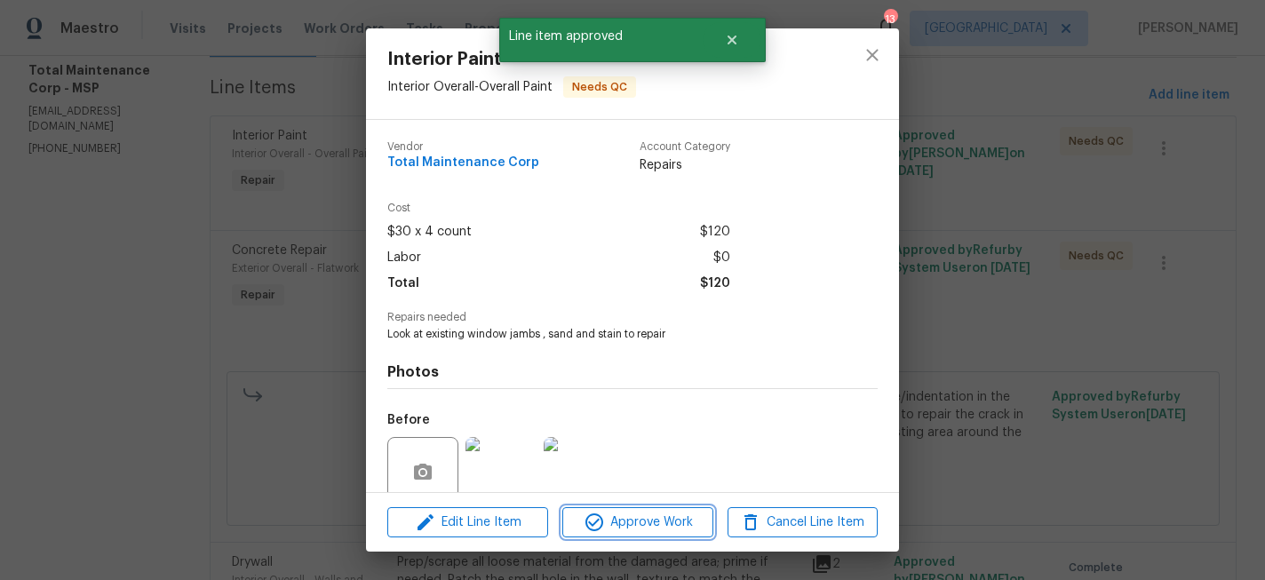
click at [620, 508] on button "Approve Work" at bounding box center [637, 522] width 150 height 31
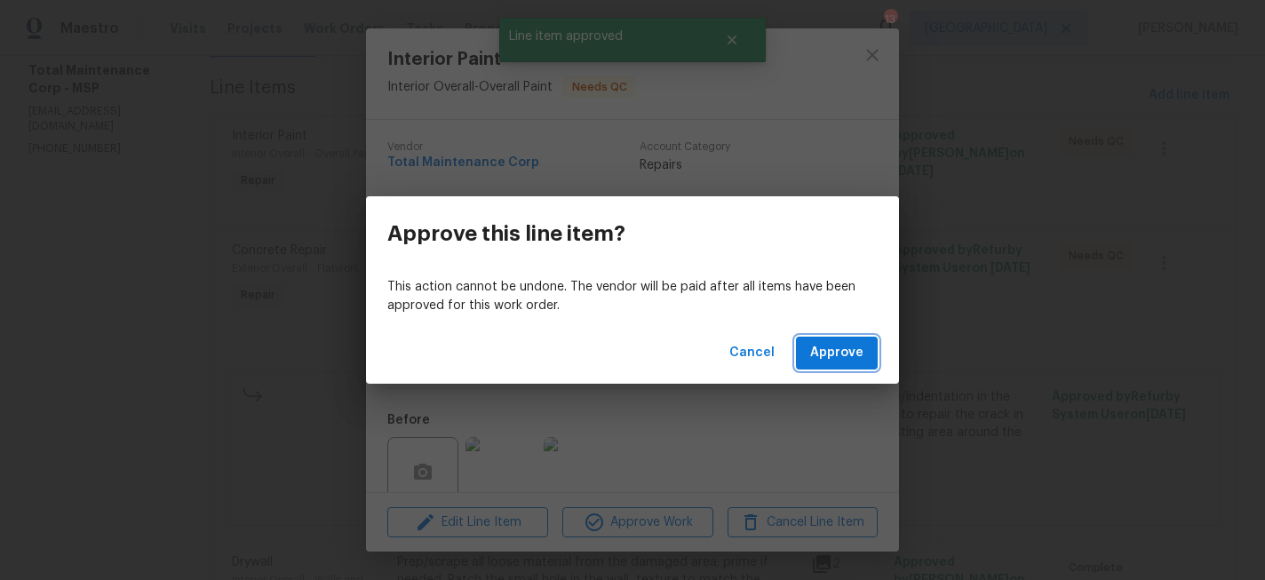
click at [826, 357] on span "Approve" at bounding box center [836, 353] width 53 height 22
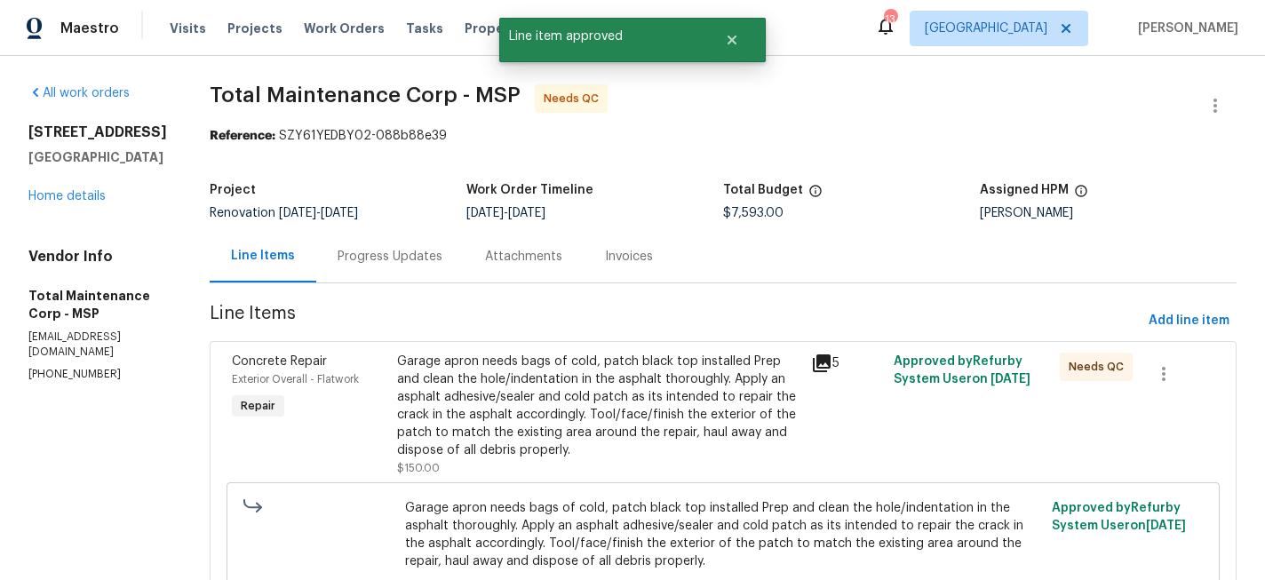
scroll to position [171, 0]
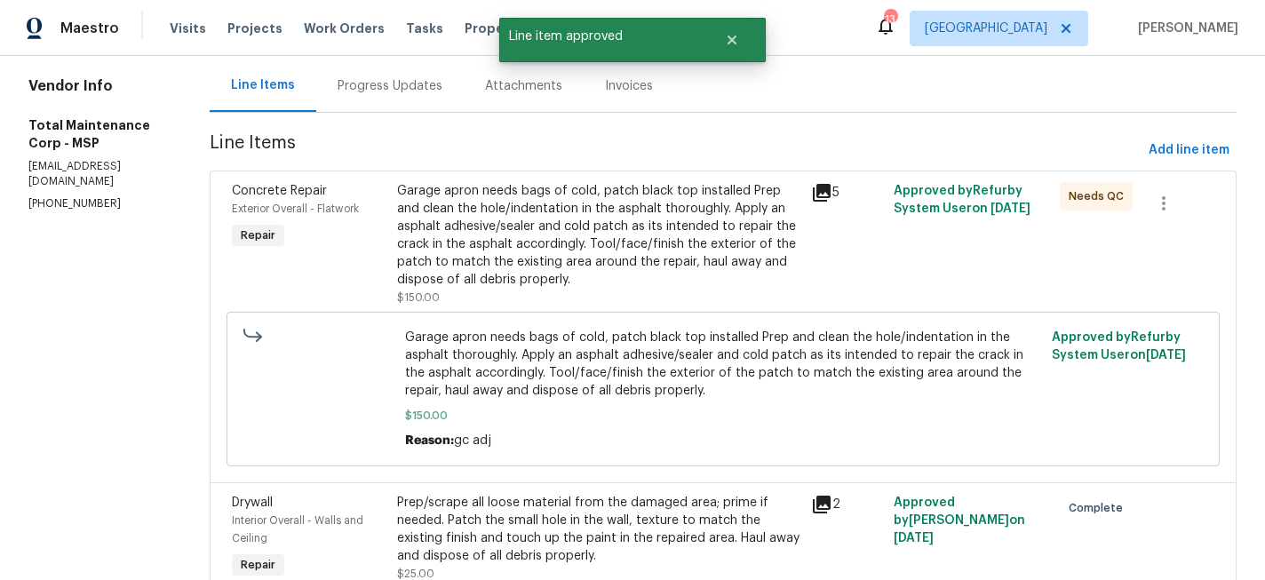
click at [569, 259] on div "Garage apron needs bags of cold, patch black top installed Prep and clean the h…" at bounding box center [598, 235] width 403 height 107
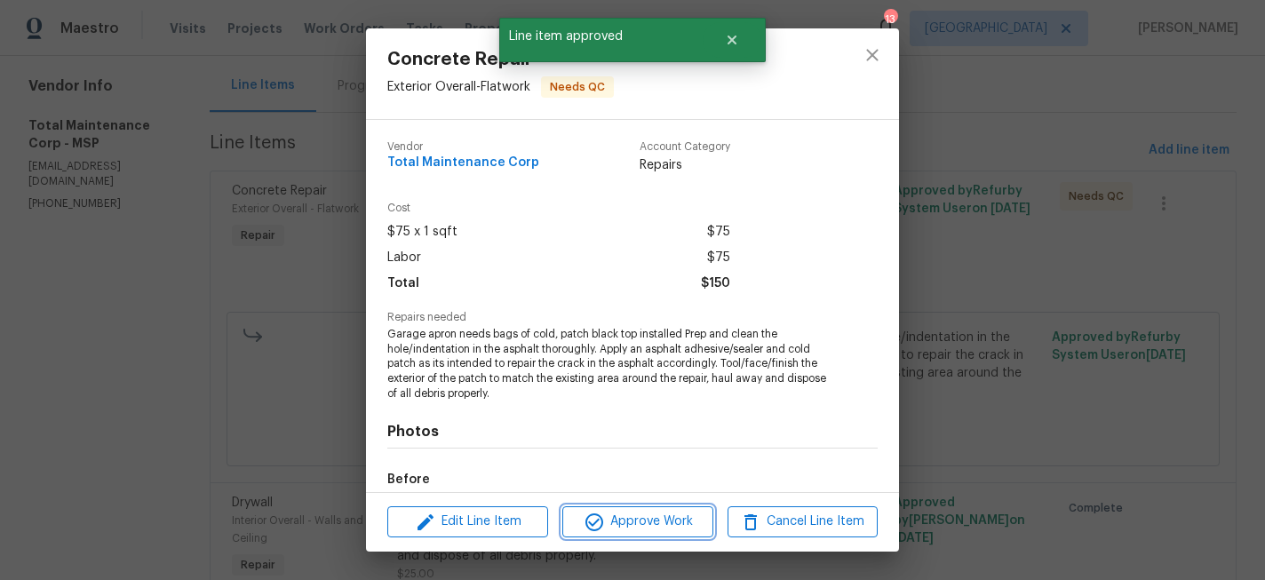
click at [644, 530] on span "Approve Work" at bounding box center [638, 522] width 140 height 22
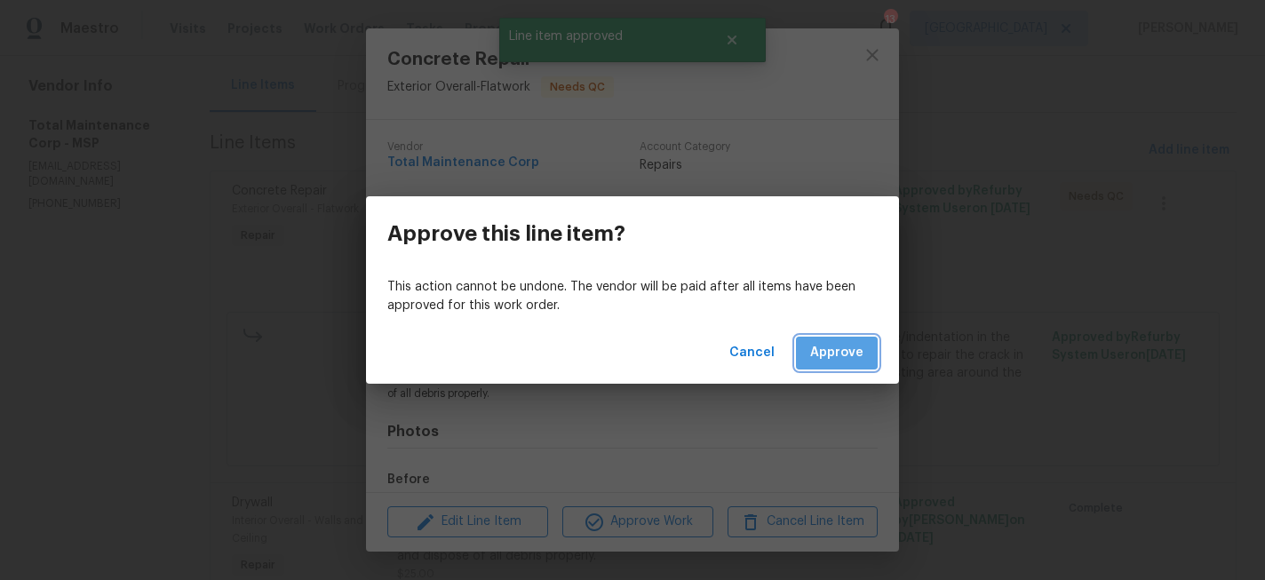
click at [863, 351] on span "Approve" at bounding box center [836, 353] width 53 height 22
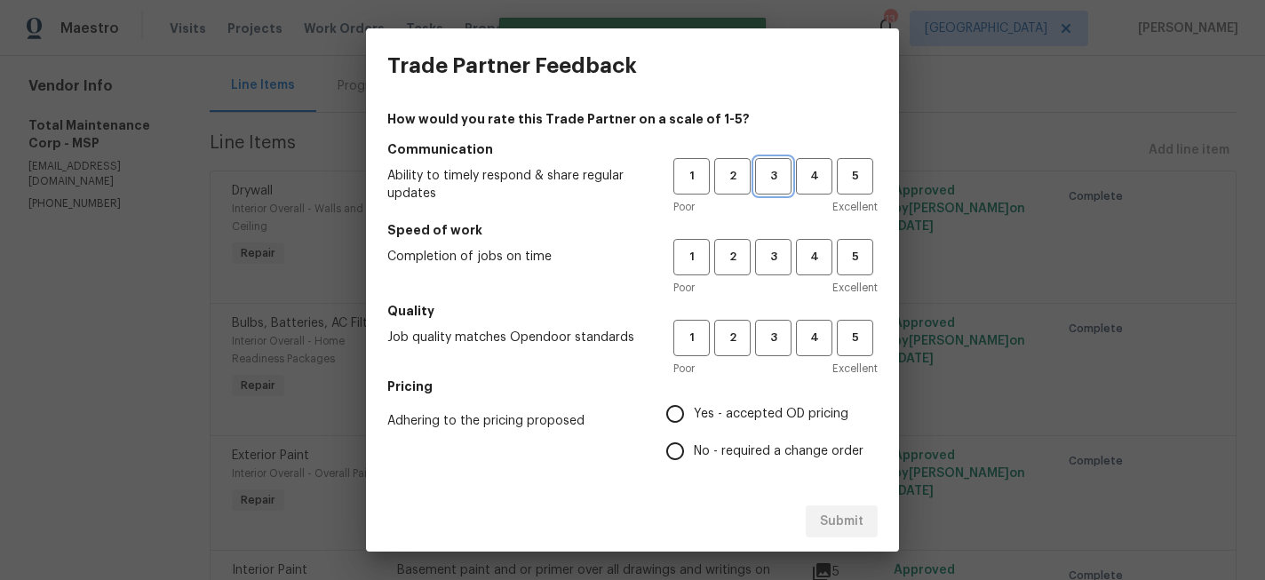
click at [773, 187] on button "3" at bounding box center [773, 176] width 36 height 36
click at [775, 240] on button "3" at bounding box center [773, 257] width 36 height 36
click at [770, 341] on span "3" at bounding box center [773, 338] width 33 height 20
click at [674, 446] on input "No - required a change order" at bounding box center [675, 451] width 37 height 37
radio input "true"
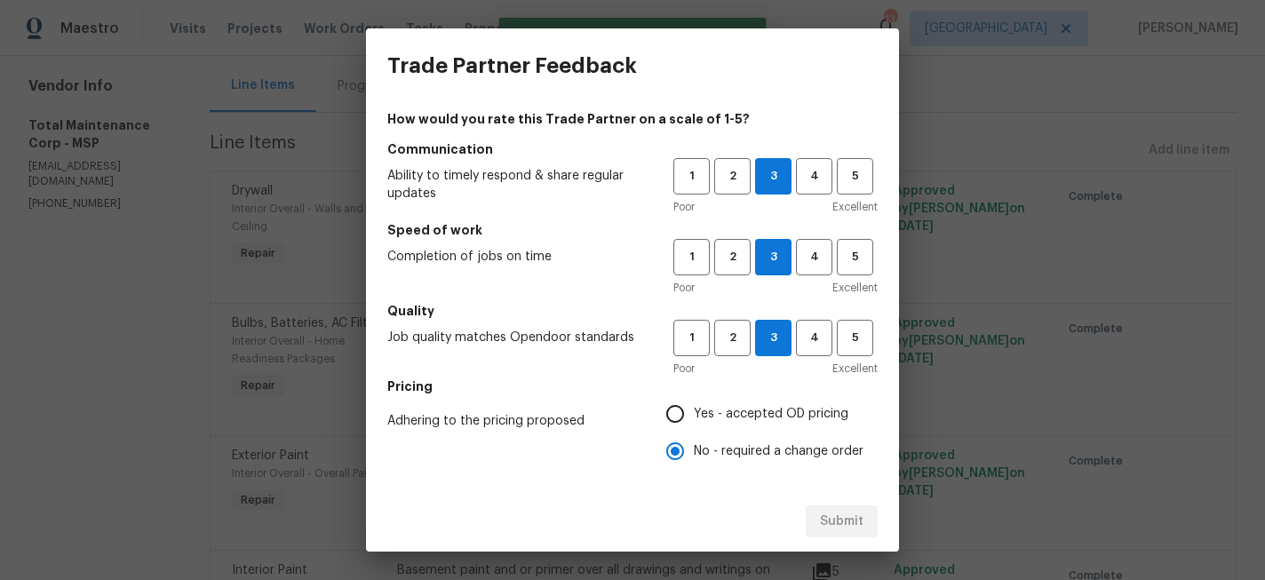
scroll to position [257, 0]
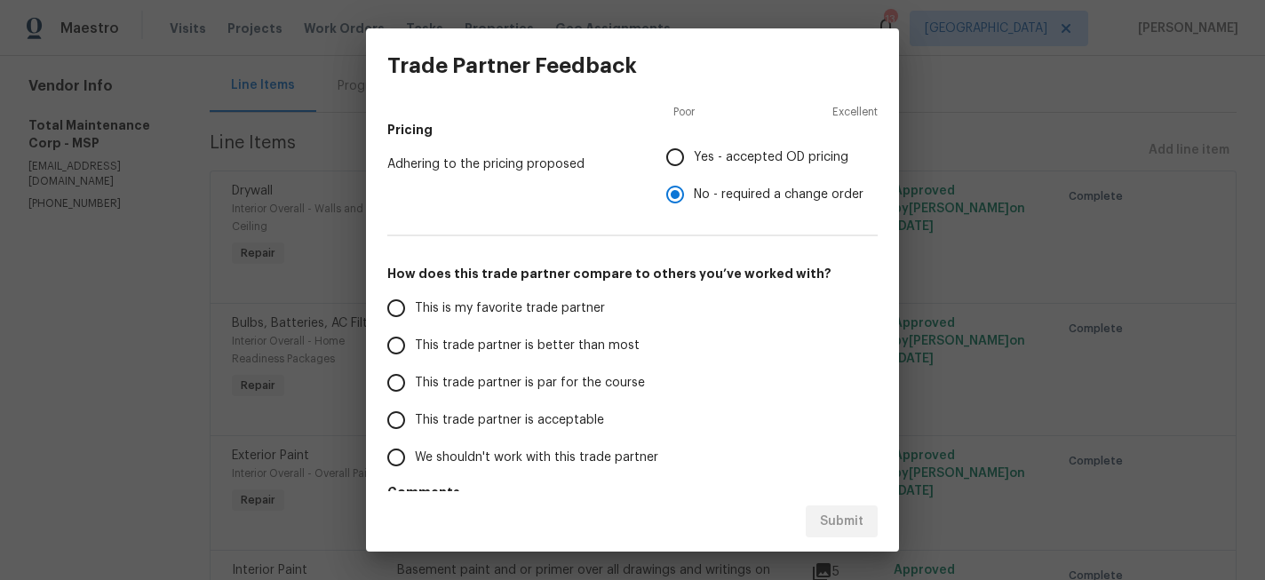
click at [429, 384] on span "This trade partner is par for the course" at bounding box center [530, 383] width 230 height 19
click at [415, 384] on input "This trade partner is par for the course" at bounding box center [396, 382] width 37 height 37
click at [848, 514] on span "Submit" at bounding box center [842, 522] width 44 height 22
radio input "true"
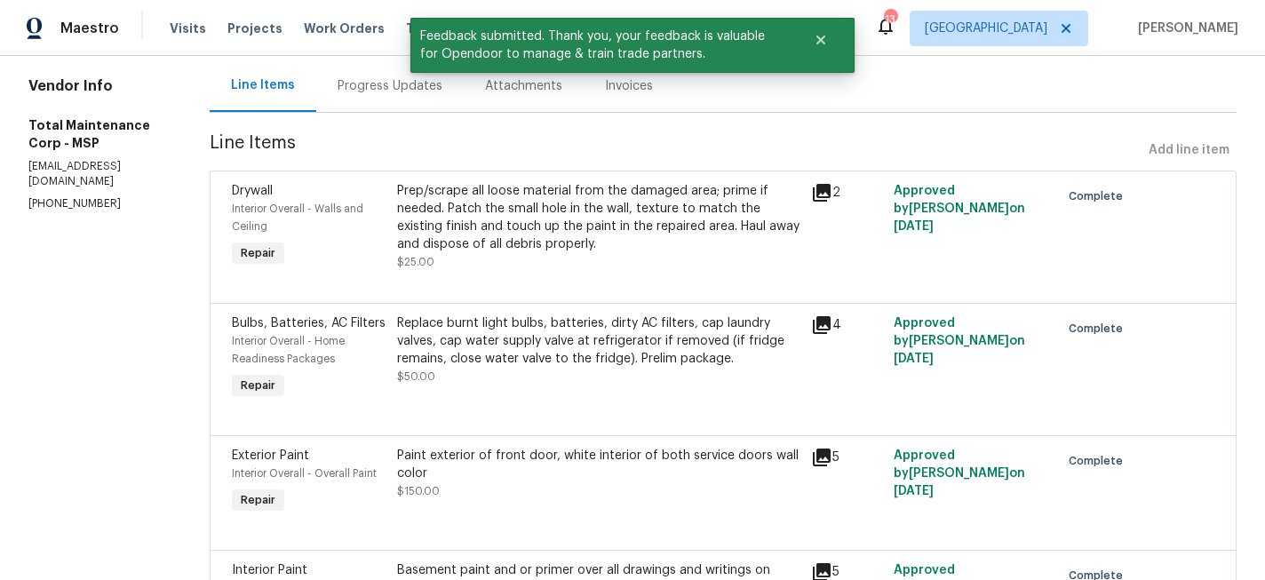
click at [63, 32] on link "Home details" at bounding box center [66, 26] width 77 height 12
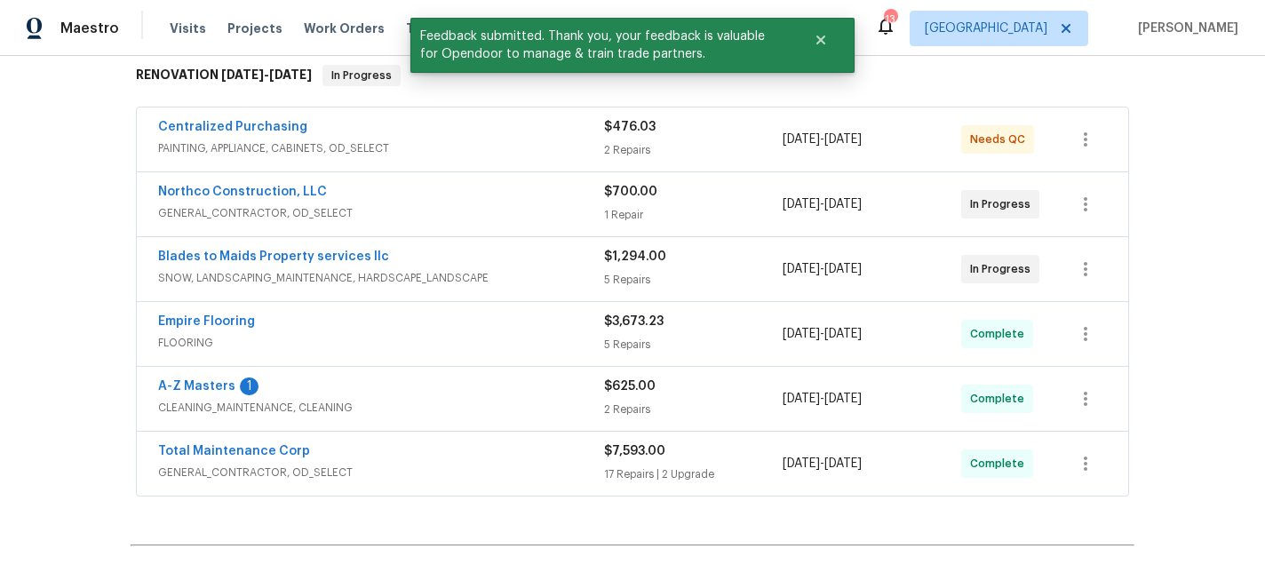
scroll to position [291, 0]
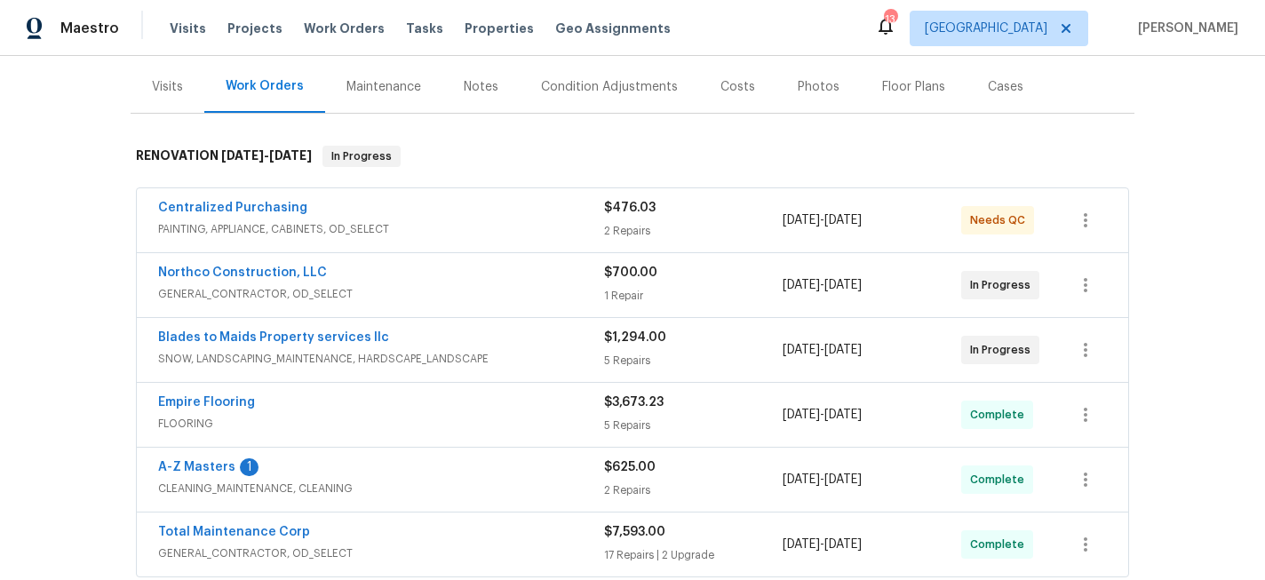
scroll to position [210, 0]
click at [337, 333] on link "Blades to Maids Property services llc" at bounding box center [273, 337] width 231 height 12
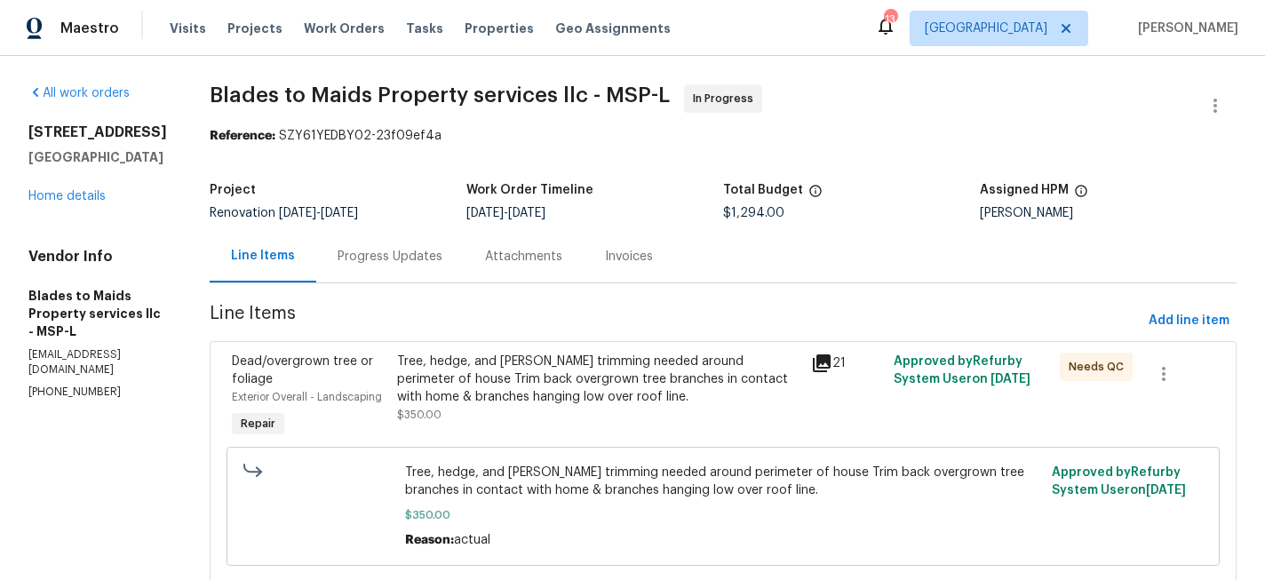
click at [370, 256] on div "Progress Updates" at bounding box center [390, 257] width 105 height 18
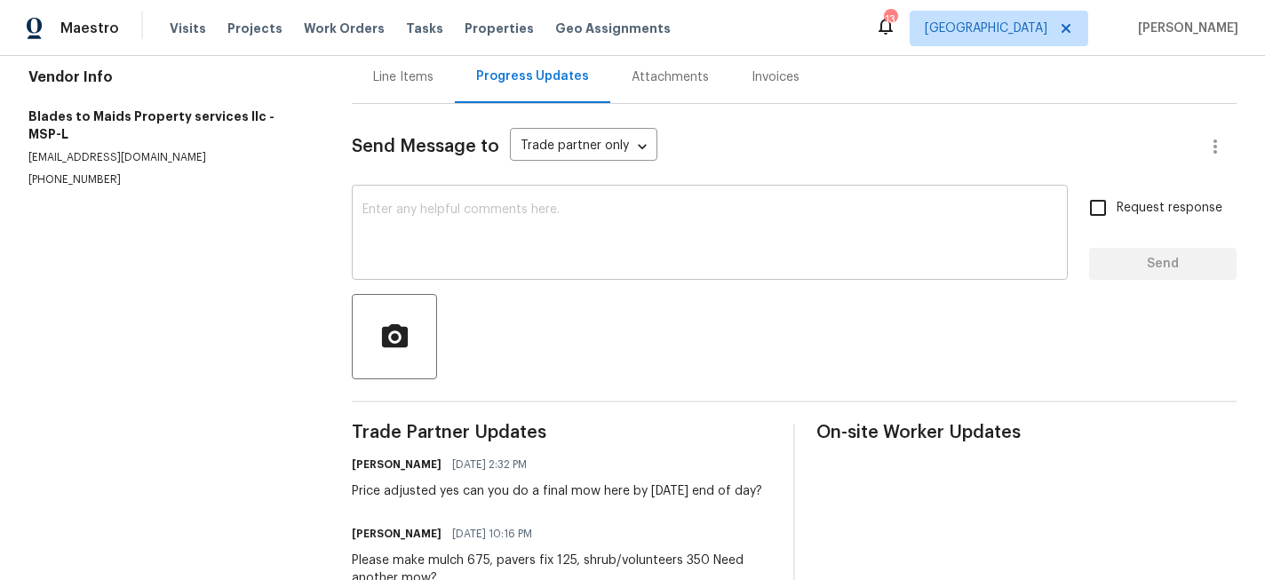
scroll to position [254, 0]
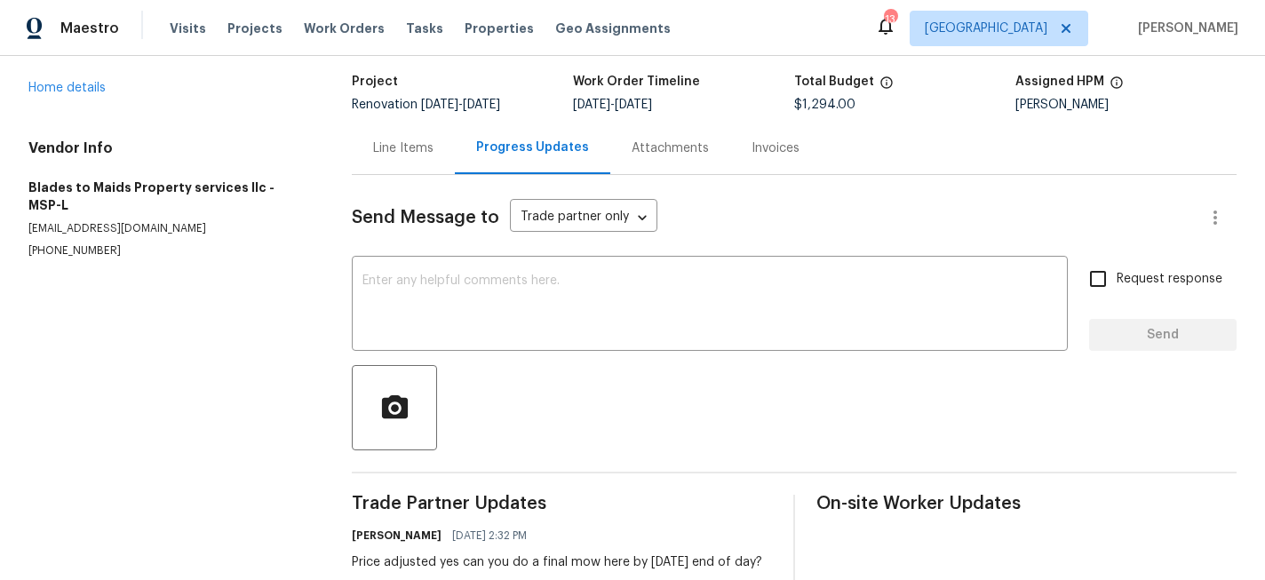
click at [395, 137] on div "Line Items" at bounding box center [403, 148] width 103 height 52
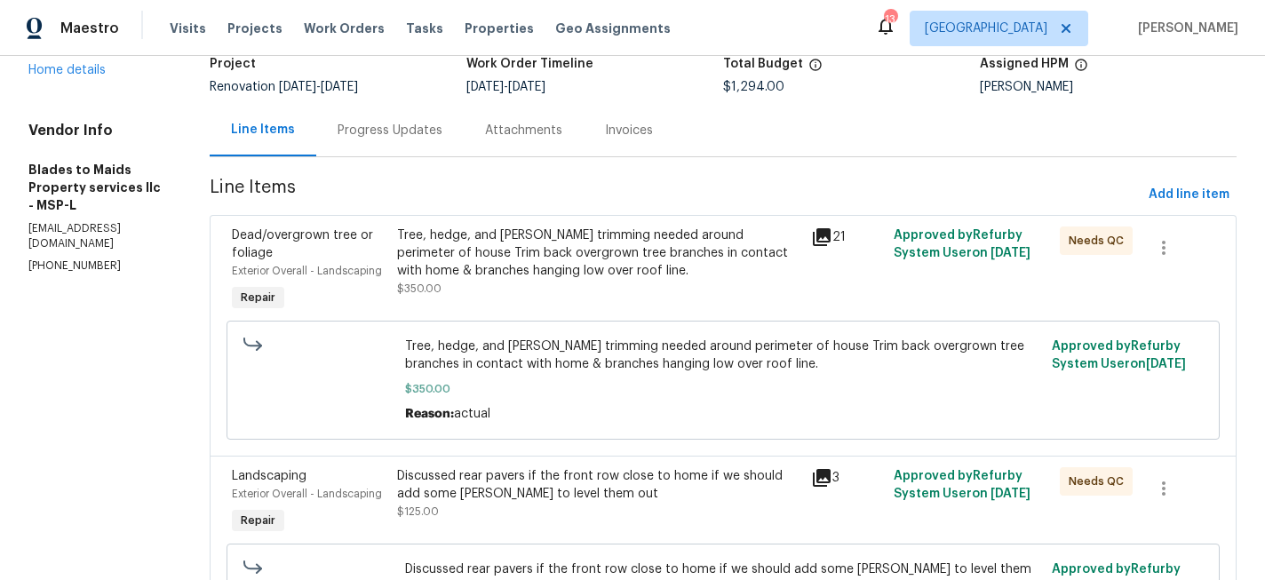
scroll to position [160, 0]
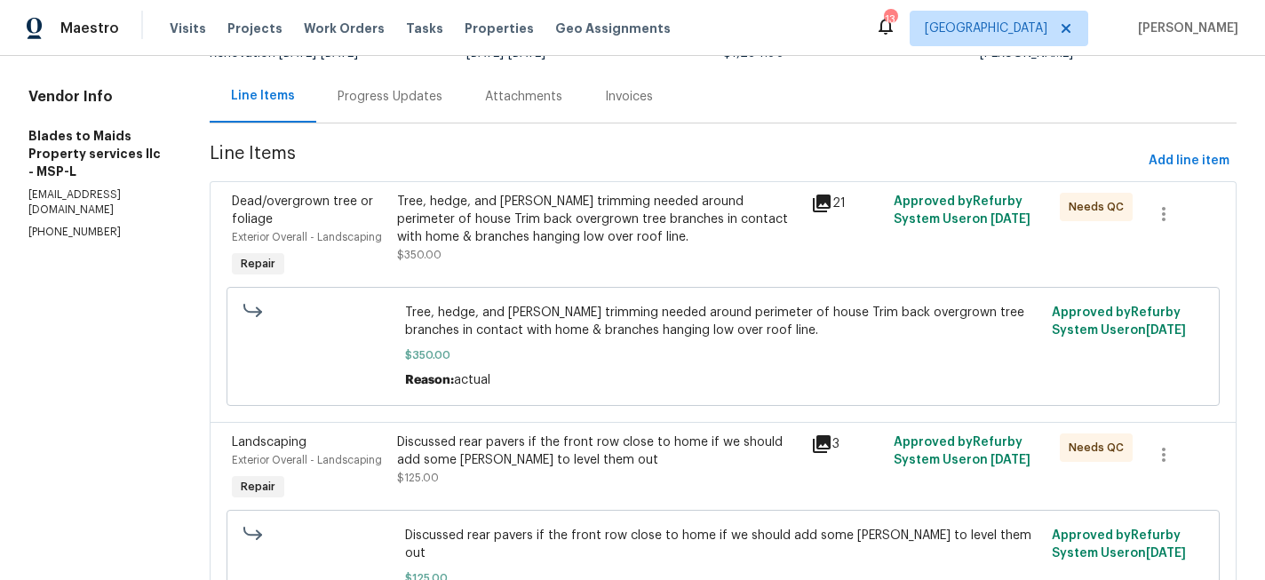
click at [570, 214] on div "Tree, hedge, and bush trimming needed around perimeter of house Trim back overg…" at bounding box center [598, 219] width 403 height 53
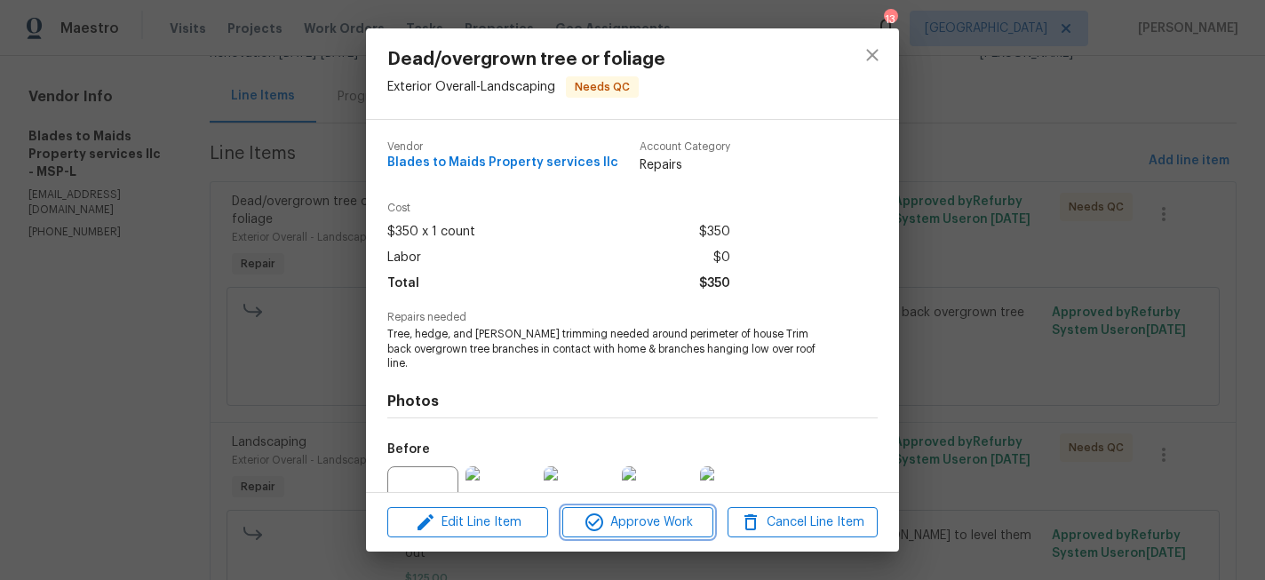
click at [661, 522] on span "Approve Work" at bounding box center [638, 523] width 140 height 22
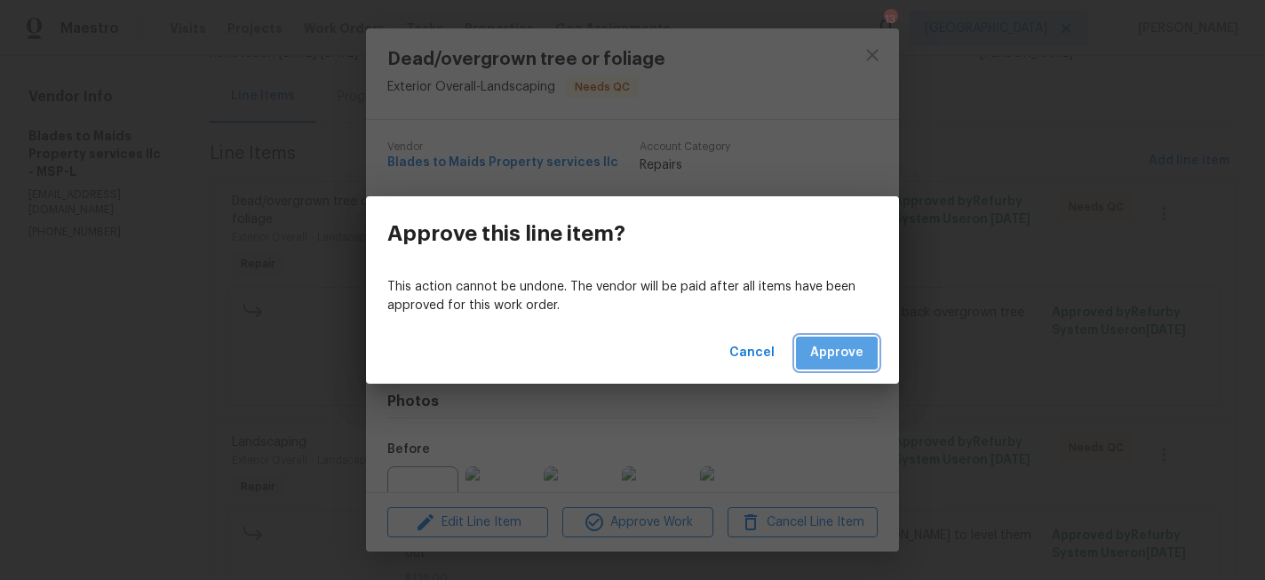
click at [833, 352] on span "Approve" at bounding box center [836, 353] width 53 height 22
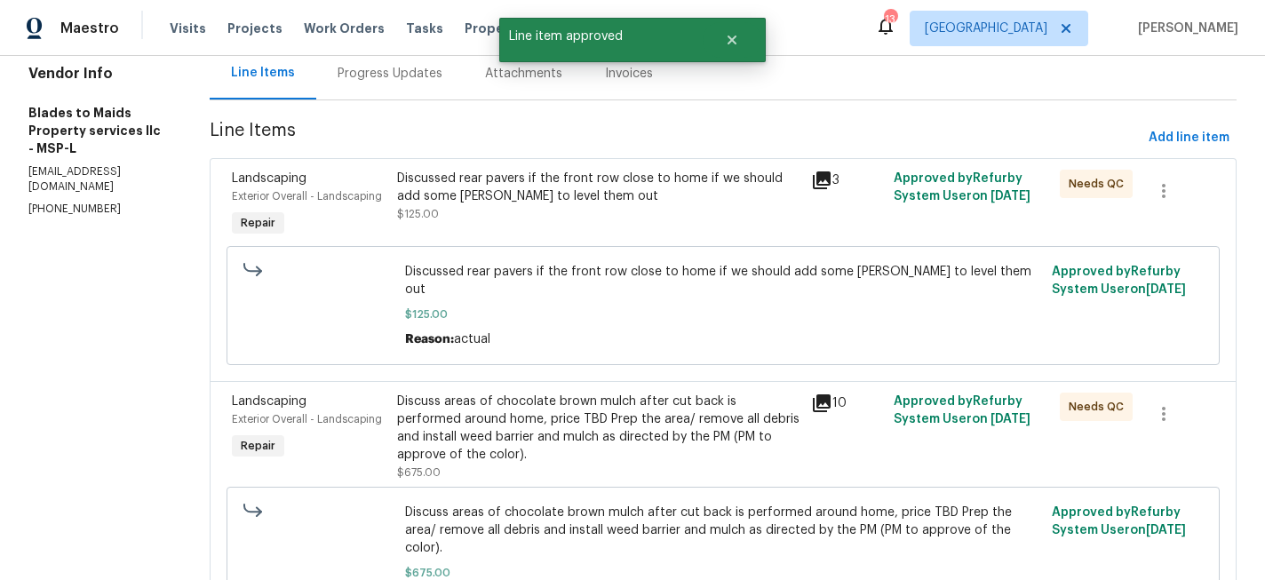
scroll to position [185, 0]
click at [565, 199] on div "Discussed rear pavers if the front row close to home if we should add some Stan…" at bounding box center [598, 186] width 403 height 36
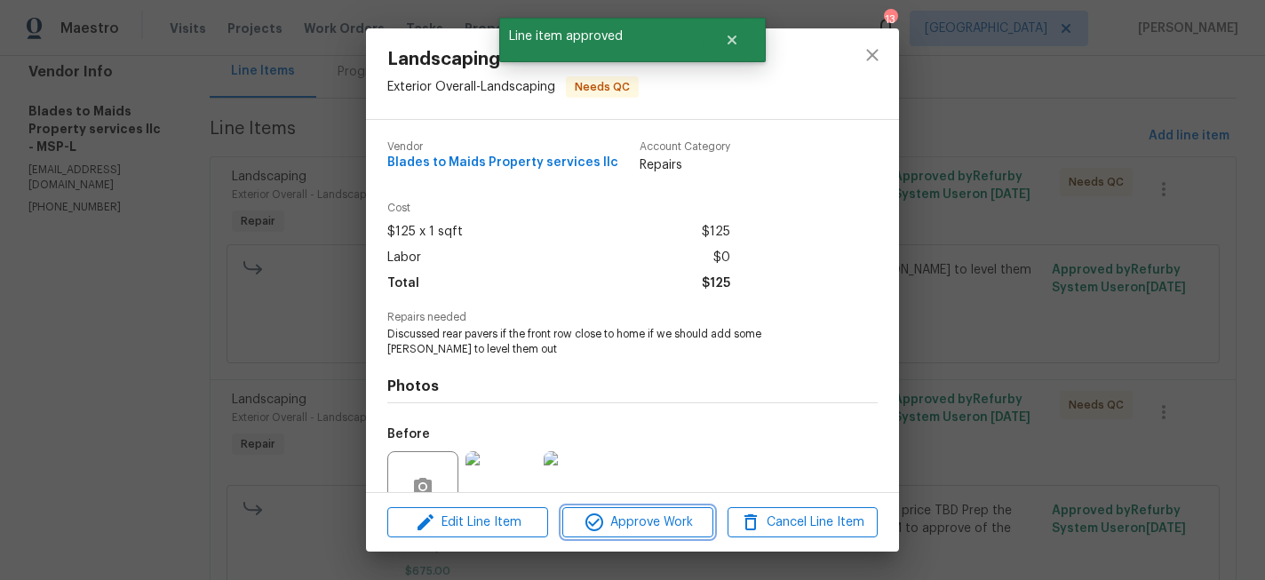
click at [658, 513] on span "Approve Work" at bounding box center [638, 523] width 140 height 22
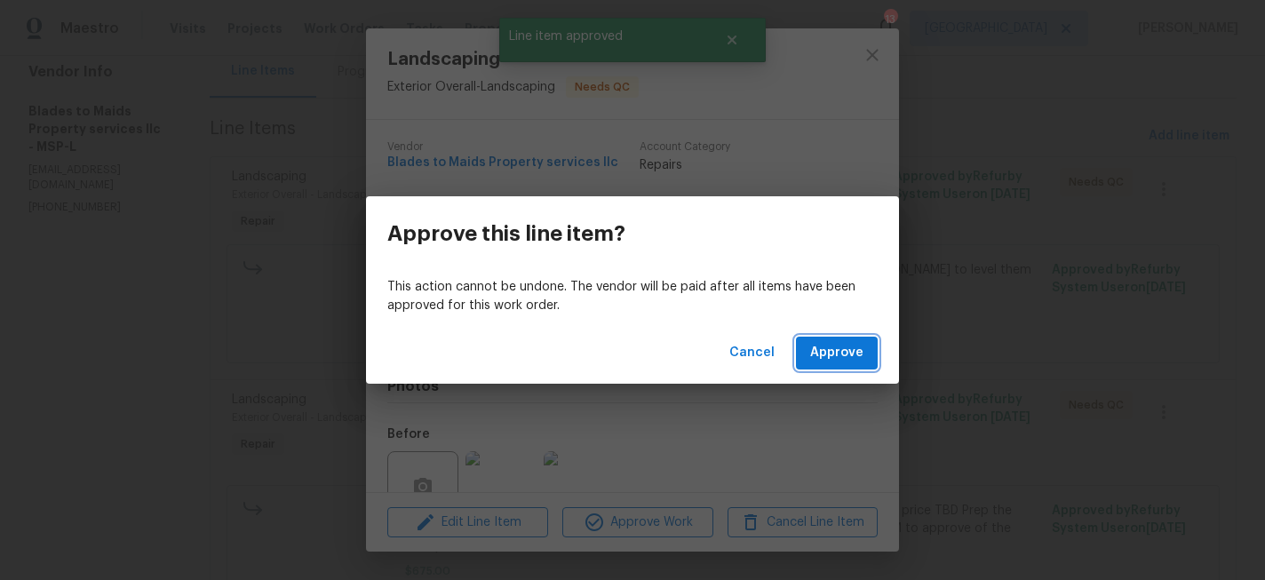
click at [831, 363] on span "Approve" at bounding box center [836, 353] width 53 height 22
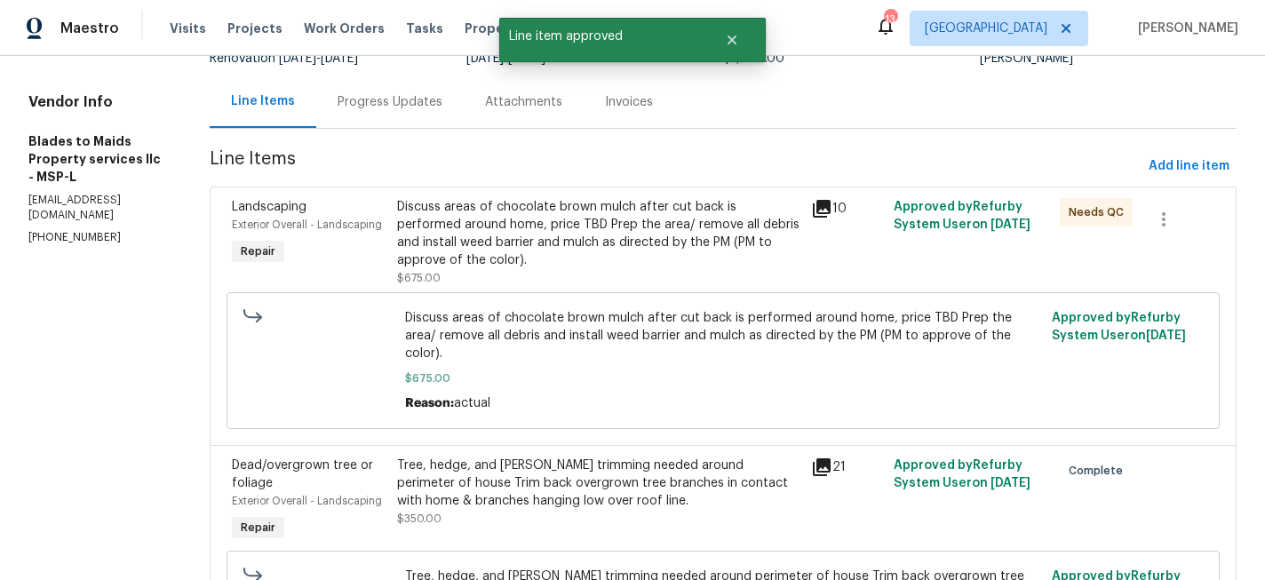
scroll to position [156, 0]
click at [556, 233] on div "Discuss areas of chocolate brown mulch after cut back is performed around home,…" at bounding box center [598, 231] width 403 height 71
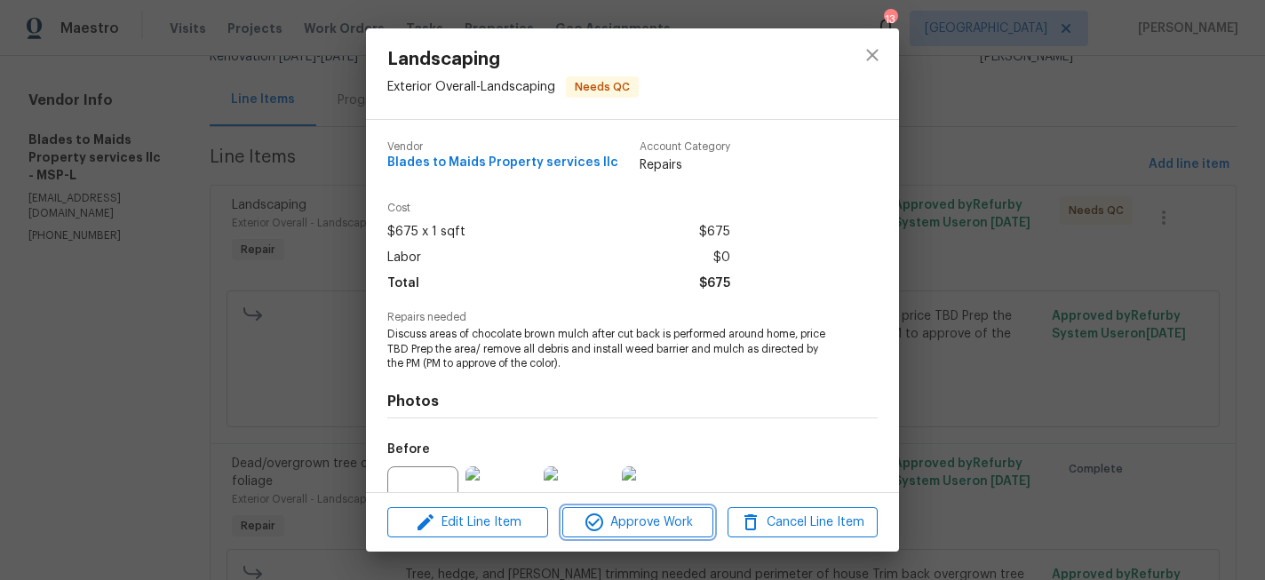
click at [640, 521] on span "Approve Work" at bounding box center [638, 523] width 140 height 22
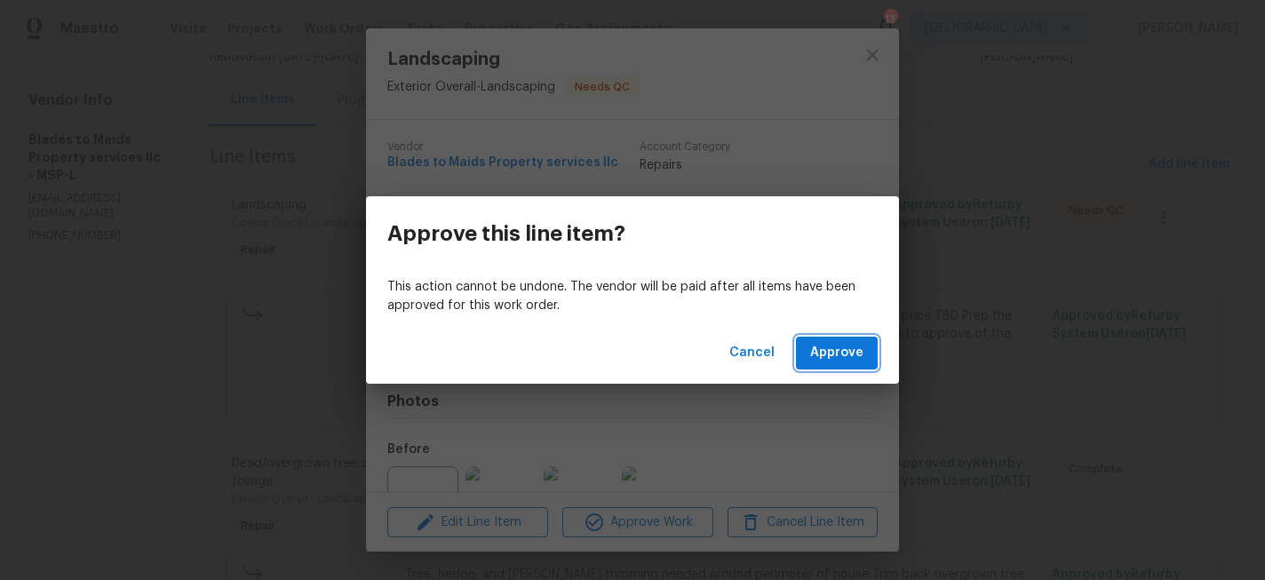
click at [819, 355] on span "Approve" at bounding box center [836, 353] width 53 height 22
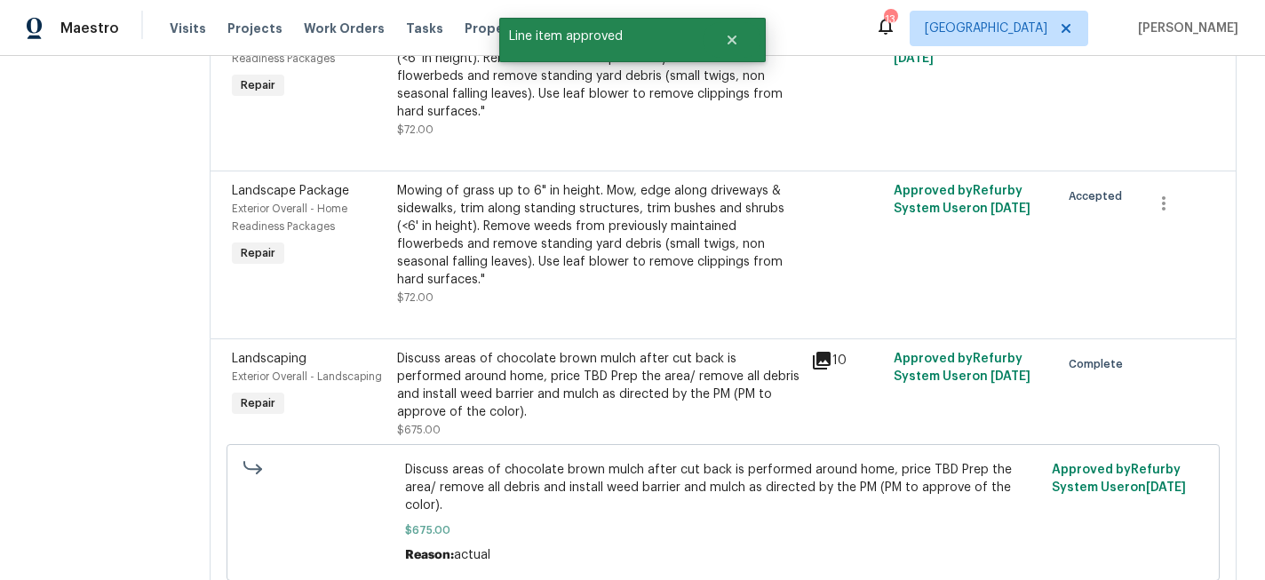
scroll to position [0, 0]
